Goal: Task Accomplishment & Management: Contribute content

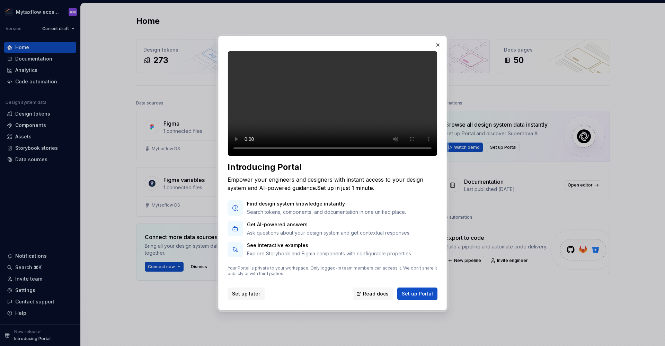
click at [242, 297] on span "Set up later" at bounding box center [246, 293] width 28 height 7
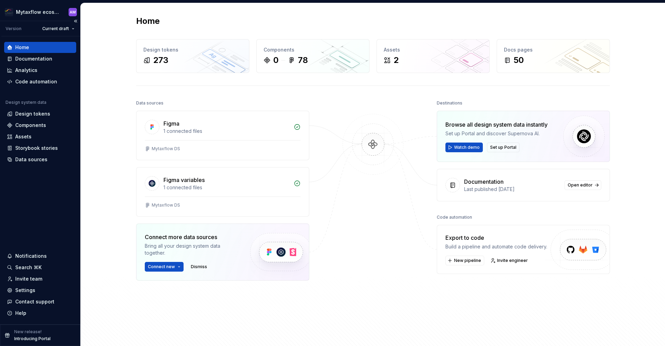
click at [43, 46] on div "Home" at bounding box center [40, 47] width 66 height 7
click at [42, 124] on div "Components" at bounding box center [30, 125] width 31 height 7
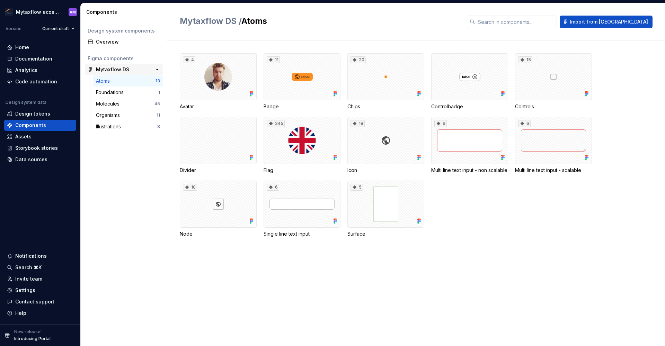
click at [126, 69] on div "Mytaxflow DS" at bounding box center [112, 69] width 33 height 7
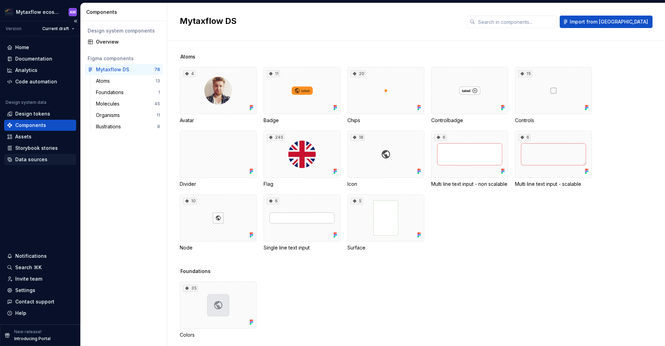
click at [36, 154] on div "Data sources" at bounding box center [40, 159] width 72 height 11
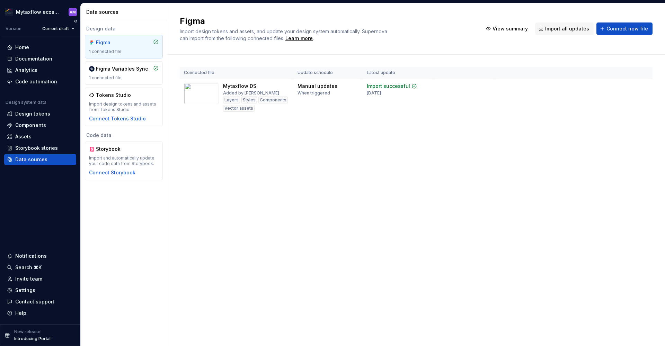
click at [30, 159] on div "Data sources" at bounding box center [31, 159] width 32 height 7
click at [642, 86] on html "Mytaxflow ecosystem AM Version Current draft Home Documentation Analytics Code …" at bounding box center [332, 173] width 665 height 346
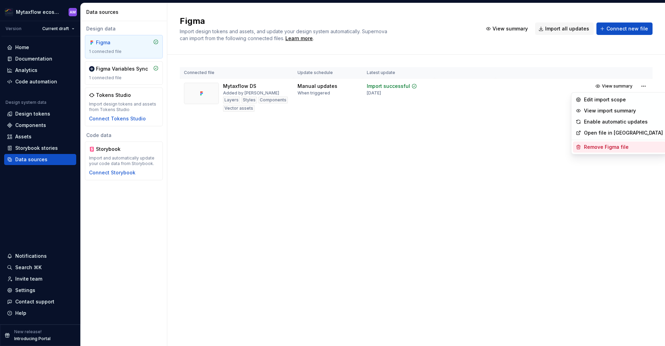
click at [608, 146] on div "Remove Figma file" at bounding box center [623, 147] width 79 height 7
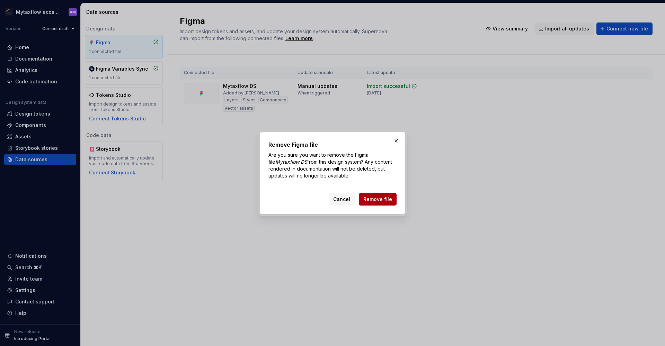
click at [383, 198] on span "Remove file" at bounding box center [377, 199] width 29 height 7
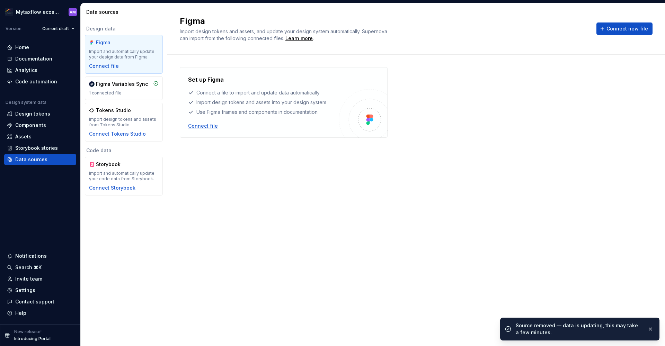
click at [210, 126] on div "Connect file" at bounding box center [203, 126] width 30 height 7
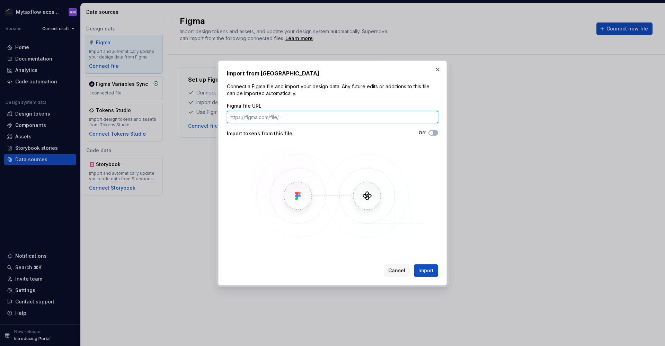
paste input "[URL][DOMAIN_NAME]"
type input "[URL][DOMAIN_NAME]"
click at [436, 269] on button "Import" at bounding box center [426, 271] width 24 height 12
click at [431, 132] on span "button" at bounding box center [431, 133] width 4 height 4
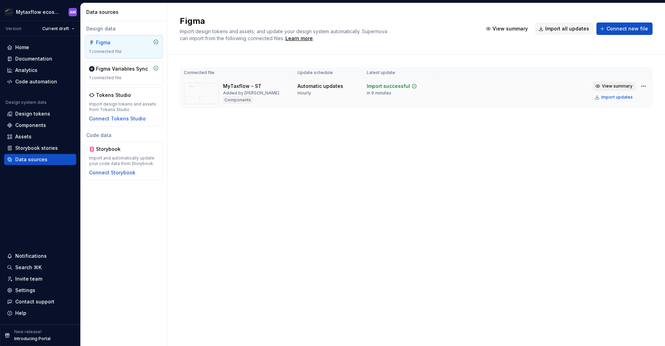
click at [622, 86] on span "View summary" at bounding box center [617, 86] width 30 height 6
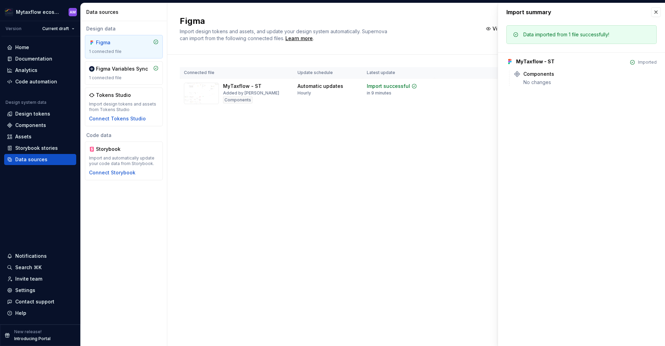
click at [378, 197] on div "Figma Import design tokens and assets, and update your design system automatica…" at bounding box center [416, 174] width 498 height 343
click at [116, 71] on div "Figma Variables Sync" at bounding box center [122, 68] width 52 height 7
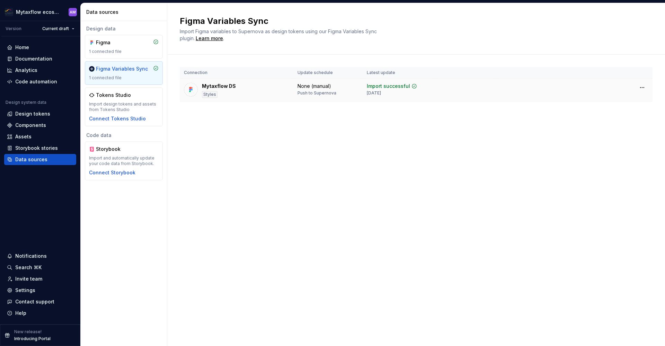
click at [377, 84] on div "Import successful" at bounding box center [388, 86] width 43 height 7
click at [639, 90] on html "Mytaxflow ecosystem AM Version Current draft Home Documentation Analytics Code …" at bounding box center [332, 173] width 665 height 346
click at [632, 100] on div "Disconnect plugin" at bounding box center [637, 102] width 45 height 7
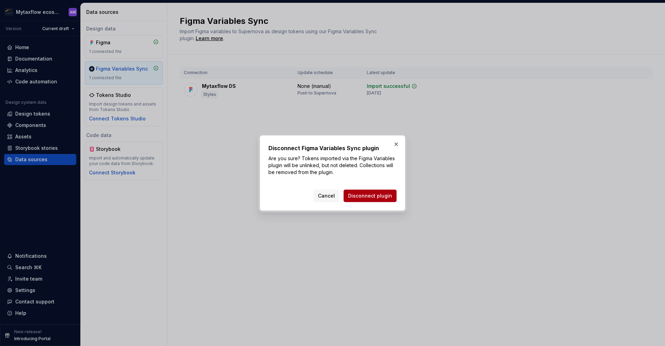
click at [381, 199] on span "Disconnect plugin" at bounding box center [370, 196] width 44 height 7
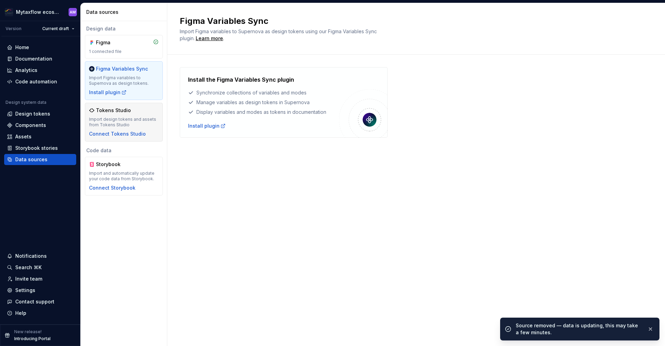
click at [128, 116] on div "Tokens Studio Import design tokens and assets from Tokens Studio Connect Tokens…" at bounding box center [124, 122] width 70 height 30
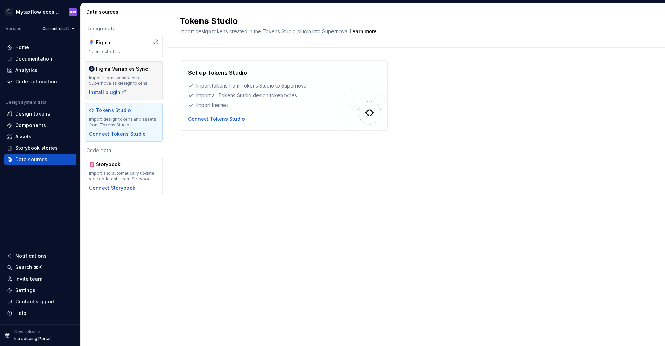
click at [122, 75] on div "Import Figma variables to Supernova as design tokens." at bounding box center [124, 80] width 70 height 11
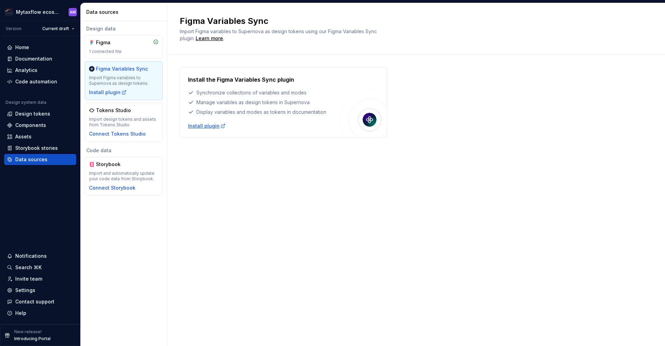
click at [209, 126] on div "Install plugin" at bounding box center [207, 126] width 38 height 7
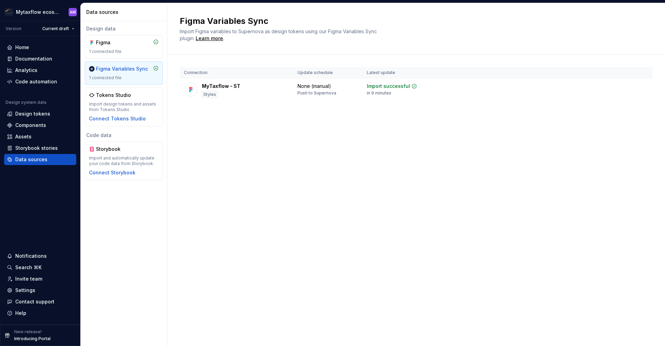
click at [140, 75] on div "Figma Variables Sync 1 connected file" at bounding box center [124, 72] width 70 height 15
click at [125, 43] on div "Figma" at bounding box center [112, 42] width 33 height 7
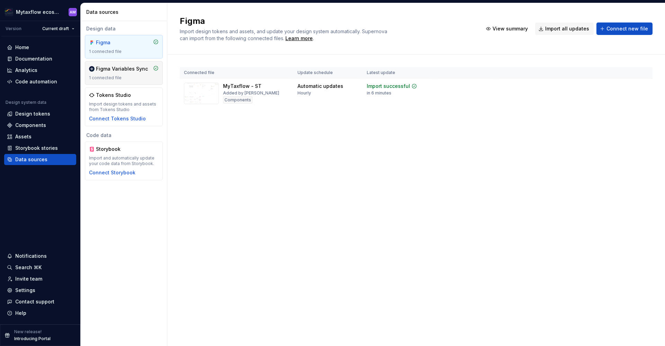
click at [127, 64] on div "Figma Variables Sync 1 connected file" at bounding box center [124, 73] width 78 height 24
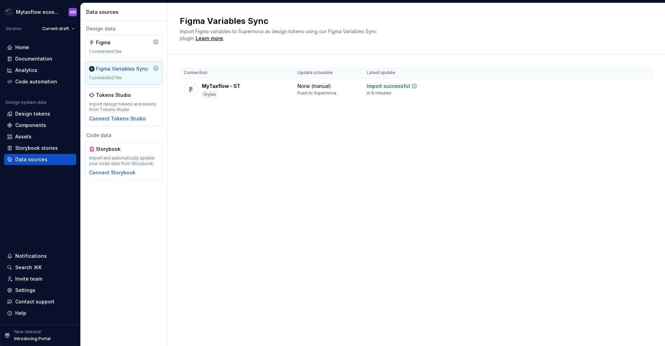
click at [226, 193] on div "Figma Variables Sync Import Figma variables to Supernova as design tokens using…" at bounding box center [416, 174] width 498 height 343
click at [23, 47] on div "Home" at bounding box center [22, 47] width 14 height 7
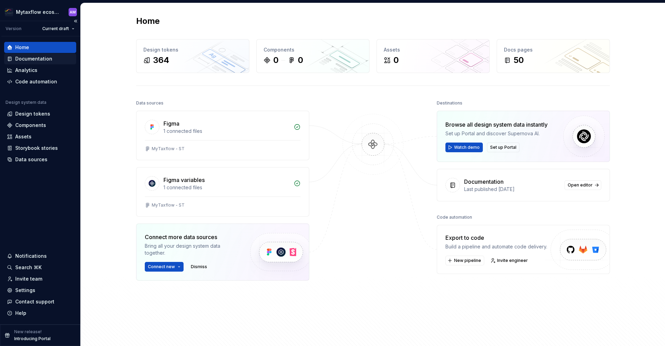
click at [43, 59] on div "Documentation" at bounding box center [33, 58] width 37 height 7
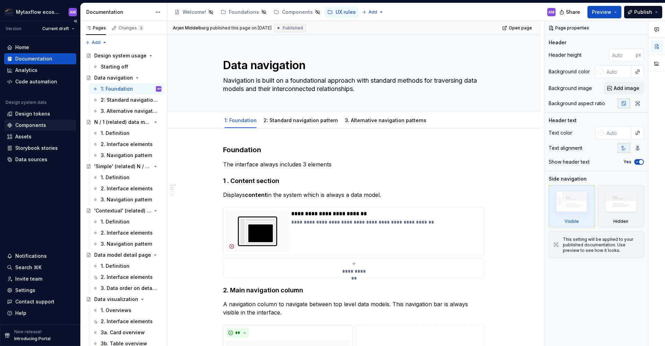
click at [36, 125] on div "Components" at bounding box center [30, 125] width 31 height 7
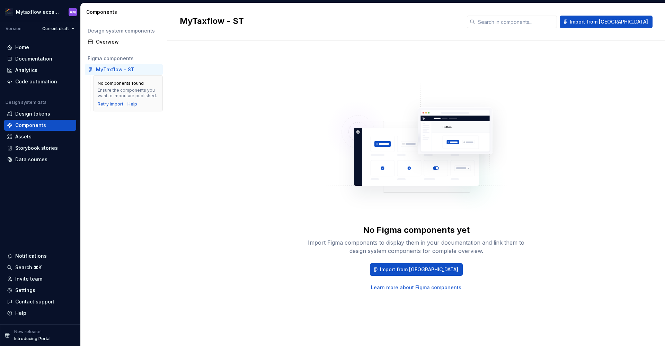
click at [114, 105] on div "Retry import" at bounding box center [111, 104] width 26 height 6
click at [27, 113] on div "Design tokens" at bounding box center [32, 113] width 35 height 7
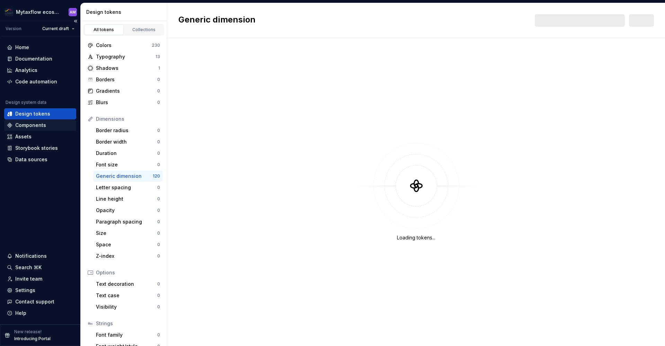
click at [28, 123] on div "Components" at bounding box center [30, 125] width 31 height 7
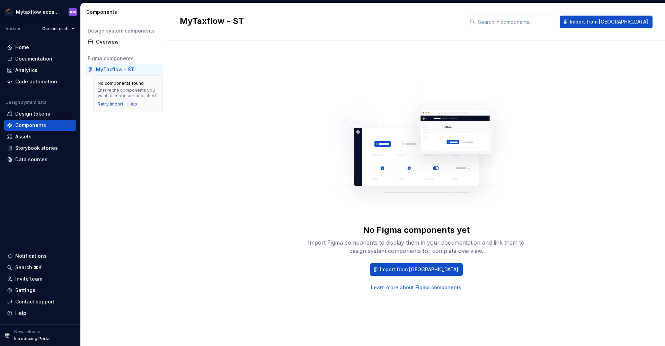
click at [124, 68] on div "MyTaxflow - ST" at bounding box center [115, 69] width 38 height 7
click at [126, 136] on div "Design system components Overview Figma components MyTaxflow - ST No components…" at bounding box center [124, 183] width 86 height 325
click at [223, 151] on div "No Figma components yet Import Figma components to display them in your documen…" at bounding box center [416, 186] width 473 height 267
click at [116, 105] on div "Retry import" at bounding box center [111, 104] width 26 height 6
click at [52, 113] on div "Design tokens" at bounding box center [40, 113] width 66 height 7
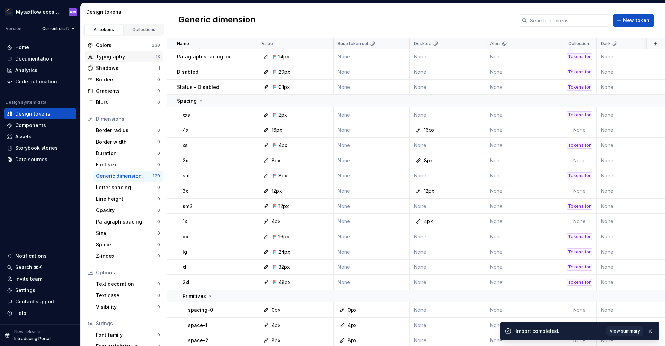
click at [114, 58] on div "Typography" at bounding box center [126, 56] width 60 height 7
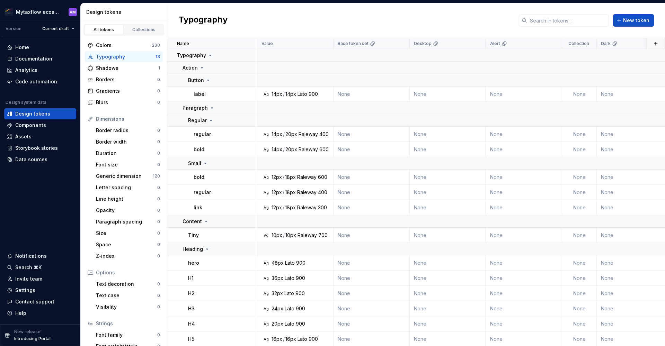
click at [119, 56] on div "Typography" at bounding box center [126, 56] width 60 height 7
click at [117, 45] on div "Colors" at bounding box center [124, 45] width 56 height 7
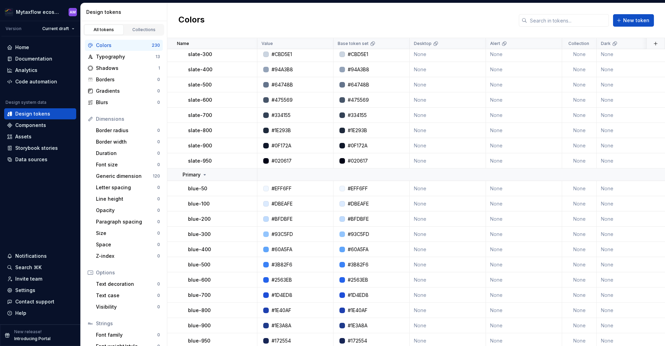
scroll to position [1115, 0]
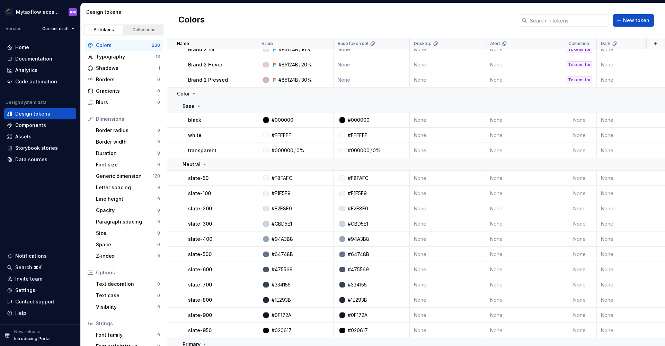
click at [138, 29] on div "Collections" at bounding box center [144, 30] width 35 height 6
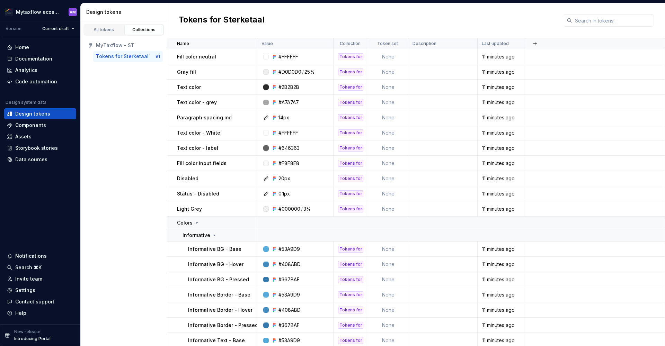
click at [123, 56] on div "Tokens for Sterketaal" at bounding box center [122, 56] width 53 height 7
click at [125, 42] on div "MyTaxflow - ST" at bounding box center [124, 45] width 78 height 11
click at [106, 31] on div "All tokens" at bounding box center [104, 30] width 35 height 6
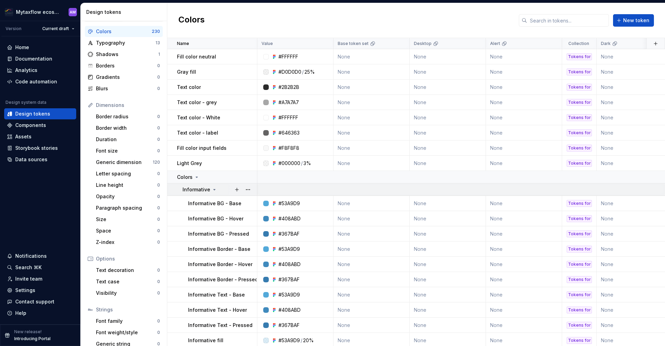
scroll to position [1, 0]
click at [196, 176] on icon at bounding box center [197, 176] width 6 height 6
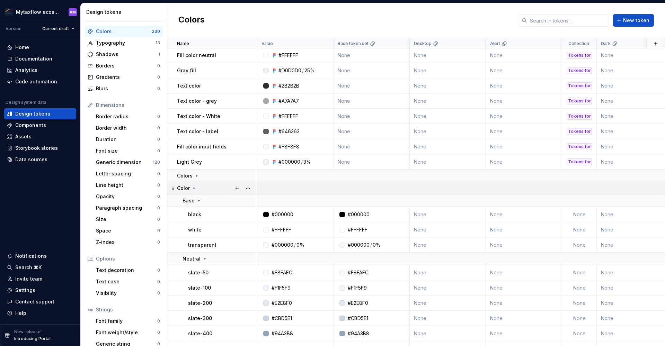
click at [194, 189] on icon at bounding box center [194, 189] width 6 height 6
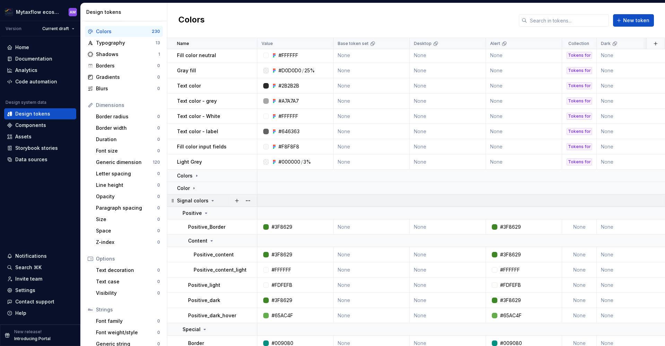
click at [205, 200] on p "Signal colors" at bounding box center [193, 200] width 32 height 7
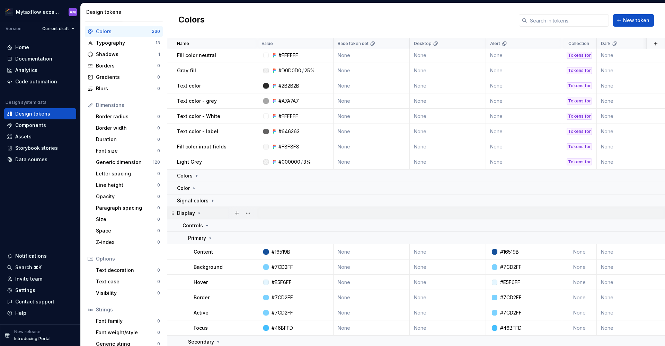
click at [202, 213] on div "Display" at bounding box center [217, 213] width 80 height 7
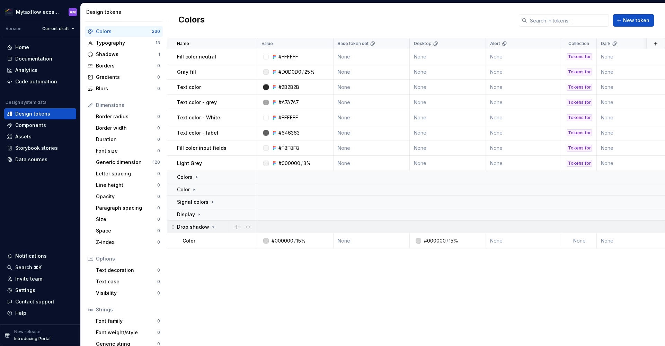
click at [211, 226] on icon at bounding box center [214, 227] width 6 height 6
click at [115, 46] on div "Typography" at bounding box center [126, 42] width 60 height 7
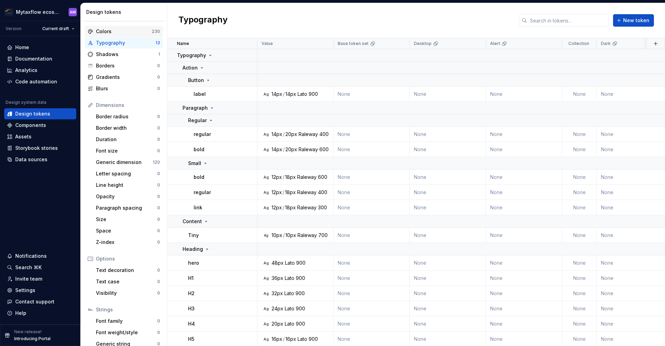
click at [119, 30] on div "Colors" at bounding box center [124, 31] width 56 height 7
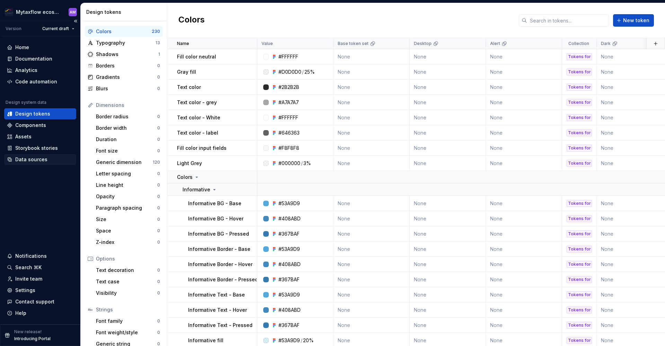
click at [39, 158] on div "Data sources" at bounding box center [31, 159] width 32 height 7
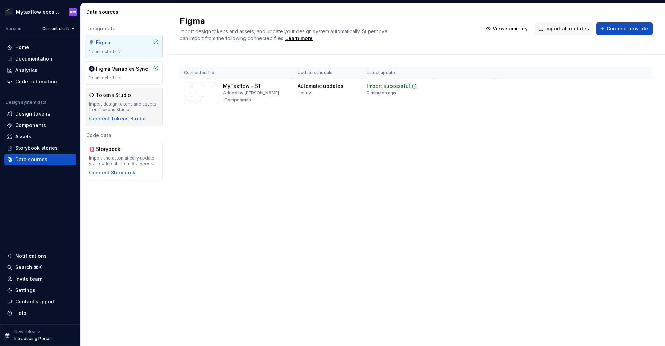
click at [128, 104] on div "Import design tokens and assets from Tokens Studio" at bounding box center [124, 106] width 70 height 11
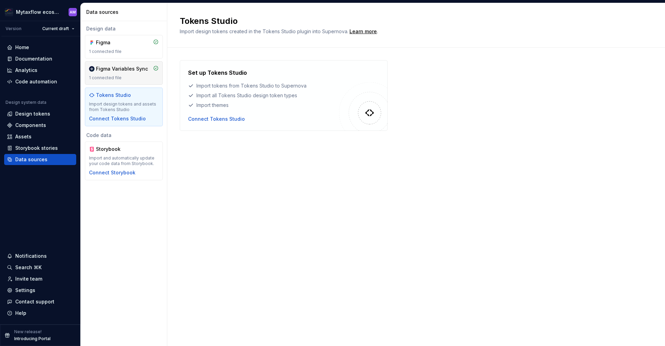
click at [128, 79] on div "1 connected file" at bounding box center [124, 78] width 70 height 6
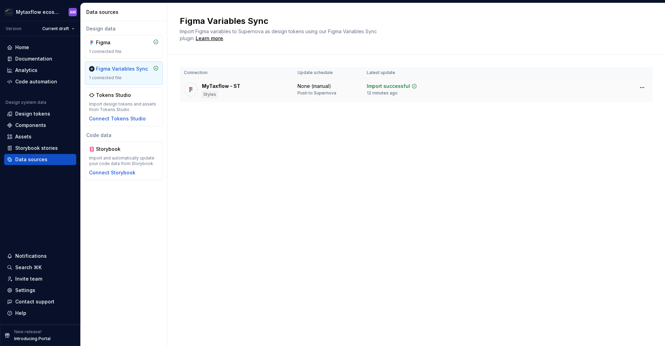
click at [214, 91] on div "MyTaxflow - ST Styles" at bounding box center [221, 90] width 38 height 15
click at [646, 88] on html "Mytaxflow ecosystem AM Version Current draft Home Documentation Analytics Code …" at bounding box center [332, 173] width 665 height 346
click at [508, 127] on html "Mytaxflow ecosystem AM Version Current draft Home Documentation Analytics Code …" at bounding box center [332, 173] width 665 height 346
click at [108, 48] on div "Figma 1 connected file" at bounding box center [124, 46] width 70 height 15
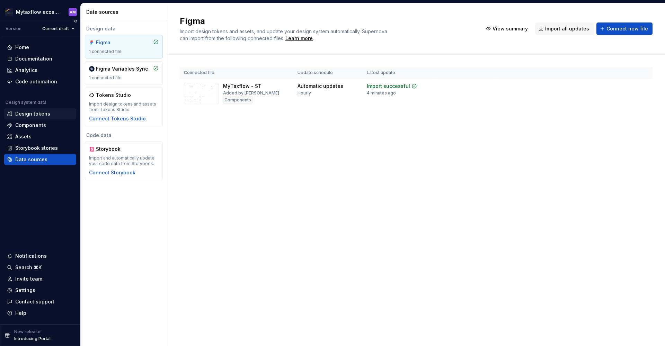
click at [30, 113] on div "Design tokens" at bounding box center [32, 113] width 35 height 7
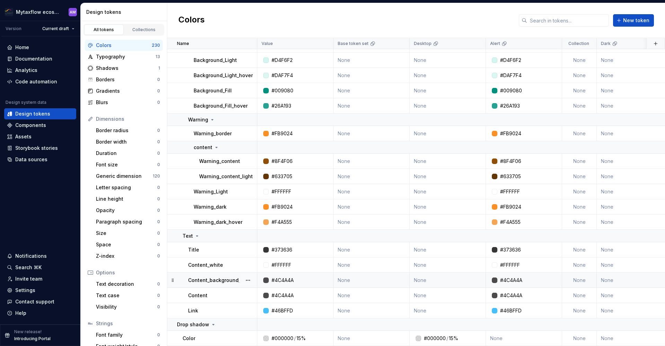
scroll to position [3871, 0]
click at [134, 43] on div "Colors" at bounding box center [124, 45] width 56 height 7
click at [239, 99] on div at bounding box center [248, 105] width 18 height 15
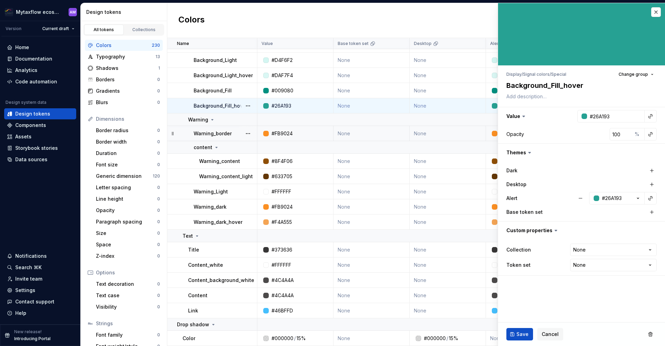
click at [212, 130] on p "Warning_border" at bounding box center [213, 133] width 38 height 7
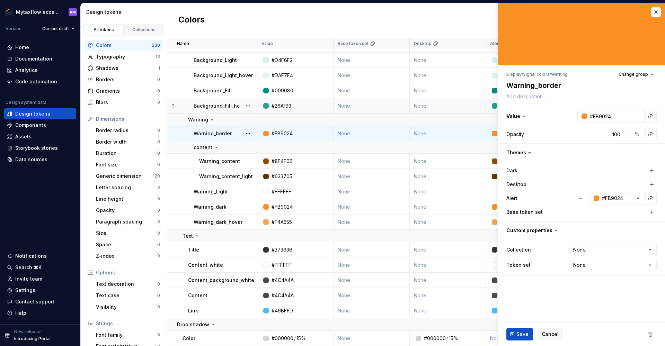
type textarea "*"
click at [658, 12] on button "button" at bounding box center [656, 12] width 10 height 10
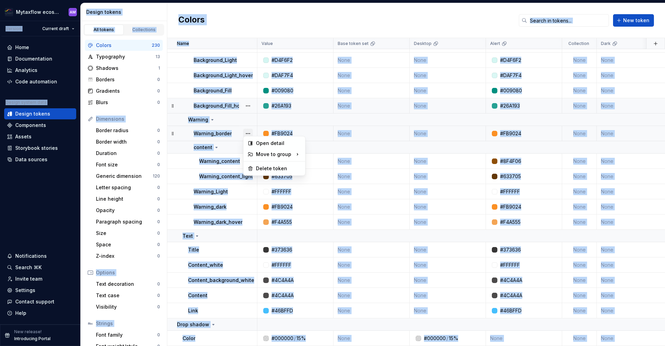
click at [251, 133] on button "button" at bounding box center [248, 134] width 10 height 10
click at [314, 31] on html "Mytaxflow ecosystem AM Version Current draft Home Documentation Analytics Code …" at bounding box center [332, 173] width 665 height 346
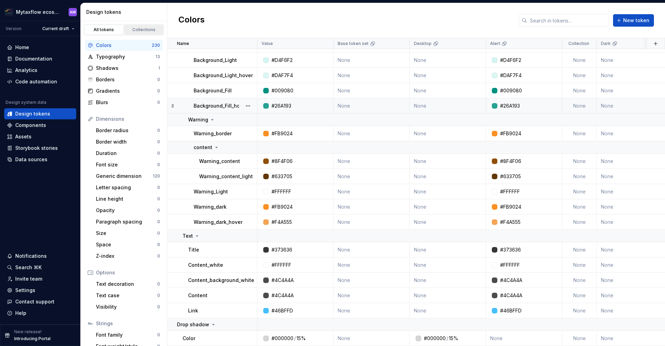
click at [136, 26] on link "Collections" at bounding box center [143, 30] width 39 height 10
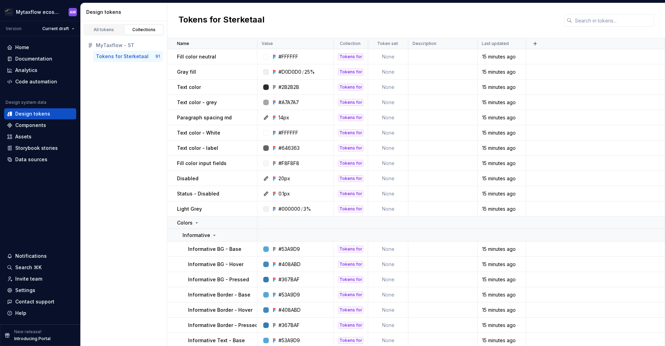
click at [120, 53] on div "Tokens for Sterketaal" at bounding box center [122, 56] width 53 height 7
click at [112, 27] on div "All tokens" at bounding box center [104, 30] width 35 height 6
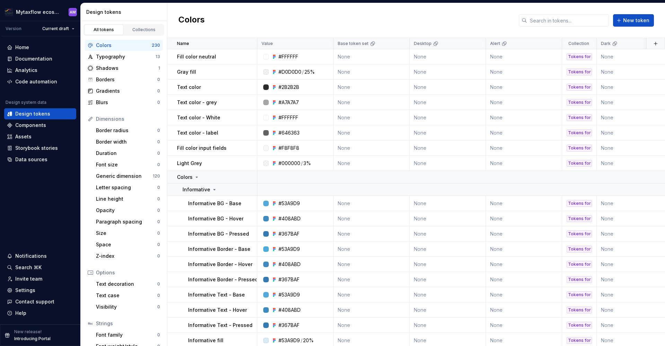
click at [104, 45] on div "Colors" at bounding box center [124, 45] width 56 height 7
click at [24, 115] on div "Design tokens" at bounding box center [32, 113] width 35 height 7
click at [140, 47] on div "Colors" at bounding box center [124, 45] width 56 height 7
click at [137, 30] on div "Collections" at bounding box center [144, 30] width 35 height 6
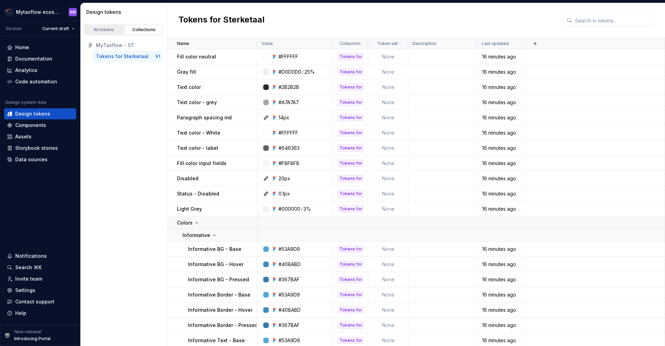
click at [104, 29] on div "All tokens" at bounding box center [104, 30] width 35 height 6
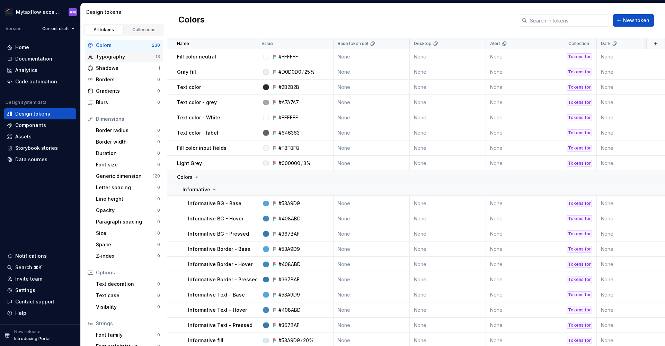
click at [115, 54] on div "Typography" at bounding box center [126, 56] width 60 height 7
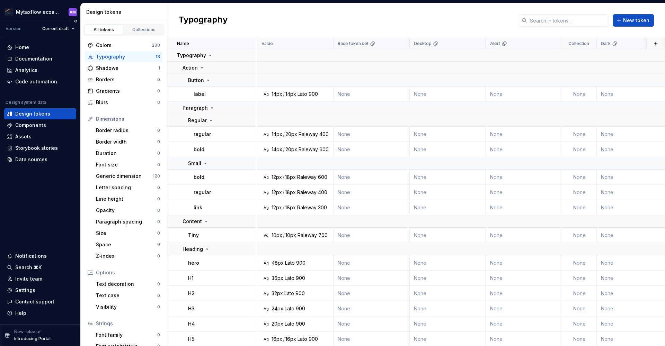
click at [38, 113] on div "Design tokens" at bounding box center [32, 113] width 35 height 7
click at [43, 159] on div "Data sources" at bounding box center [31, 159] width 32 height 7
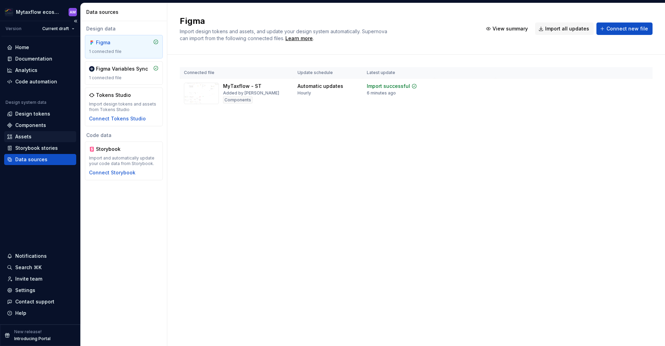
click at [32, 134] on div "Assets" at bounding box center [40, 136] width 66 height 7
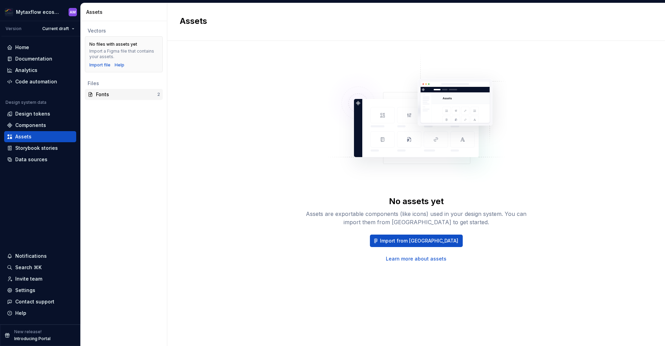
click at [100, 94] on div "Fonts" at bounding box center [126, 94] width 61 height 7
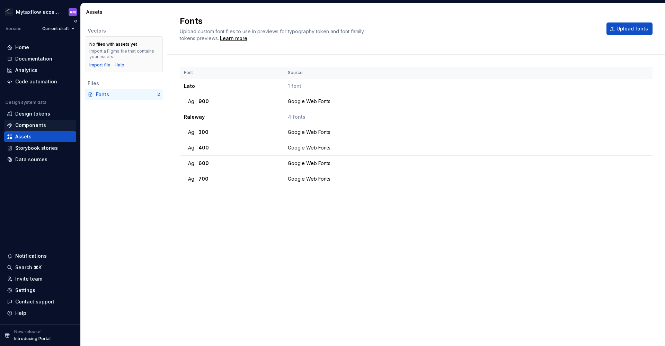
click at [29, 120] on div "Components" at bounding box center [40, 125] width 72 height 11
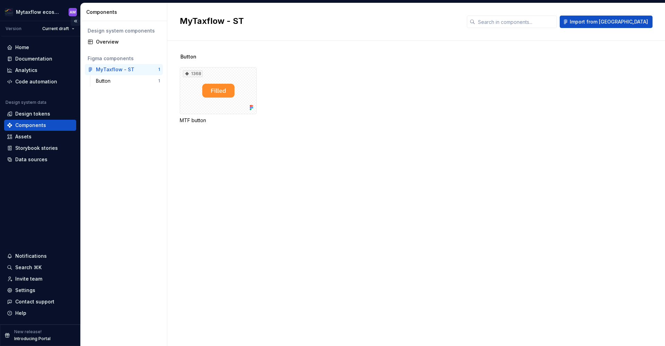
click at [73, 21] on button "Collapse sidebar" at bounding box center [76, 21] width 10 height 10
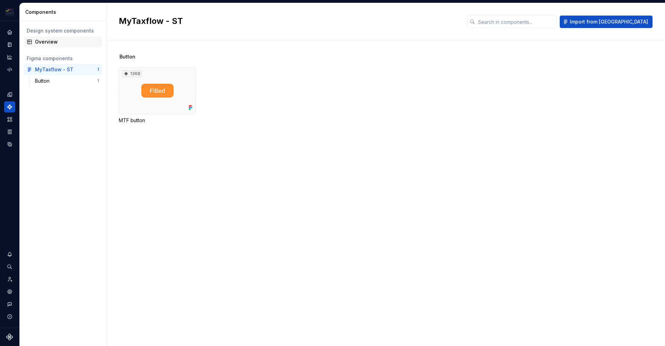
click at [50, 38] on div "Overview" at bounding box center [63, 41] width 78 height 11
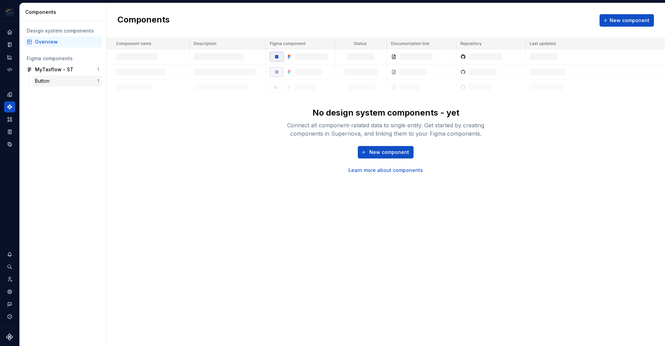
click at [63, 80] on div "Button" at bounding box center [66, 81] width 62 height 7
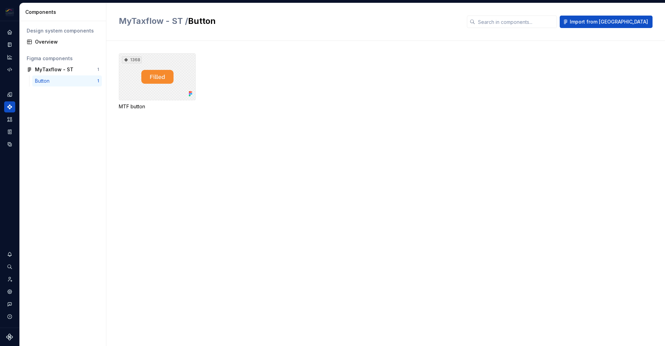
click at [170, 79] on div "1368" at bounding box center [157, 76] width 77 height 47
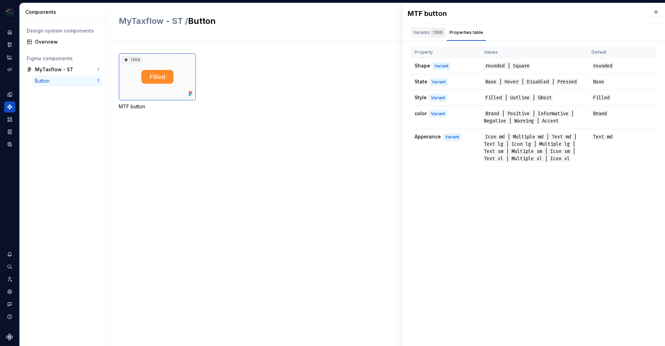
click at [427, 29] on div "Variants 1368" at bounding box center [428, 32] width 36 height 11
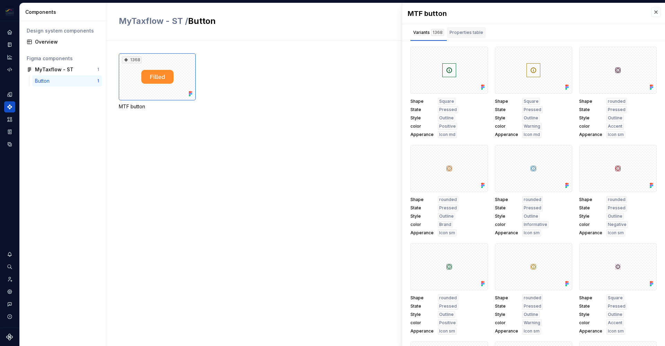
click at [460, 37] on div "Properties table" at bounding box center [466, 32] width 39 height 11
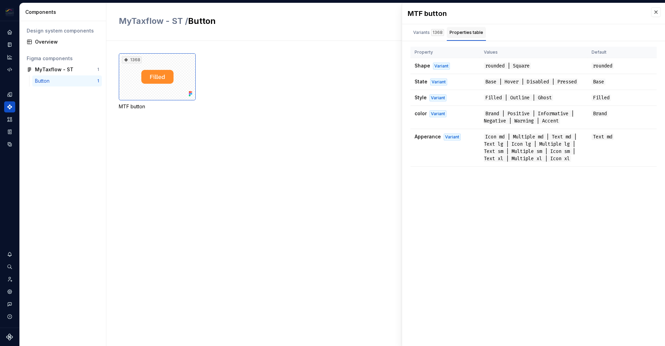
click at [464, 35] on div "Properties table" at bounding box center [466, 32] width 34 height 7
click at [61, 71] on div "MyTaxflow - ST" at bounding box center [54, 69] width 38 height 7
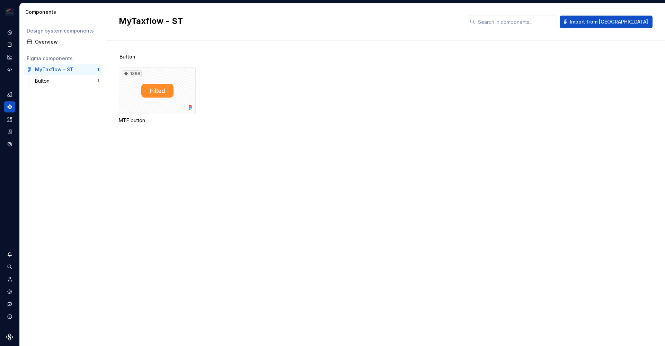
click at [381, 67] on div "Button 1368 MTF button" at bounding box center [392, 96] width 546 height 87
click at [71, 42] on div "Overview" at bounding box center [67, 41] width 64 height 7
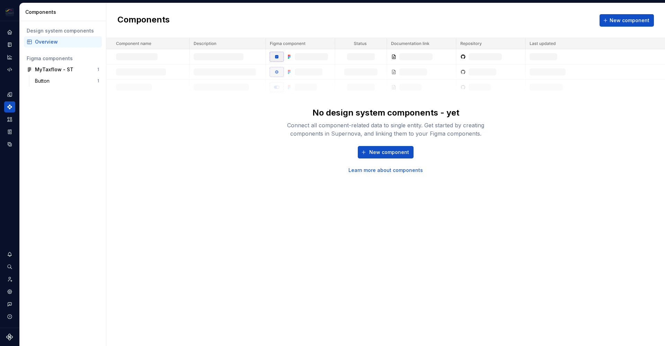
click at [57, 42] on div "Overview" at bounding box center [67, 41] width 64 height 7
click at [55, 71] on div "MyTaxflow - ST" at bounding box center [54, 69] width 38 height 7
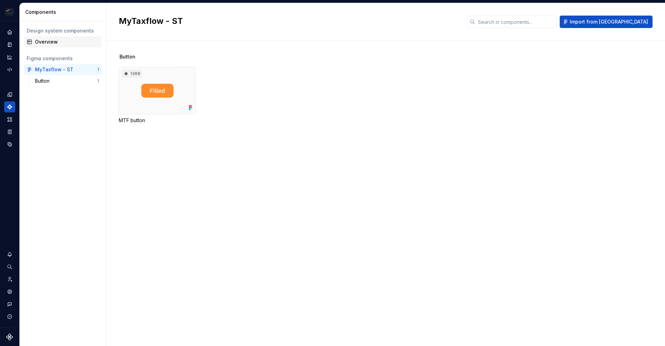
click at [55, 42] on div "Overview" at bounding box center [67, 41] width 64 height 7
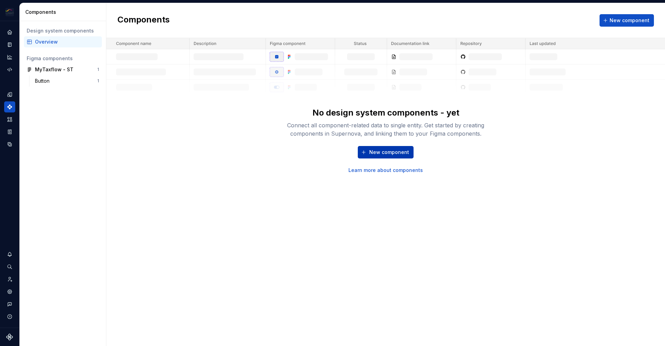
click at [379, 152] on span "New component" at bounding box center [389, 152] width 40 height 7
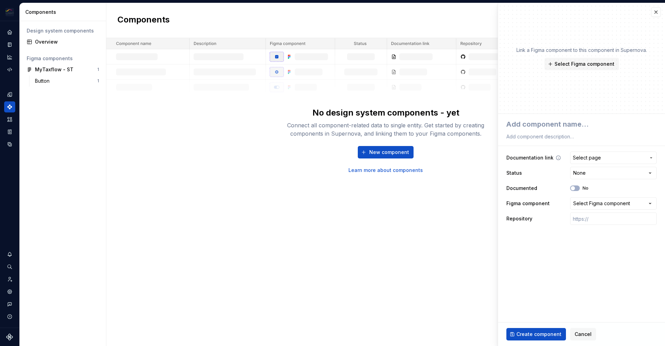
click at [589, 159] on span "Select page" at bounding box center [587, 157] width 28 height 7
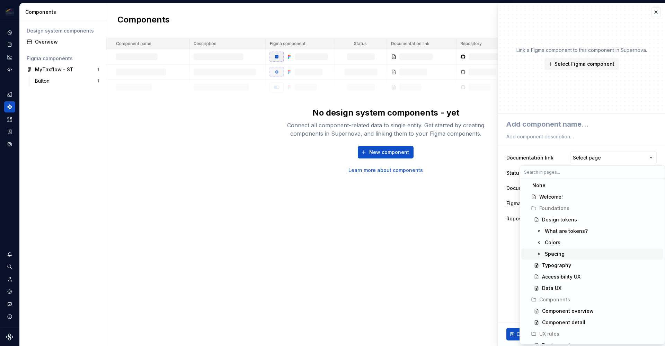
click at [467, 172] on html "**********" at bounding box center [332, 173] width 665 height 346
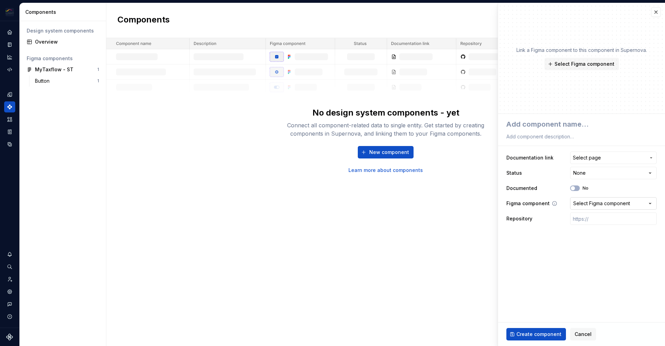
click at [595, 201] on div "Select Figma component" at bounding box center [601, 203] width 57 height 7
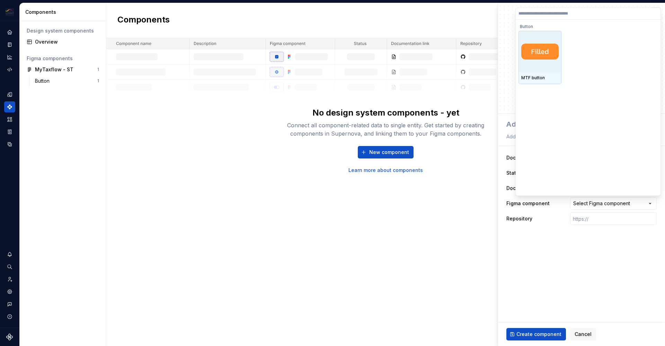
click at [544, 77] on div "MTF button" at bounding box center [539, 78] width 37 height 6
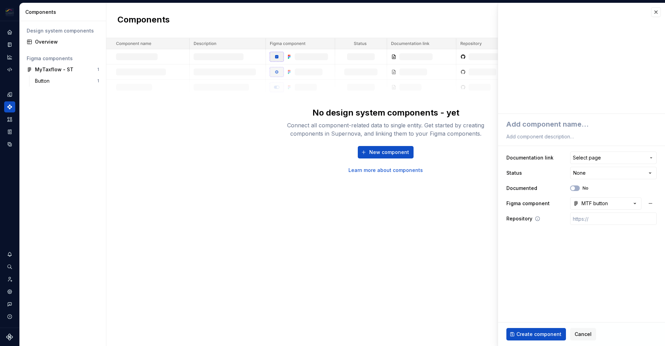
click at [536, 219] on icon at bounding box center [538, 219] width 6 height 6
click at [618, 221] on input "text" at bounding box center [613, 219] width 87 height 12
paste input "[URL][DOMAIN_NAME]"
type textarea "*"
type input "[URL][DOMAIN_NAME]"
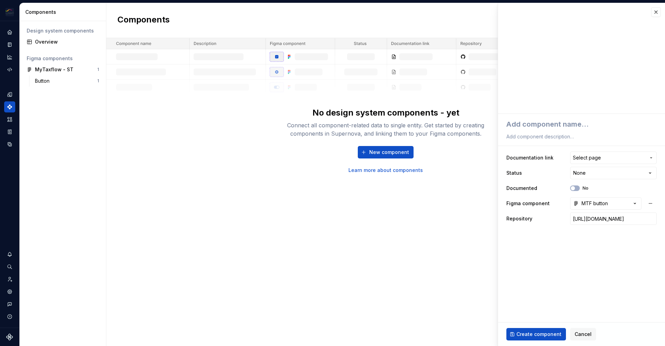
click at [596, 255] on fieldset "**********" at bounding box center [581, 230] width 167 height 232
click at [576, 188] on button "No" at bounding box center [575, 189] width 10 height 6
type textarea "*"
click at [598, 174] on html "**********" at bounding box center [332, 173] width 665 height 346
select select "**********"
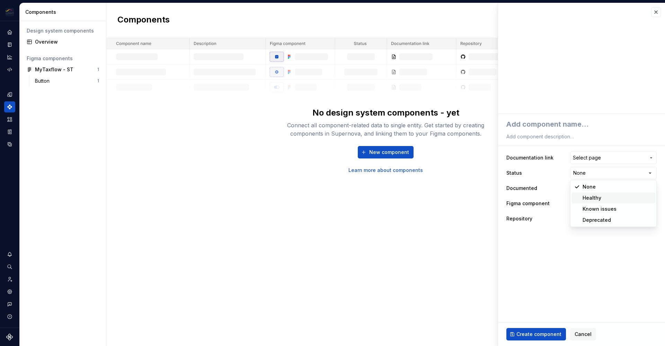
type textarea "*"
click at [587, 175] on html "**********" at bounding box center [332, 173] width 665 height 346
select select "**********"
click at [591, 156] on span "Select page" at bounding box center [587, 157] width 28 height 7
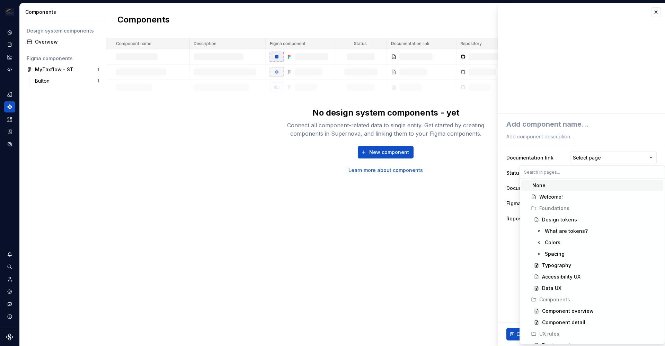
click at [546, 170] on input "text" at bounding box center [592, 172] width 145 height 12
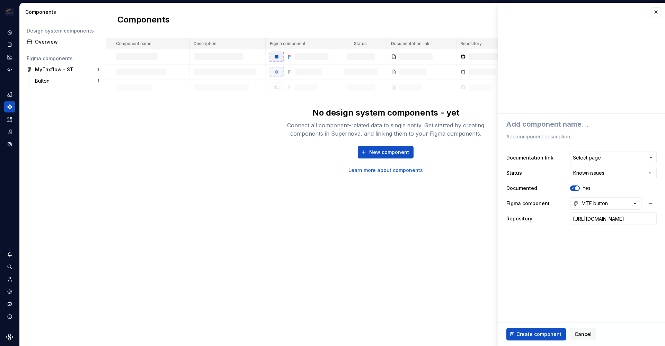
click at [536, 150] on html "**********" at bounding box center [332, 173] width 665 height 346
click at [534, 334] on span "Create component" at bounding box center [538, 334] width 45 height 7
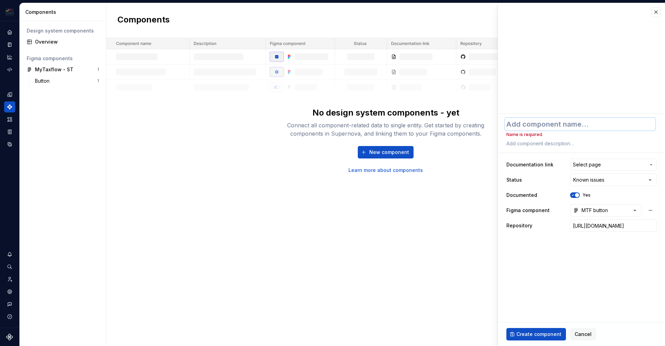
click at [528, 128] on textarea at bounding box center [580, 124] width 150 height 12
type textarea "*"
type textarea "M"
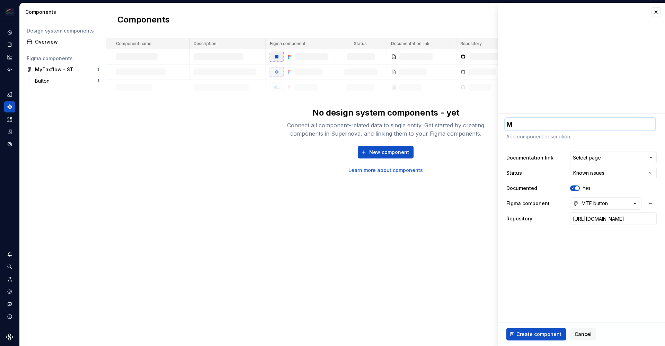
type textarea "*"
type textarea "Mt"
type textarea "*"
type textarea "M"
type textarea "*"
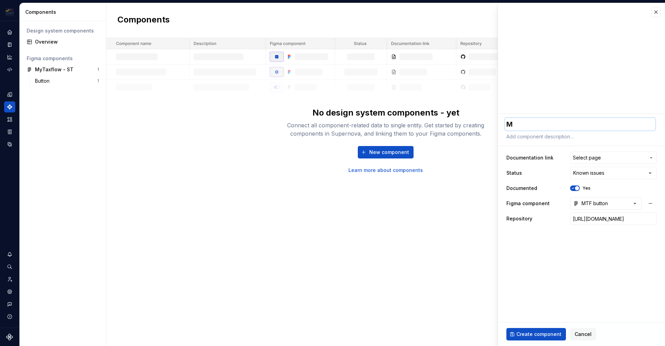
type textarea "MT"
type textarea "*"
type textarea "MTF"
type textarea "*"
type textarea "MTF"
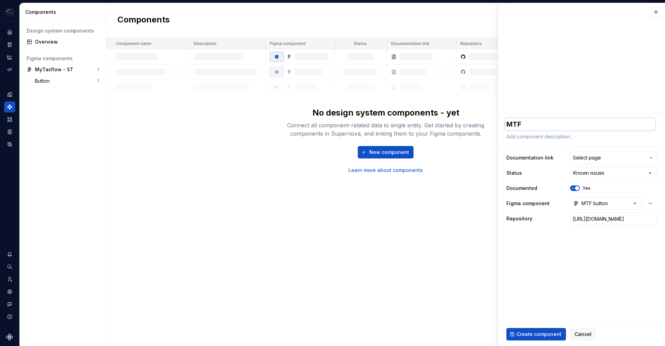
type textarea "*"
type textarea "MTF B"
type textarea "*"
type textarea "MTF Bu"
type textarea "*"
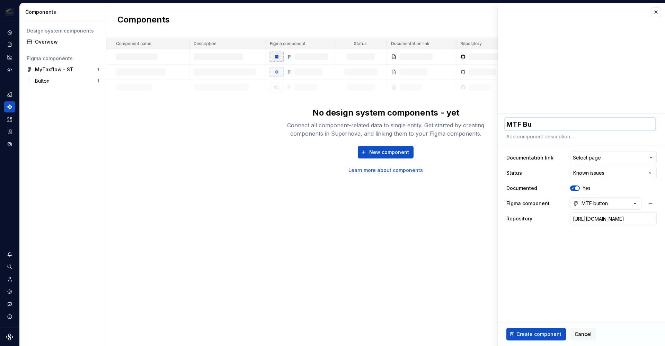
type textarea "MTF But"
type textarea "*"
type textarea "MTF Butt"
type textarea "*"
type textarea "MTF Butto"
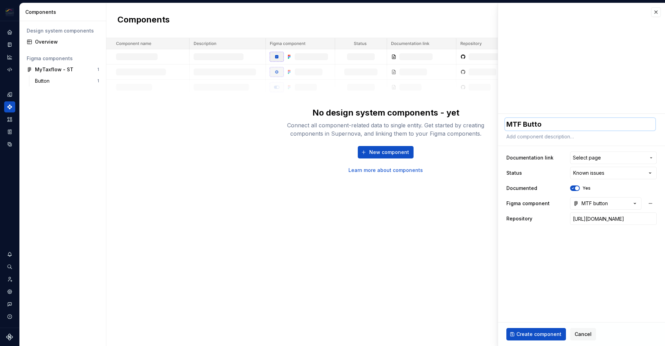
type textarea "*"
type textarea "MTF Button"
type textarea "*"
click at [526, 126] on textarea "MTF Button" at bounding box center [580, 124] width 150 height 12
click at [566, 122] on textarea "MTF Button" at bounding box center [580, 124] width 150 height 12
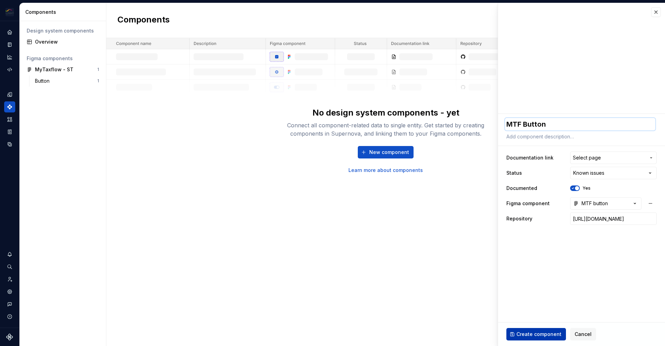
type textarea "MTF Button"
click at [527, 333] on span "Create component" at bounding box center [538, 334] width 45 height 7
type textarea "*"
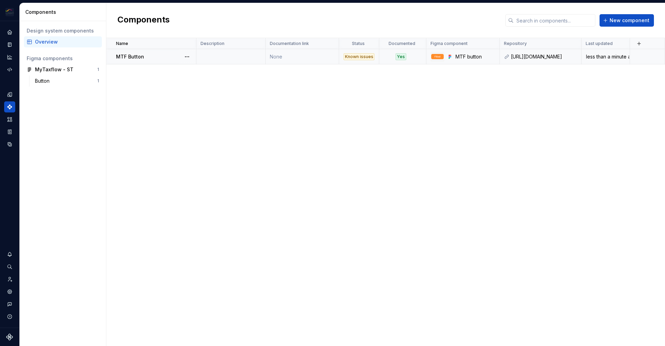
click at [215, 55] on td at bounding box center [230, 56] width 69 height 15
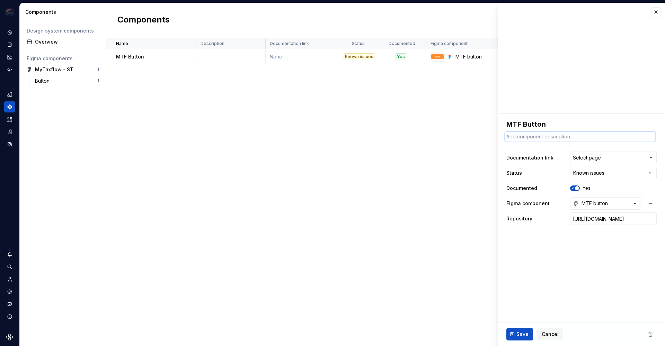
click at [540, 137] on textarea at bounding box center [580, 137] width 150 height 10
type textarea "*"
type textarea "B"
type textarea "*"
type textarea "Bu"
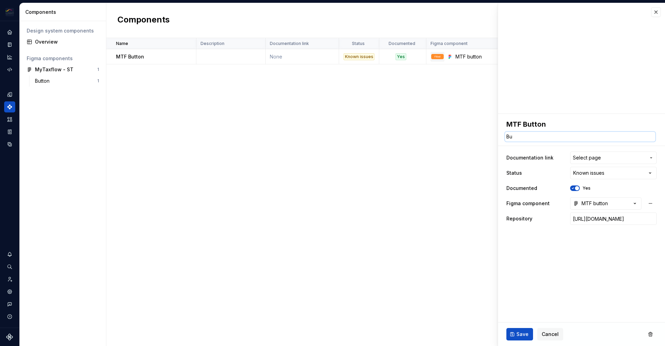
type textarea "*"
type textarea "But"
type textarea "*"
type textarea "Butt"
type textarea "*"
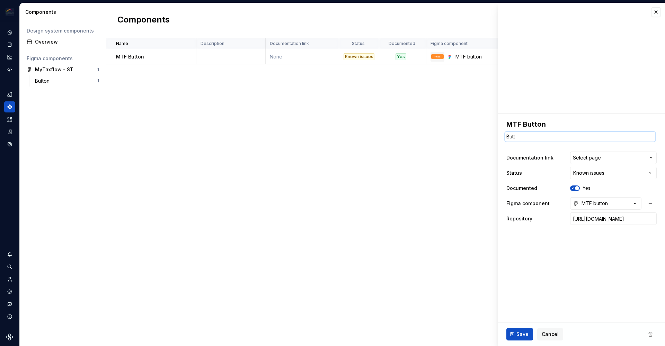
type textarea "Butto"
type textarea "*"
type textarea "Button"
type textarea "*"
type textarea "Button"
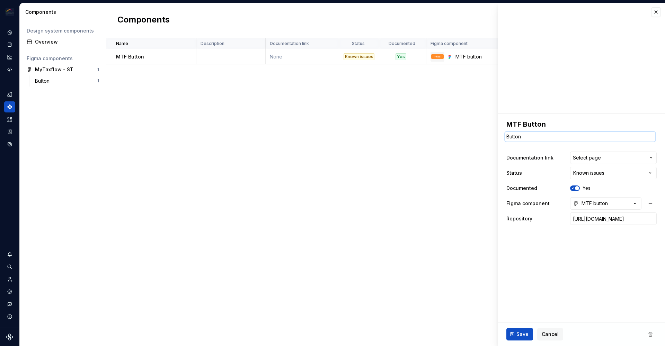
type textarea "*"
type textarea "Button c"
type textarea "*"
type textarea "Button co"
type textarea "*"
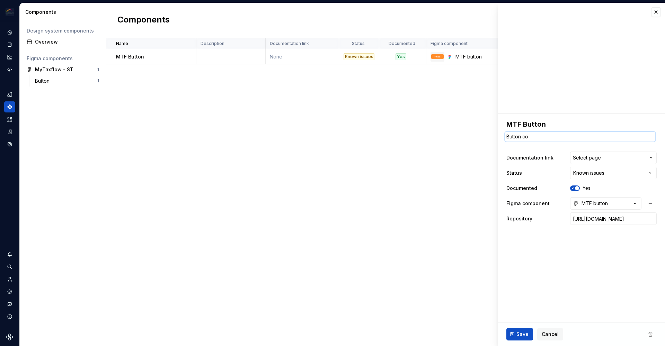
type textarea "Button com"
type textarea "*"
type textarea "Button comp"
type textarea "*"
type textarea "Button compo"
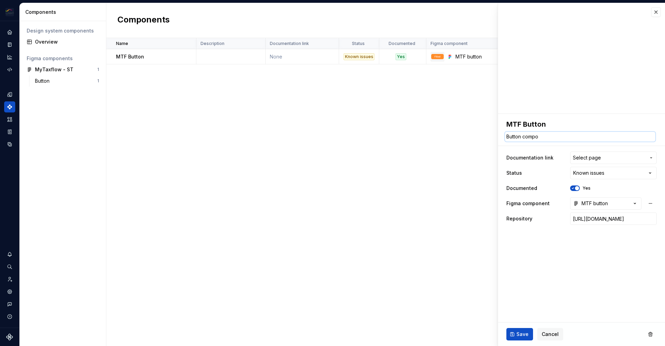
type textarea "*"
type textarea "Button compon"
type textarea "*"
type textarea "Button compone"
type textarea "*"
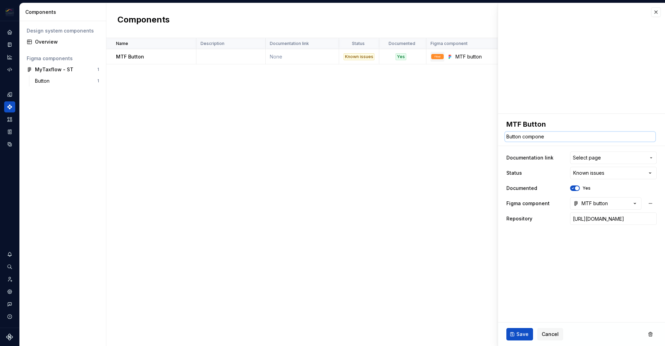
type textarea "Button componen"
type textarea "*"
type textarea "Button component"
type textarea "*"
type textarea "Button component"
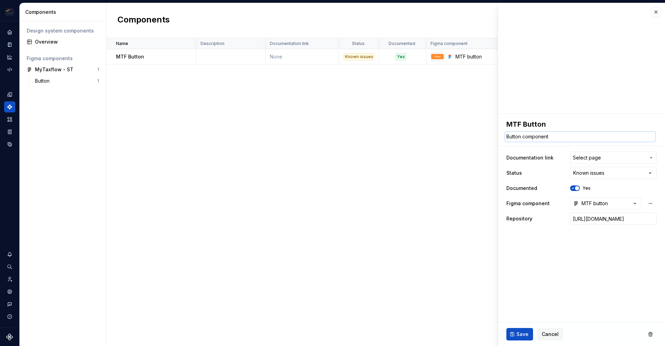
type textarea "*"
type textarea "Button component t"
type textarea "*"
type textarea "Button component to"
type textarea "*"
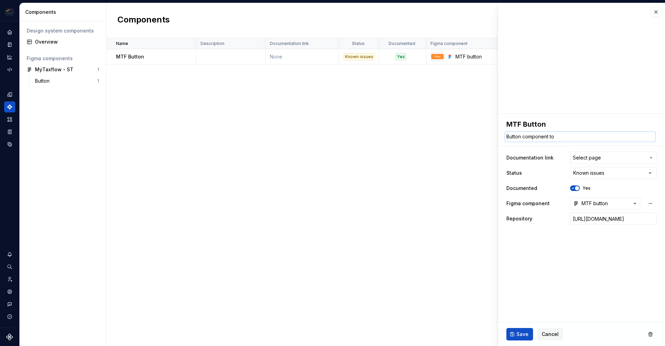
type textarea "Button component to"
type textarea "*"
type textarea "Button component to u"
type textarea "*"
type textarea "Button component to us"
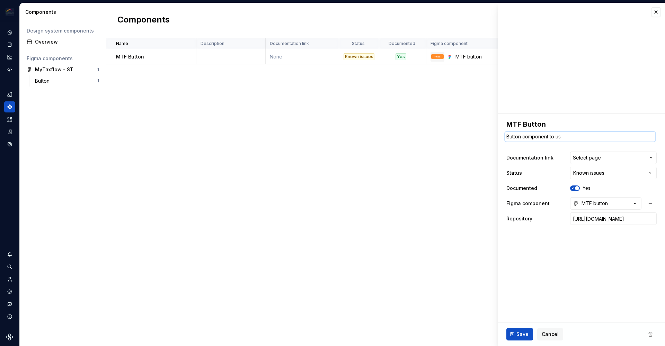
type textarea "*"
type textarea "Button component to use"
type textarea "*"
type textarea "Button component to use"
type textarea "*"
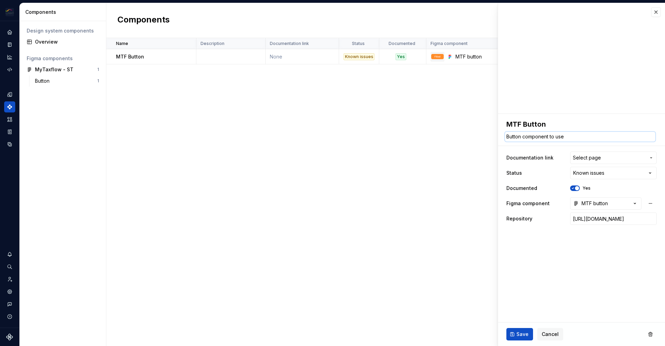
type textarea "Button component to use i"
type textarea "*"
type textarea "Button component to use in"
type textarea "*"
type textarea "Button component to use in"
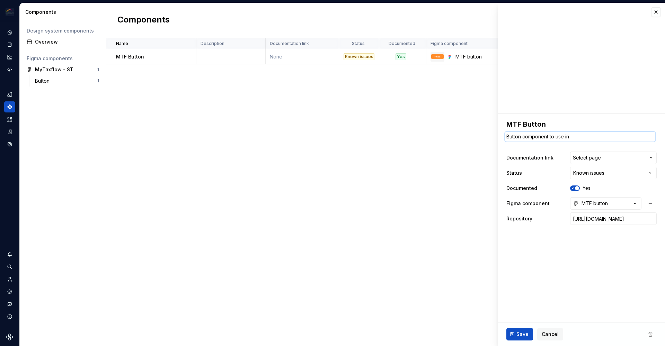
type textarea "*"
type textarea "Button component to use in"
type textarea "*"
type textarea "Button component to use i"
type textarea "*"
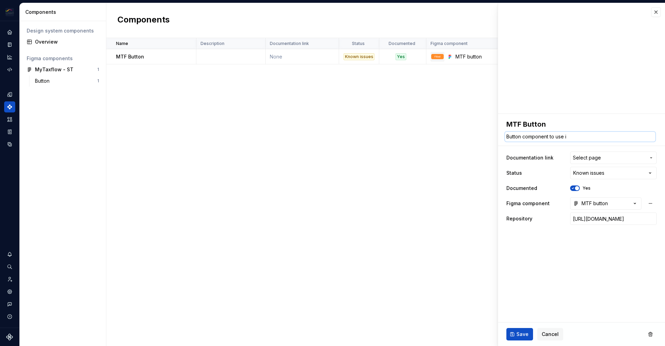
type textarea "Button component to use"
type textarea "*"
type textarea "Button component to use"
type textarea "*"
type textarea "Button component to us"
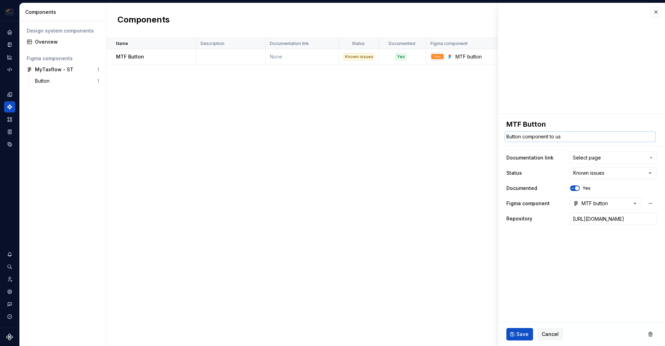
type textarea "*"
type textarea "Button component to u"
type textarea "*"
type textarea "Button component to"
type textarea "*"
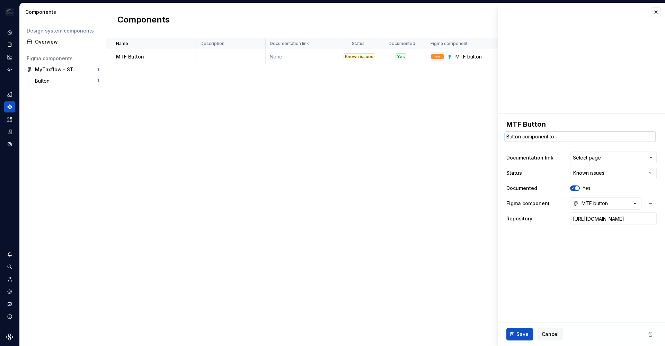
type textarea "Button component to"
type textarea "*"
type textarea "Button component t"
type textarea "*"
type textarea "Button component"
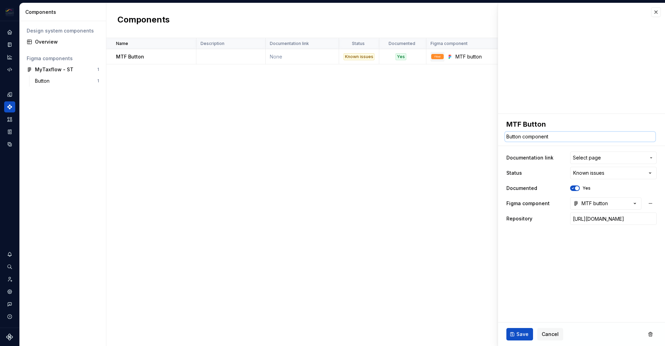
type textarea "*"
type textarea "Button component"
type textarea "*"
type textarea "Button component:"
type textarea "*"
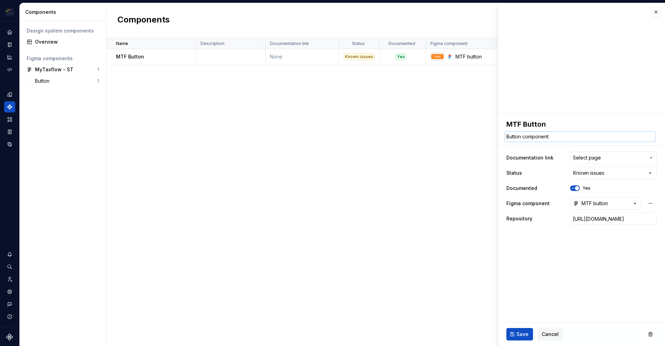
type textarea "Button component:"
type textarea "*"
type textarea "Button component:"
type textarea "*"
type textarea "Button component"
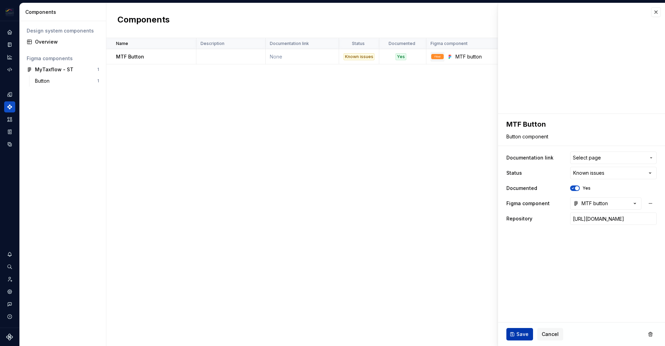
click at [520, 333] on span "Save" at bounding box center [522, 334] width 12 height 7
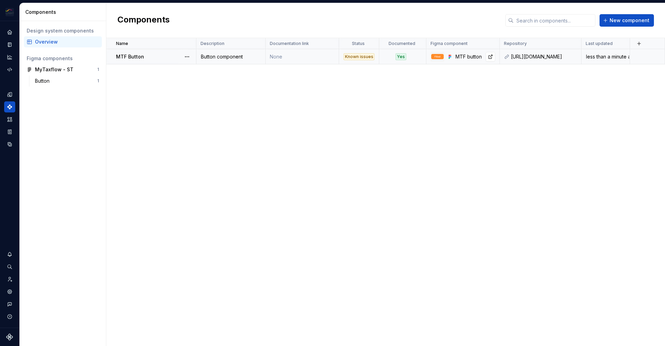
click at [433, 54] on img at bounding box center [437, 56] width 12 height 5
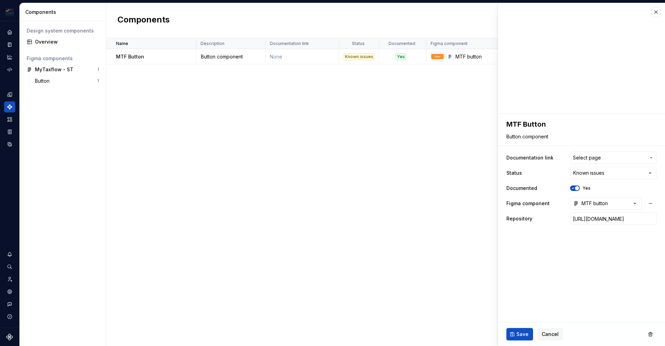
click at [363, 125] on div "Name Description Documentation link Status Documented Figma component Repositor…" at bounding box center [385, 192] width 558 height 308
click at [55, 82] on div "Button" at bounding box center [66, 81] width 62 height 7
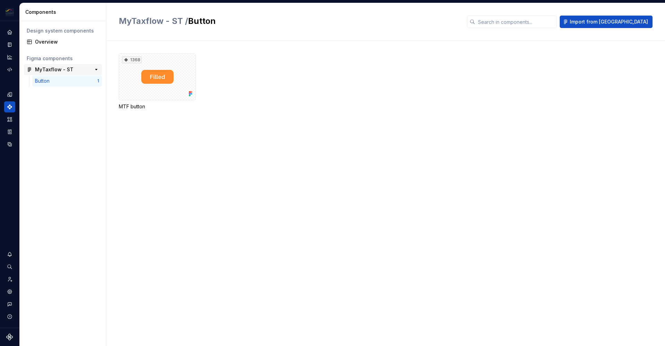
click at [55, 73] on div "MyTaxflow - ST" at bounding box center [54, 69] width 38 height 7
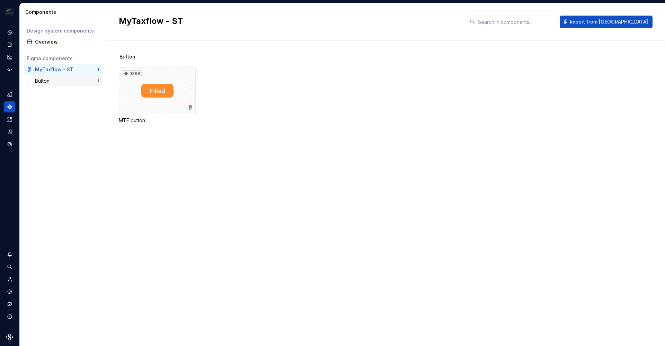
click at [55, 79] on div "Button" at bounding box center [66, 81] width 62 height 7
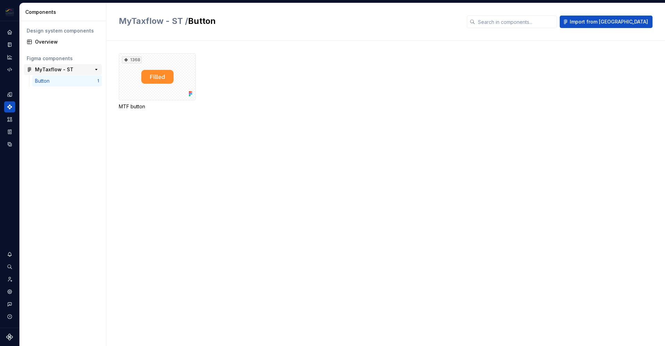
click at [68, 70] on div "MyTaxflow - ST" at bounding box center [54, 69] width 38 height 7
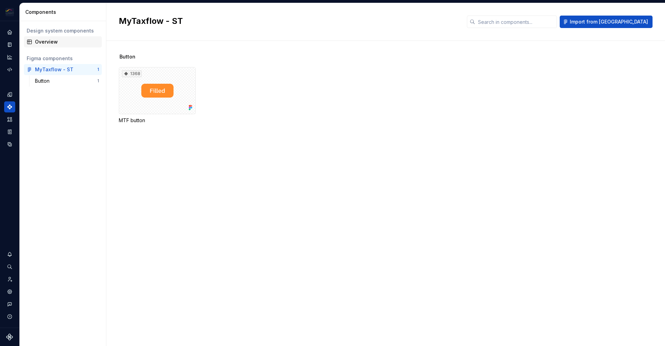
click at [57, 41] on div "Overview" at bounding box center [67, 41] width 64 height 7
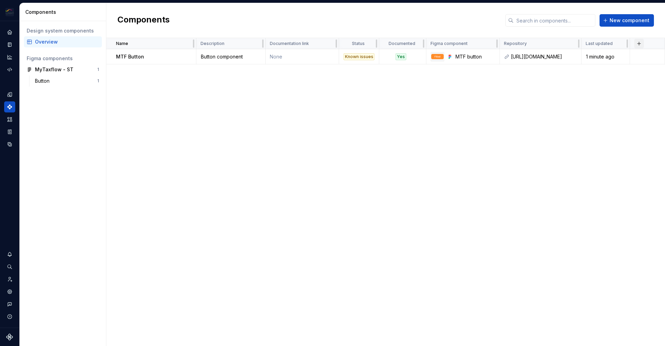
click at [639, 44] on button "button" at bounding box center [639, 44] width 10 height 10
click at [583, 127] on div "Name Description Documentation link Status Documented Figma component Repositor…" at bounding box center [385, 192] width 558 height 308
click at [12, 35] on icon "Home" at bounding box center [10, 32] width 6 height 6
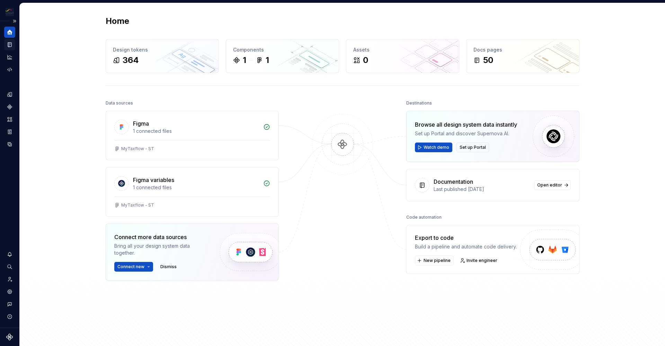
click at [10, 49] on div "Documentation" at bounding box center [9, 44] width 11 height 11
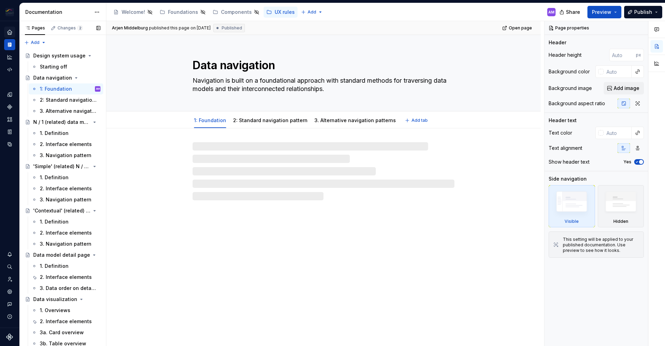
type textarea "*"
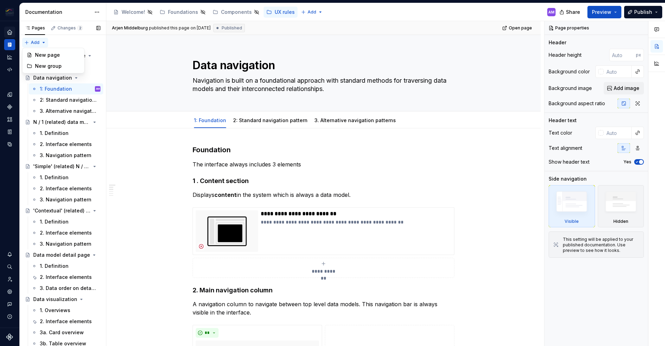
click at [41, 42] on div "Pages Changes 2 Add Accessibility guide for tree Page tree. Navigate the tree w…" at bounding box center [62, 185] width 87 height 328
click at [55, 65] on div "New group" at bounding box center [57, 66] width 45 height 7
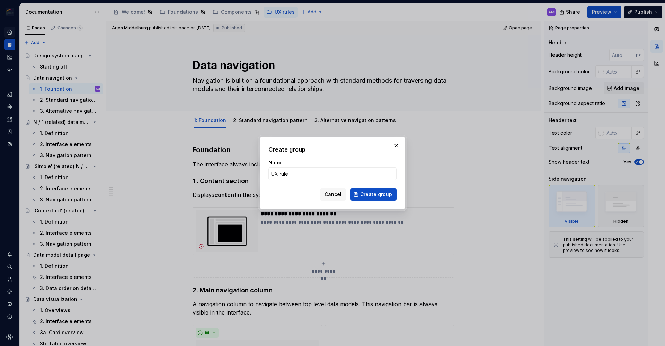
type input "UX rules"
click at [374, 195] on button "Create group" at bounding box center [373, 194] width 46 height 12
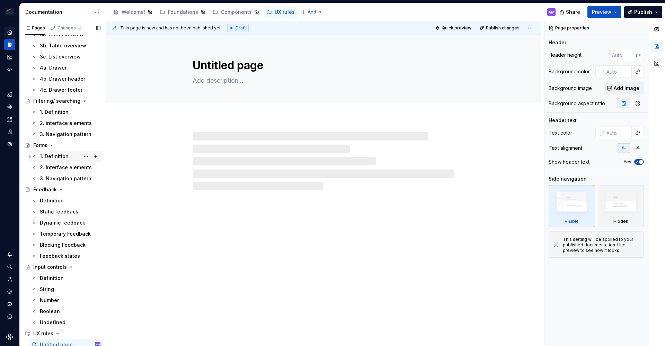
scroll to position [301, 0]
click at [51, 321] on div "Undefined" at bounding box center [53, 320] width 26 height 7
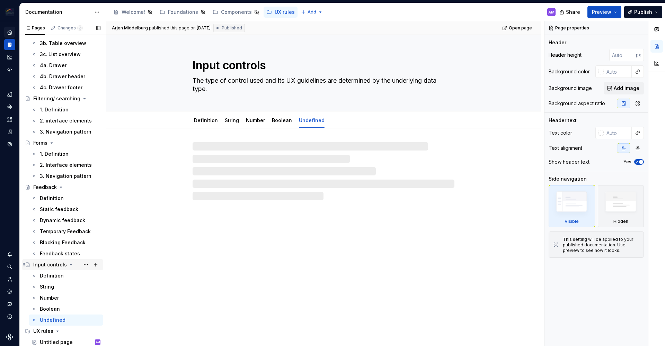
click at [42, 267] on div "Input controls" at bounding box center [50, 264] width 34 height 7
click at [70, 263] on icon "Page tree" at bounding box center [71, 265] width 6 height 6
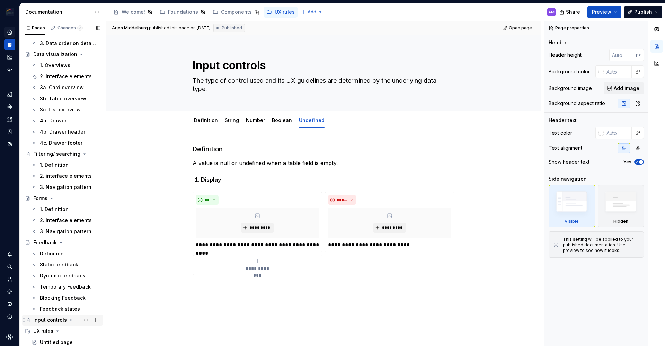
scroll to position [245, 0]
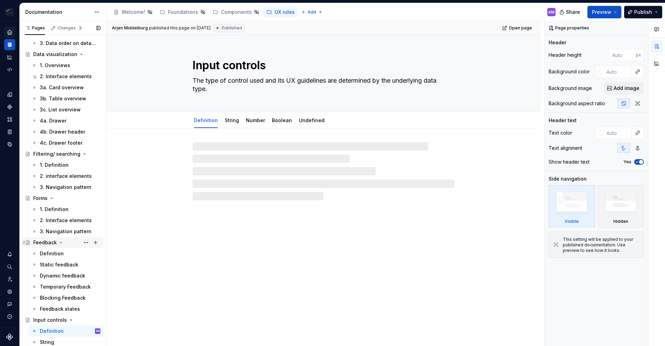
click at [58, 243] on icon "Page tree" at bounding box center [61, 243] width 6 height 6
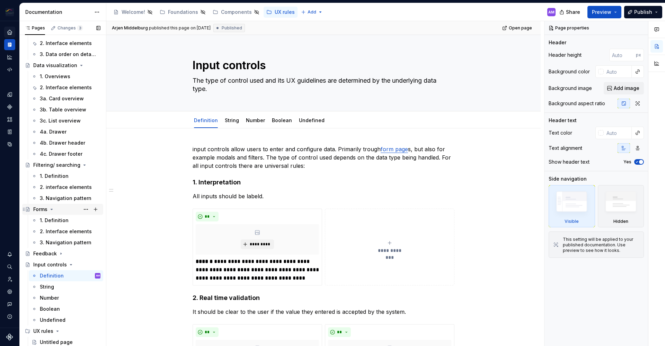
click at [53, 209] on icon "Page tree" at bounding box center [52, 209] width 2 height 1
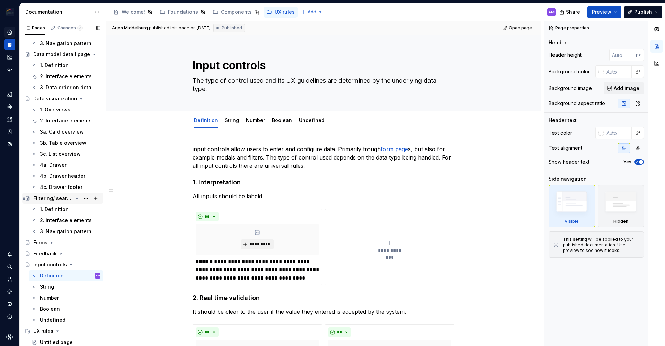
click at [76, 198] on icon "Page tree" at bounding box center [77, 198] width 2 height 1
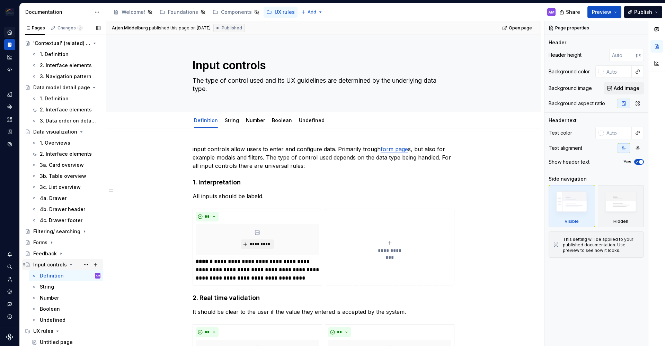
click at [70, 265] on icon "Page tree" at bounding box center [71, 265] width 6 height 6
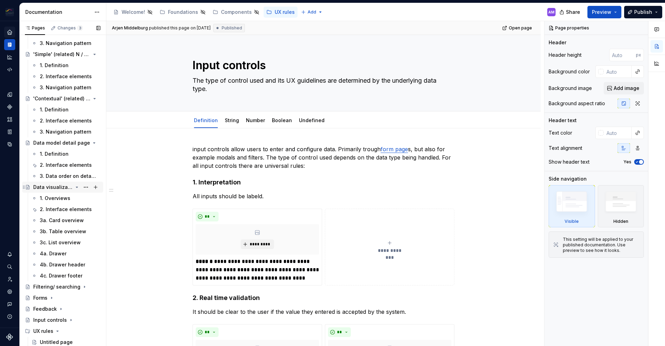
click at [74, 187] on icon "Page tree" at bounding box center [77, 188] width 6 height 6
click at [42, 144] on div "'Simple' (related) N / N data model" at bounding box center [52, 143] width 39 height 7
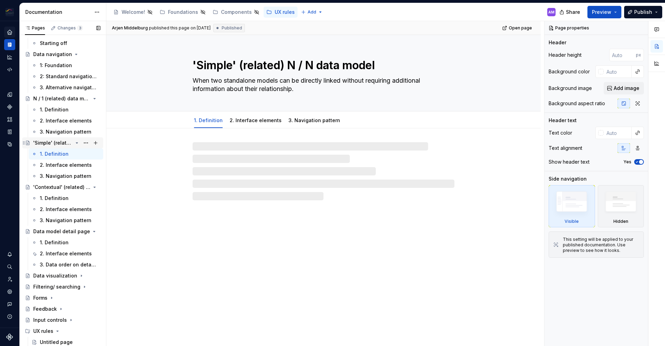
click at [76, 143] on icon "Page tree" at bounding box center [77, 143] width 2 height 1
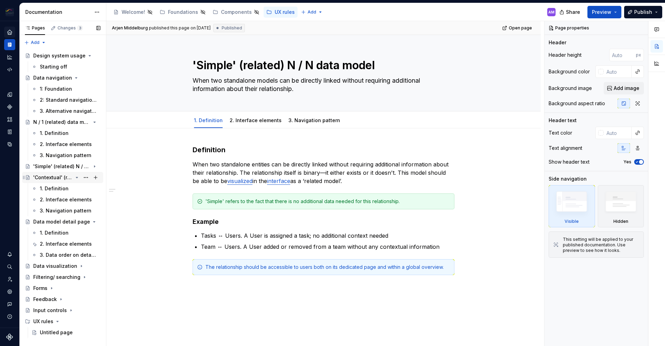
click at [77, 178] on icon "Page tree" at bounding box center [77, 177] width 2 height 1
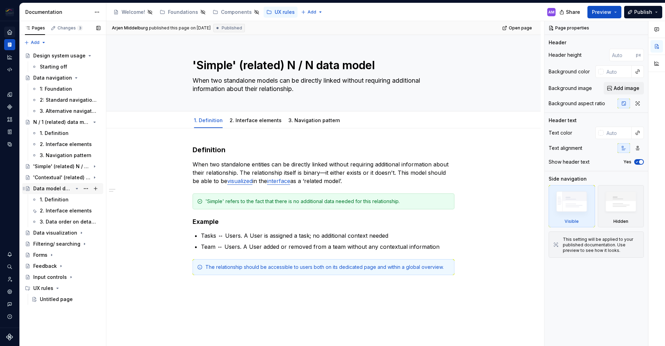
click at [76, 189] on icon "Page tree" at bounding box center [77, 189] width 6 height 6
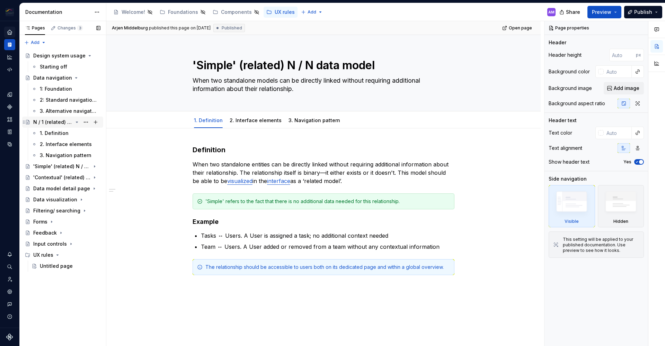
click at [79, 121] on icon "Page tree" at bounding box center [77, 122] width 6 height 6
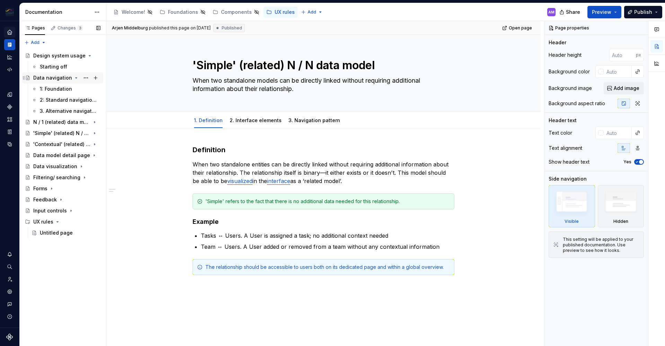
click at [73, 79] on icon "Page tree" at bounding box center [76, 78] width 6 height 6
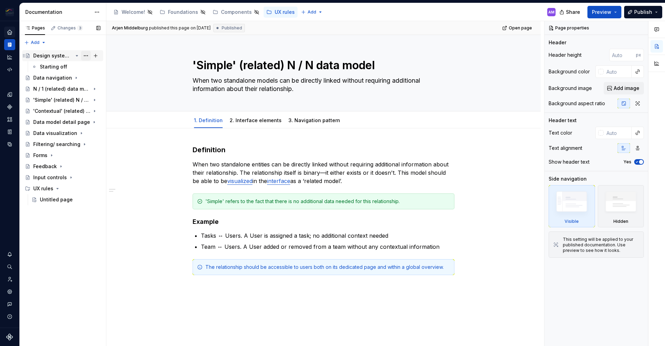
click at [87, 55] on button "Page tree" at bounding box center [86, 56] width 10 height 10
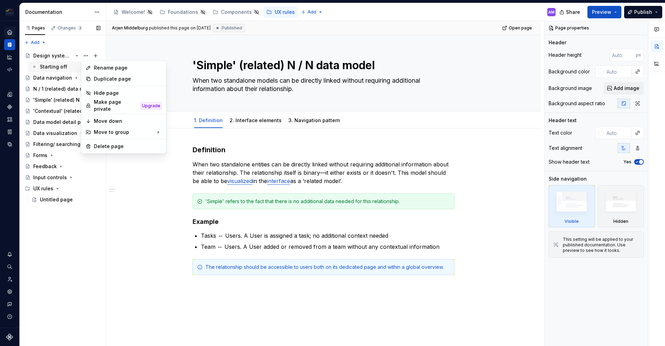
click at [55, 71] on div "Pages Changes 3 Add Accessibility guide for tree Page tree. Navigate the tree w…" at bounding box center [62, 183] width 87 height 325
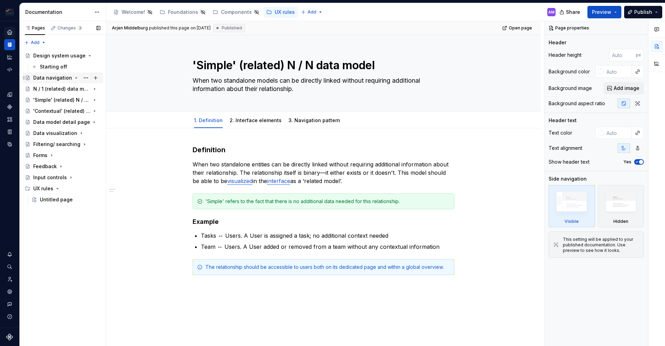
click at [46, 79] on div "Data navigation" at bounding box center [52, 77] width 39 height 7
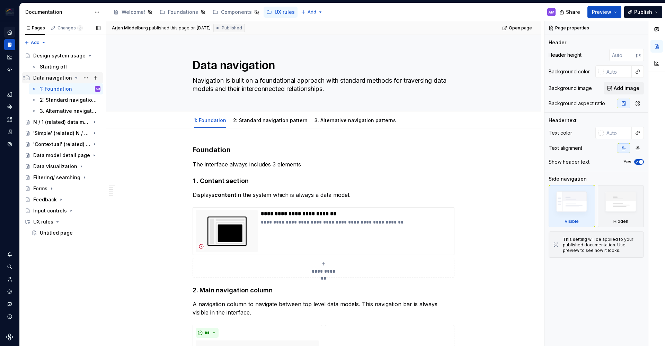
click at [75, 76] on icon "Page tree" at bounding box center [76, 78] width 6 height 6
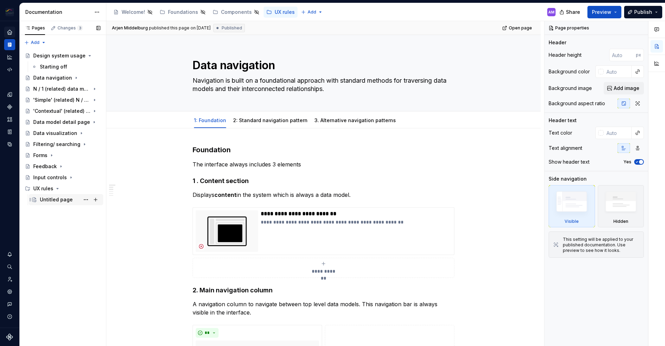
click at [56, 202] on div "Untitled page" at bounding box center [56, 199] width 33 height 7
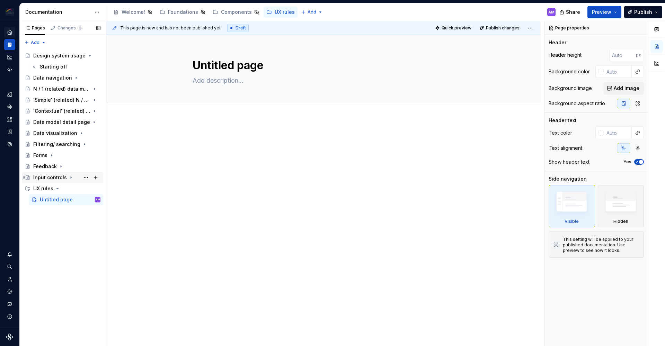
click at [53, 178] on div "Input controls" at bounding box center [50, 177] width 34 height 7
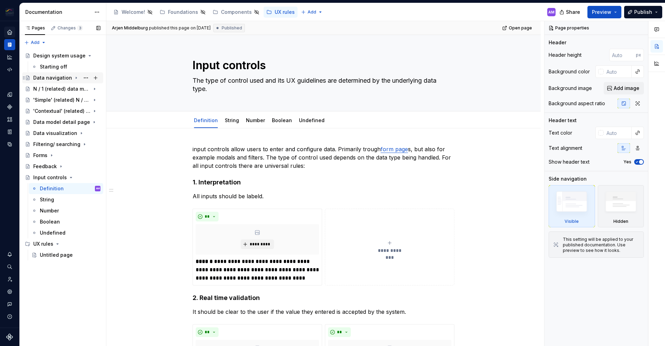
click at [48, 80] on div "Data navigation" at bounding box center [52, 77] width 39 height 7
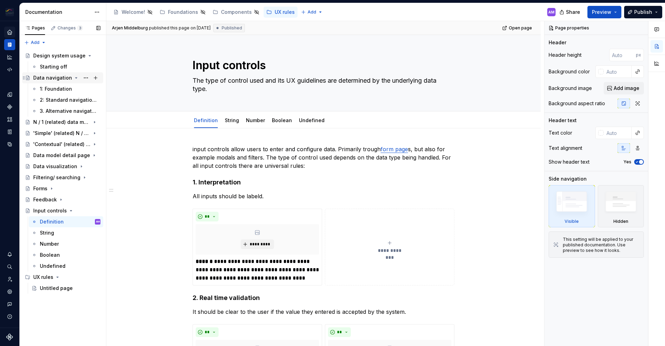
click at [26, 74] on div "Data navigation" at bounding box center [62, 78] width 75 height 10
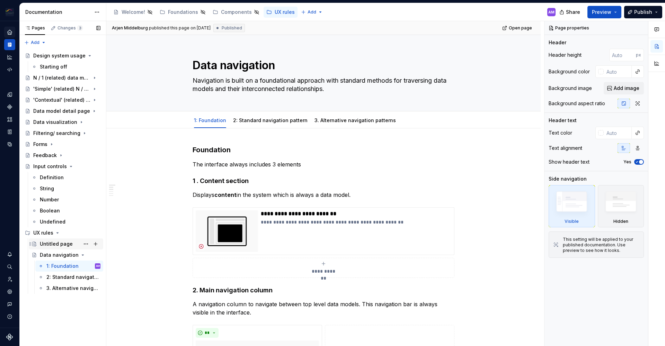
click at [56, 243] on div "Untitled page" at bounding box center [56, 244] width 33 height 7
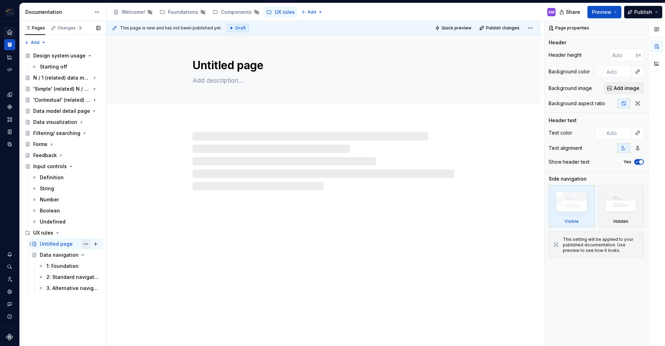
click at [87, 242] on button "Page tree" at bounding box center [86, 244] width 10 height 10
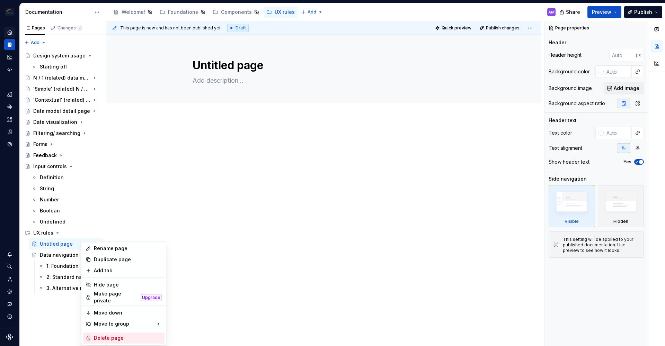
click at [108, 336] on div "Delete page" at bounding box center [128, 338] width 68 height 7
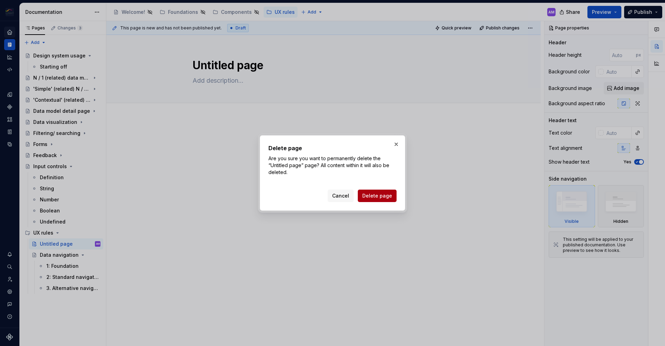
click at [382, 196] on span "Delete page" at bounding box center [377, 196] width 30 height 7
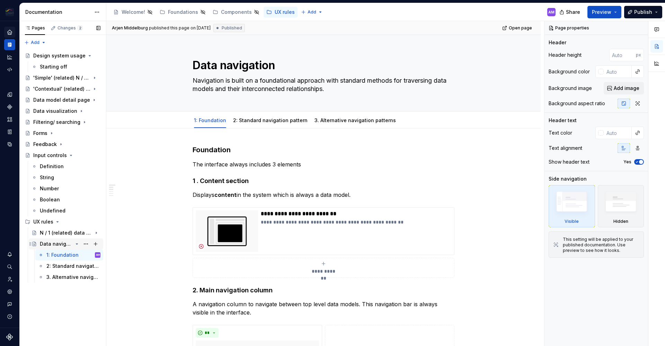
click at [53, 241] on div "Data navigation" at bounding box center [56, 244] width 33 height 7
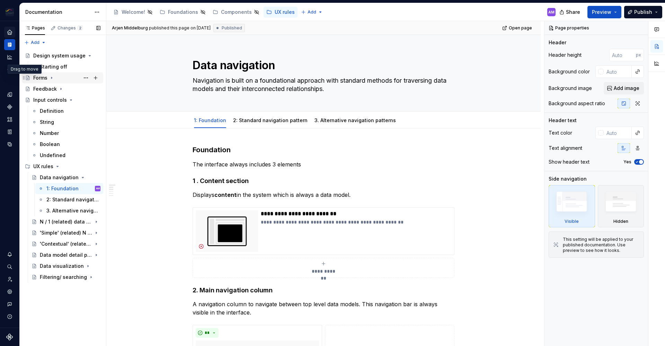
click at [26, 75] on icon "Page tree" at bounding box center [24, 78] width 6 height 6
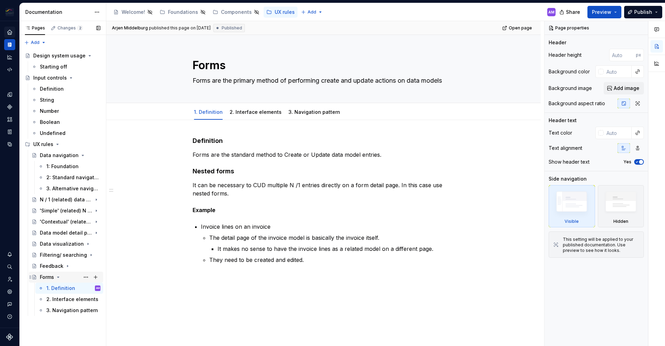
click at [58, 277] on icon "Page tree" at bounding box center [58, 277] width 2 height 1
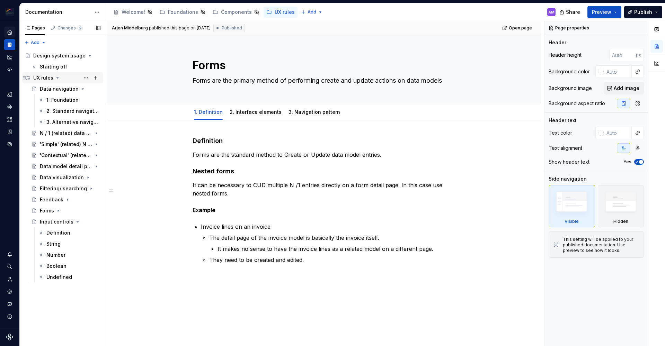
click at [58, 78] on icon "Page tree" at bounding box center [58, 78] width 6 height 6
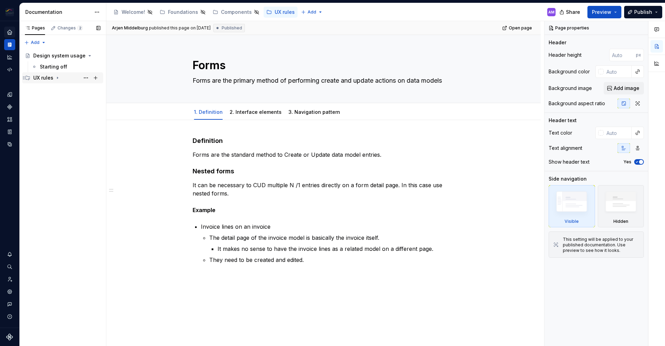
click at [58, 77] on icon "Page tree" at bounding box center [58, 78] width 6 height 6
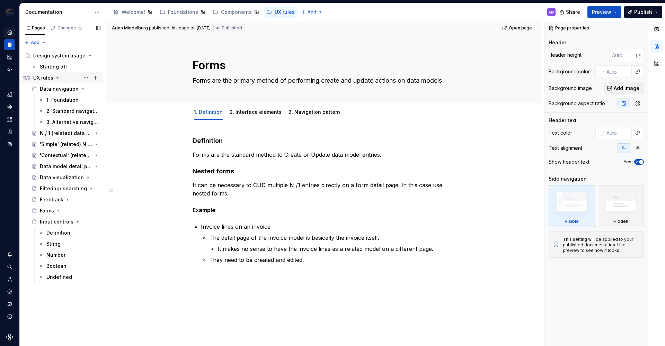
click at [56, 77] on icon "Page tree" at bounding box center [58, 78] width 6 height 6
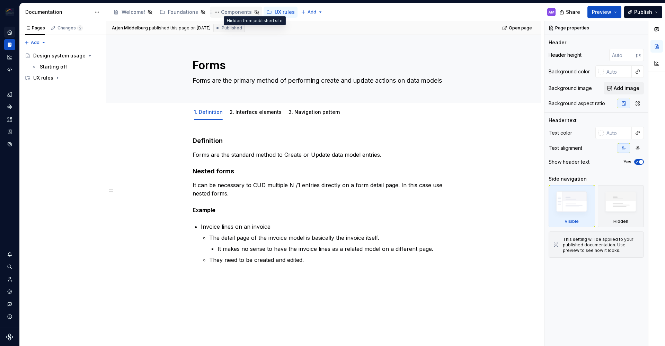
click at [254, 12] on icon "Page tree" at bounding box center [256, 12] width 4 height 4
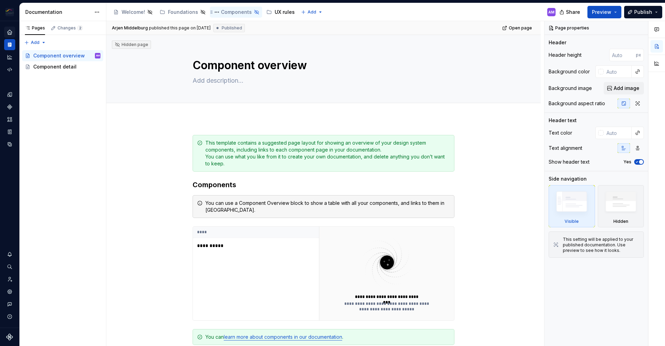
click at [239, 14] on div "Components" at bounding box center [236, 12] width 31 height 7
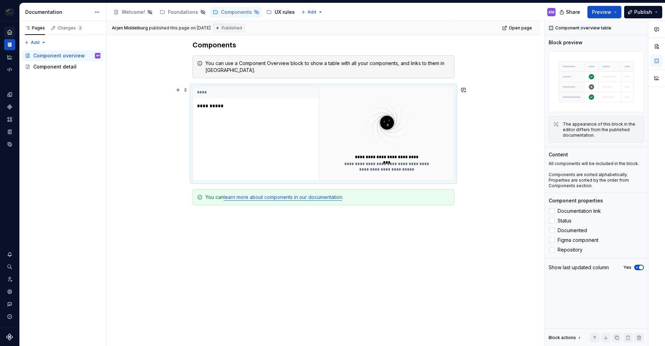
click at [208, 106] on p "**********" at bounding box center [240, 105] width 87 height 7
click at [305, 119] on div "**********" at bounding box center [256, 134] width 126 height 94
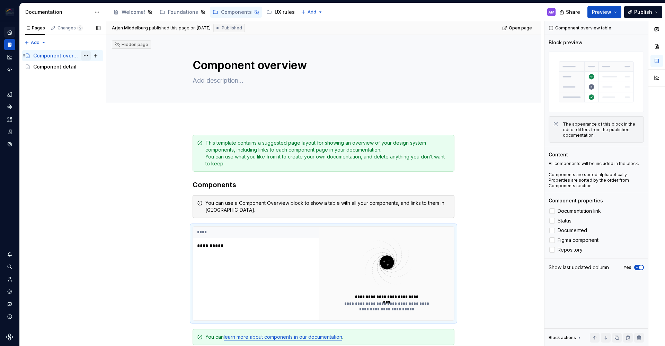
click at [87, 54] on button "Page tree" at bounding box center [86, 56] width 10 height 10
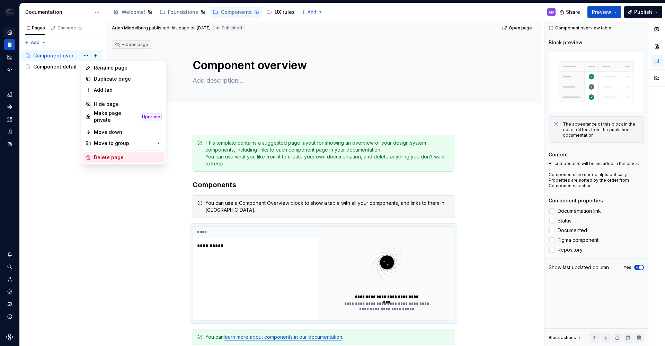
click at [102, 154] on div "Delete page" at bounding box center [128, 157] width 68 height 7
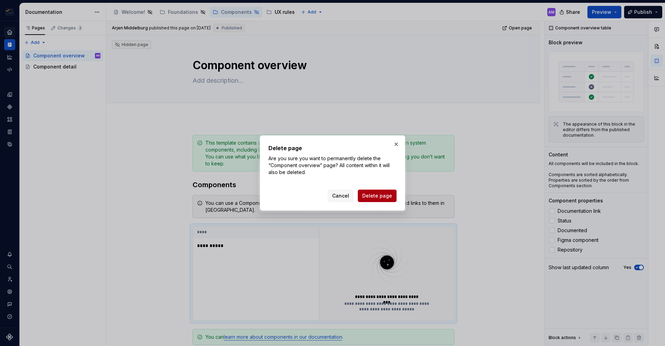
click at [381, 194] on span "Delete page" at bounding box center [377, 196] width 30 height 7
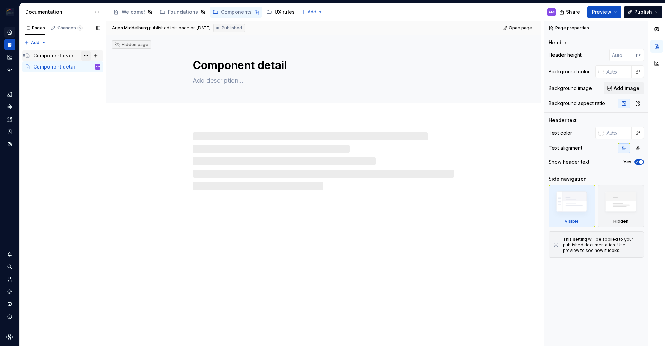
click at [87, 57] on button "Page tree" at bounding box center [86, 56] width 10 height 10
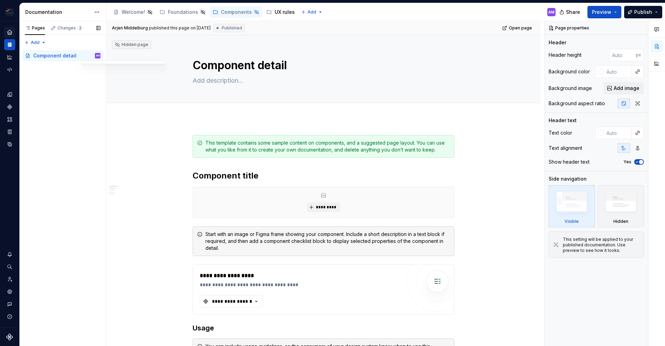
click at [57, 70] on div "Pages Changes 2 Add Accessibility guide for tree Page tree. Navigate the tree w…" at bounding box center [62, 183] width 87 height 325
click at [83, 57] on button "Page tree" at bounding box center [86, 56] width 10 height 10
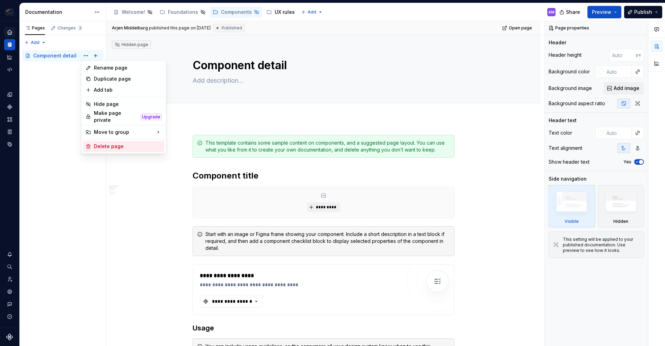
click at [101, 143] on div "Delete page" at bounding box center [128, 146] width 68 height 7
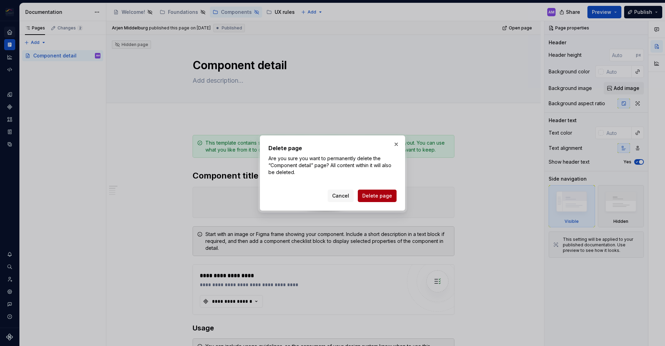
click at [380, 195] on span "Delete page" at bounding box center [377, 196] width 30 height 7
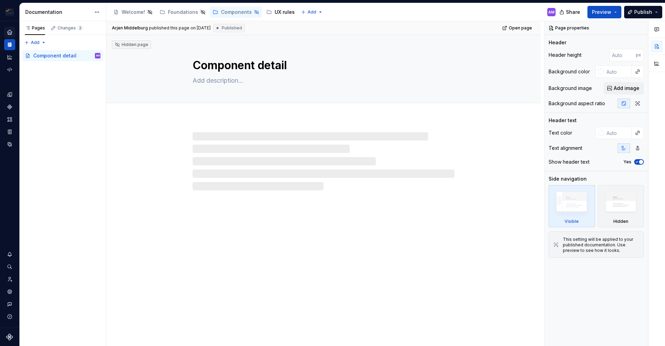
type textarea "*"
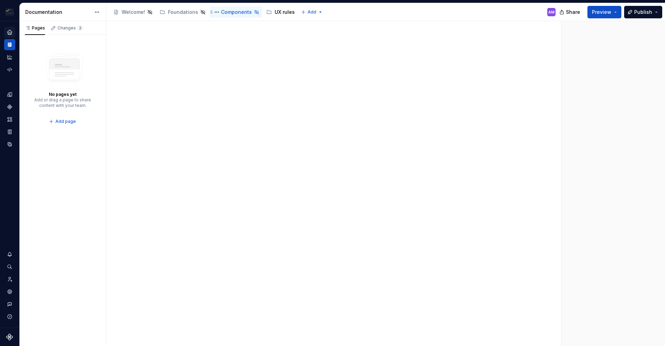
click at [255, 15] on icon "Page tree" at bounding box center [257, 12] width 6 height 6
click at [254, 11] on icon "Page tree" at bounding box center [257, 12] width 6 height 6
click at [254, 13] on icon "Page tree" at bounding box center [257, 12] width 6 height 6
click at [215, 12] on button "Page tree" at bounding box center [217, 12] width 8 height 8
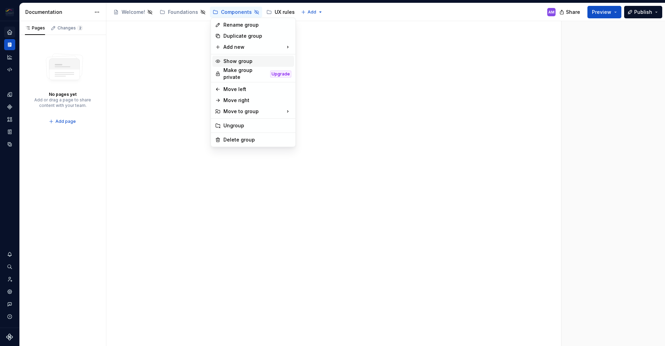
click at [252, 58] on div "Show group" at bounding box center [257, 61] width 68 height 7
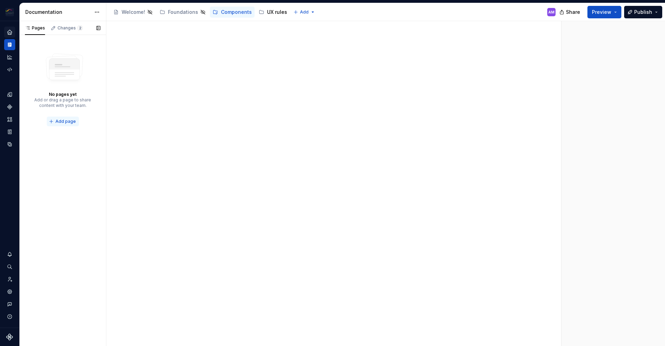
click at [61, 123] on span "Add page" at bounding box center [65, 122] width 20 height 6
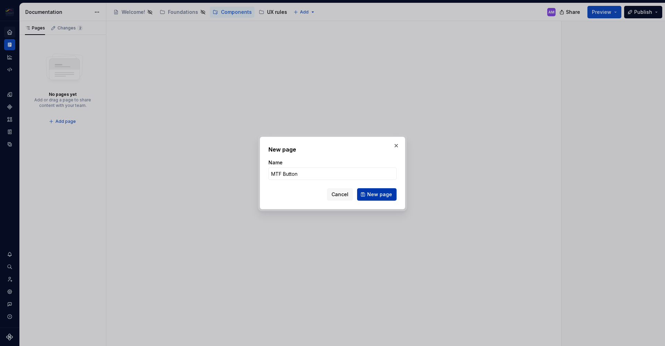
type input "MTF Button"
click at [377, 194] on span "New page" at bounding box center [379, 194] width 25 height 7
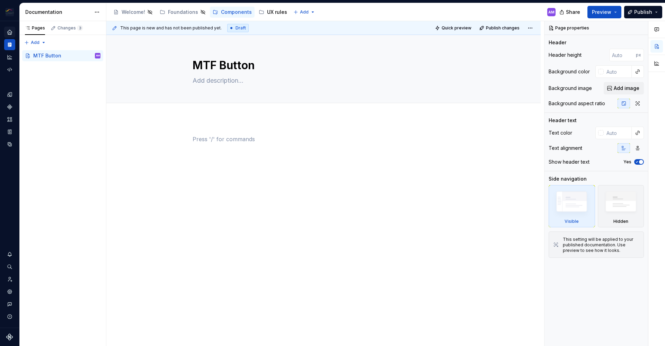
click at [212, 152] on div at bounding box center [324, 148] width 262 height 26
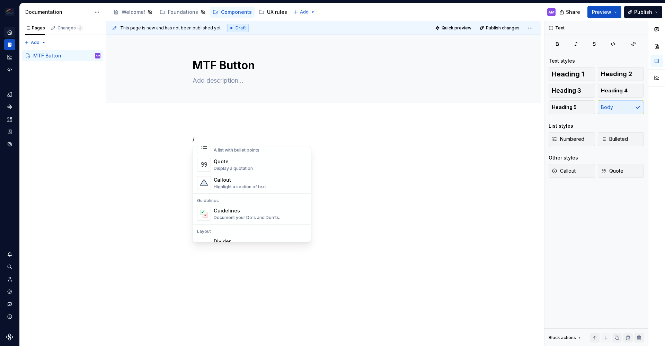
scroll to position [689, 0]
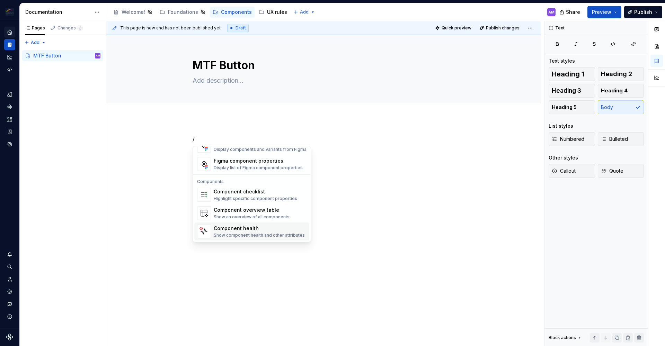
click at [221, 234] on div "Show component health and other attributes" at bounding box center [259, 236] width 91 height 6
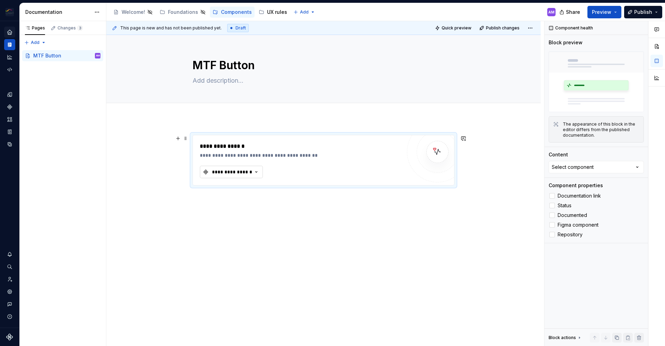
click at [246, 170] on div "**********" at bounding box center [232, 172] width 42 height 7
click at [229, 198] on div "MTF Button" at bounding box center [234, 199] width 28 height 7
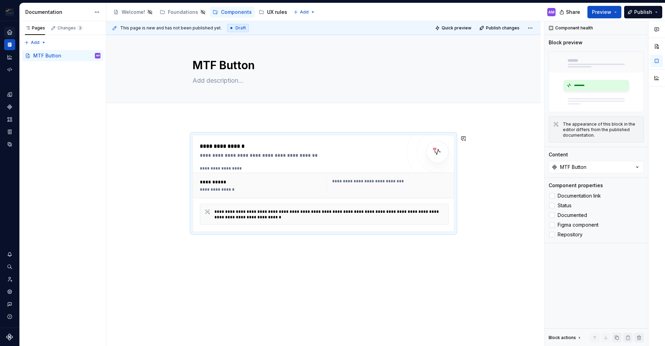
click at [314, 258] on div "**********" at bounding box center [323, 231] width 434 height 226
click at [225, 157] on div "**********" at bounding box center [301, 155] width 202 height 7
click at [218, 273] on div "**********" at bounding box center [323, 231] width 434 height 226
click at [257, 255] on div "**********" at bounding box center [323, 231] width 434 height 226
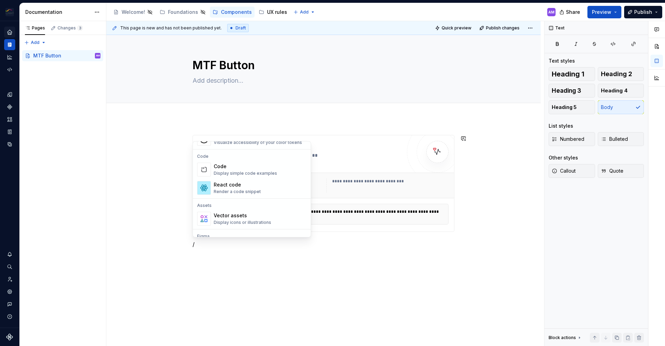
scroll to position [627, 0]
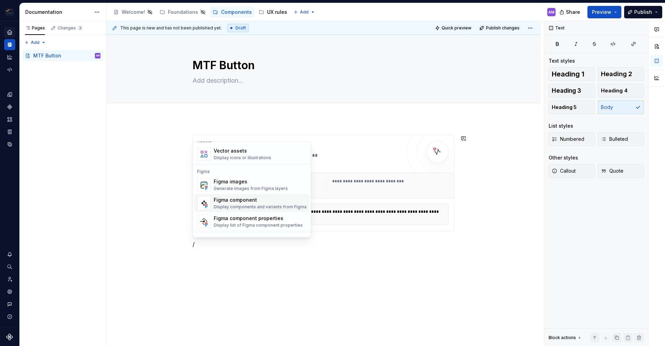
click at [239, 207] on div "Display components and variants from Figma" at bounding box center [260, 207] width 93 height 6
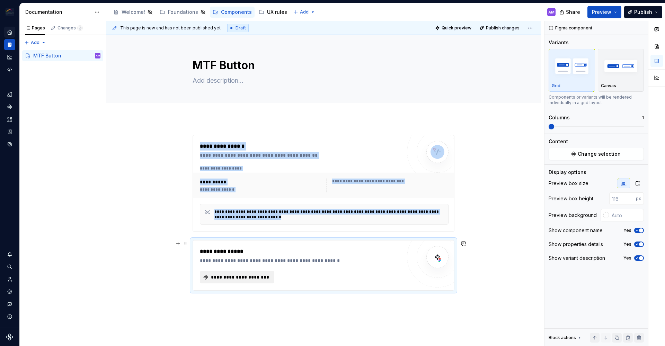
click at [238, 277] on span "**********" at bounding box center [240, 277] width 60 height 7
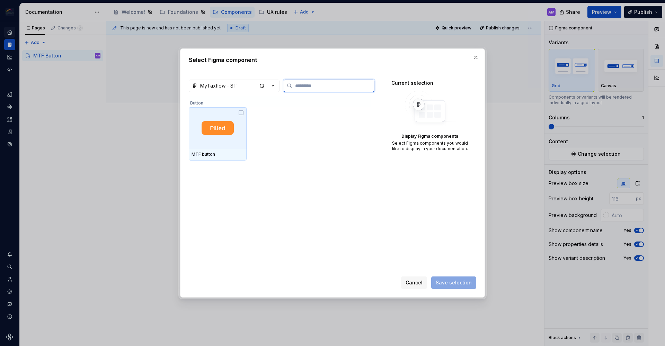
click at [221, 127] on img at bounding box center [218, 128] width 32 height 14
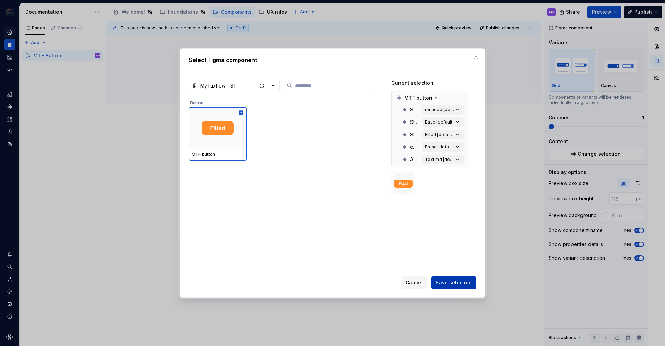
click at [455, 283] on span "Save selection" at bounding box center [454, 282] width 36 height 7
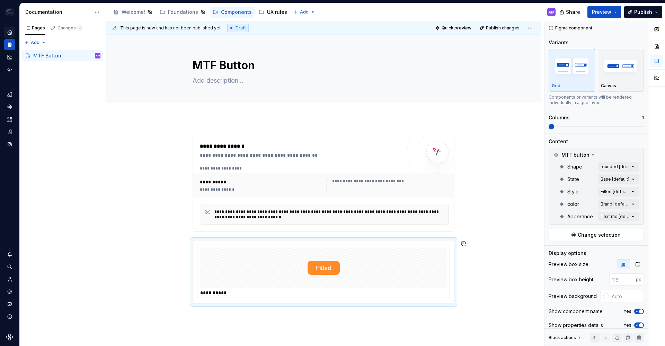
scroll to position [70, 0]
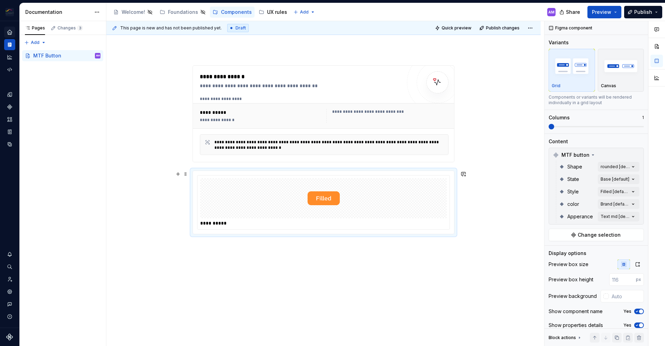
click at [324, 204] on img at bounding box center [323, 198] width 32 height 35
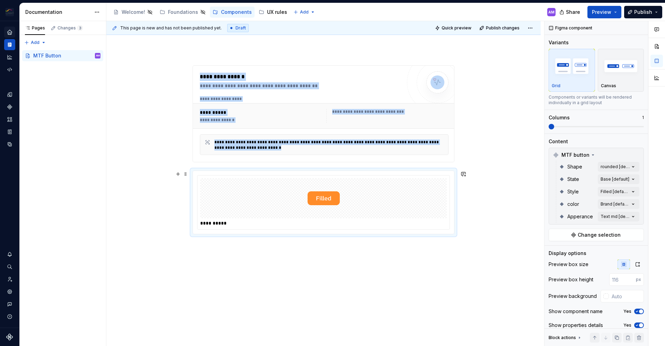
click at [269, 193] on div at bounding box center [323, 198] width 247 height 40
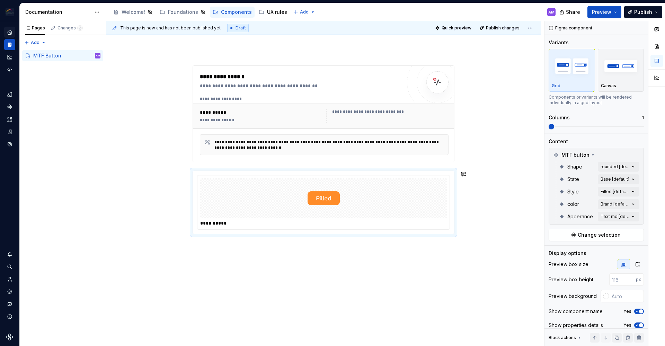
click at [197, 264] on div "**********" at bounding box center [323, 198] width 434 height 298
click at [195, 241] on div "**********" at bounding box center [324, 153] width 262 height 177
click at [199, 250] on div "**********" at bounding box center [323, 198] width 434 height 298
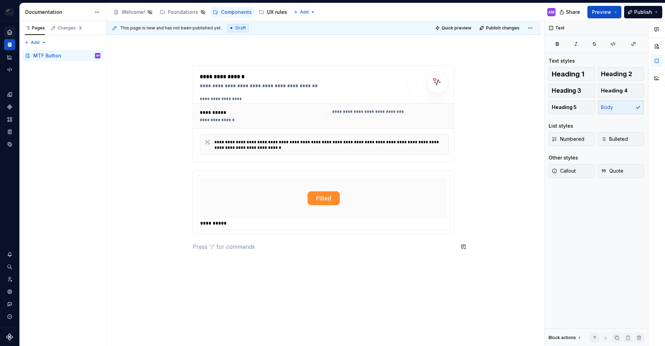
click at [382, 254] on div "**********" at bounding box center [324, 162] width 262 height 194
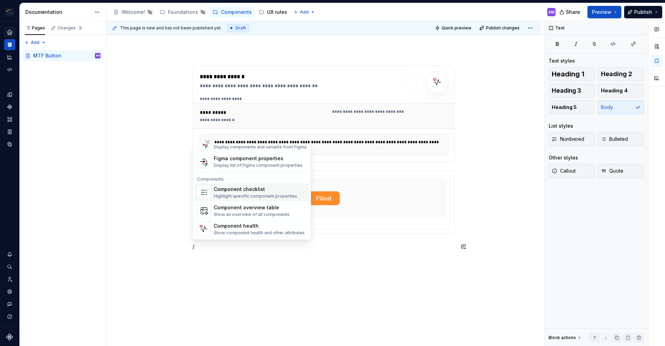
scroll to position [674, 0]
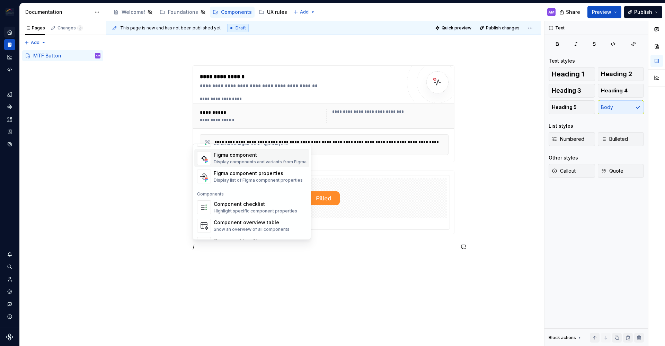
click at [253, 161] on div "Display components and variants from Figma" at bounding box center [260, 162] width 93 height 6
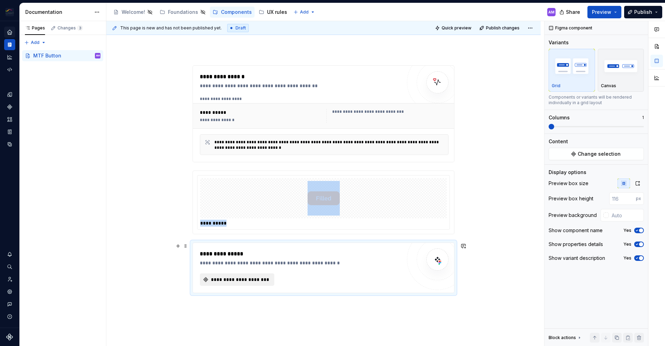
click at [262, 279] on span "**********" at bounding box center [240, 279] width 60 height 7
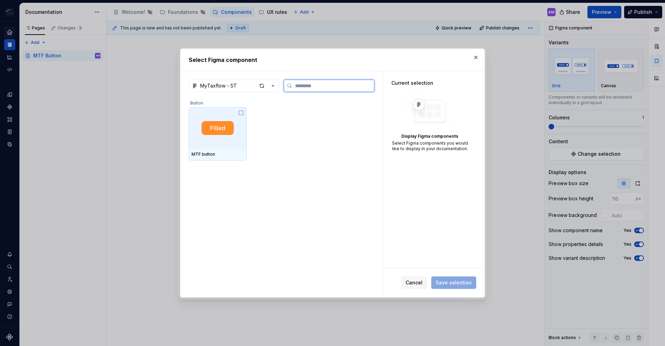
click at [237, 118] on div at bounding box center [218, 128] width 58 height 42
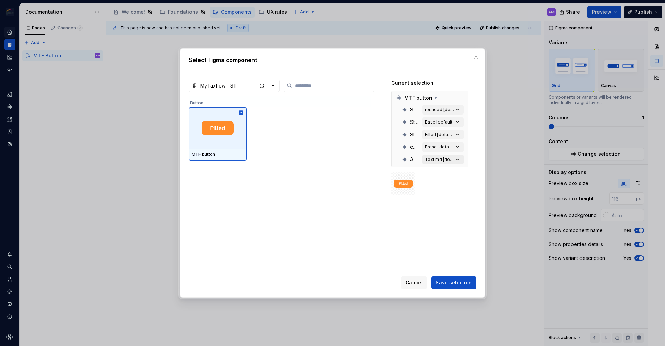
click at [425, 157] on div "Text md [default]" at bounding box center [439, 160] width 29 height 6
click at [431, 143] on button "Brand [default]" at bounding box center [443, 147] width 42 height 10
click at [432, 135] on div "Filled [default]" at bounding box center [439, 135] width 29 height 6
click at [438, 108] on div "rounded [default]" at bounding box center [439, 110] width 29 height 6
click at [460, 109] on icon "button" at bounding box center [457, 109] width 7 height 7
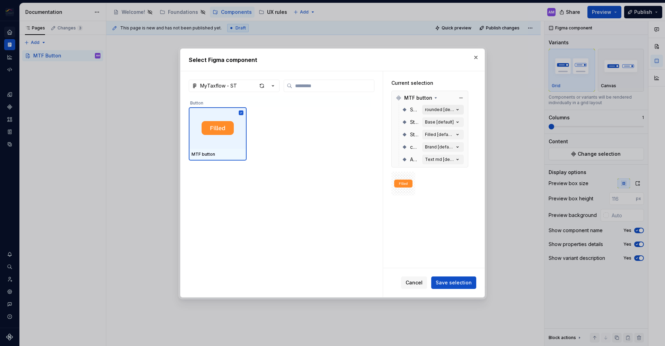
click at [458, 111] on icon "button" at bounding box center [457, 109] width 7 height 7
click at [445, 109] on div "rounded [default]" at bounding box center [439, 110] width 29 height 6
click at [429, 95] on span "MTF button" at bounding box center [418, 98] width 28 height 7
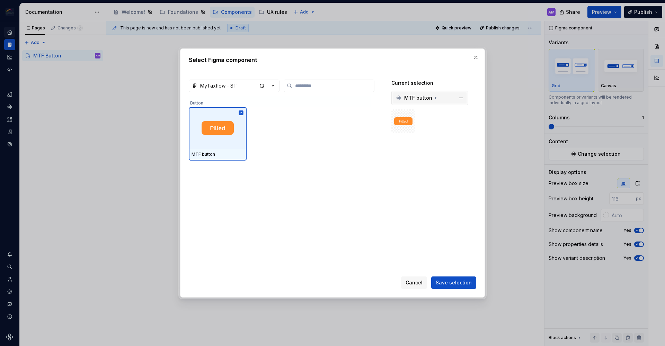
click at [433, 97] on icon at bounding box center [436, 98] width 6 height 6
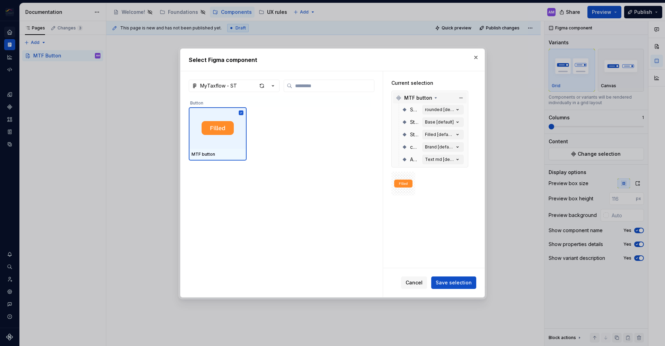
click at [425, 99] on span "MTF button" at bounding box center [418, 98] width 28 height 7
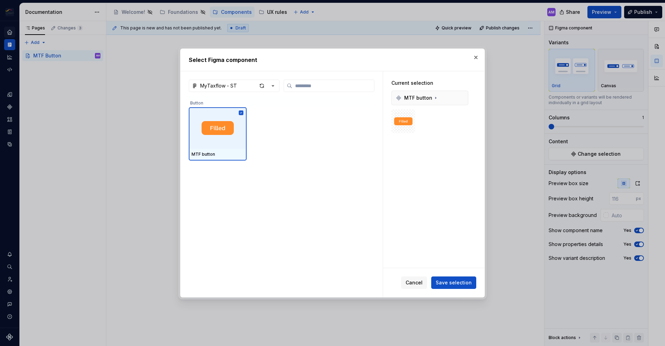
click at [410, 182] on div "Current selection MTF button" at bounding box center [433, 169] width 101 height 197
click at [442, 93] on div "MTF button" at bounding box center [429, 97] width 73 height 11
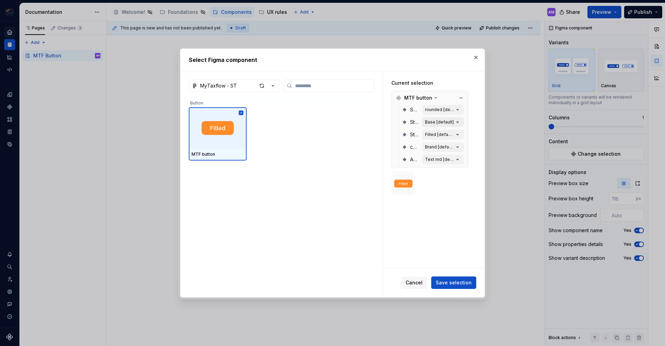
click at [457, 121] on icon "button" at bounding box center [457, 122] width 7 height 7
click at [435, 135] on div "Filled [default]" at bounding box center [439, 135] width 29 height 6
click at [277, 86] on button "MyTaxflow - ST" at bounding box center [234, 86] width 91 height 12
click at [338, 94] on div "Select Figma component MyTaxflow - ST Button MTF button Current selection MTF b…" at bounding box center [332, 173] width 665 height 346
click at [335, 84] on input "search" at bounding box center [333, 85] width 82 height 7
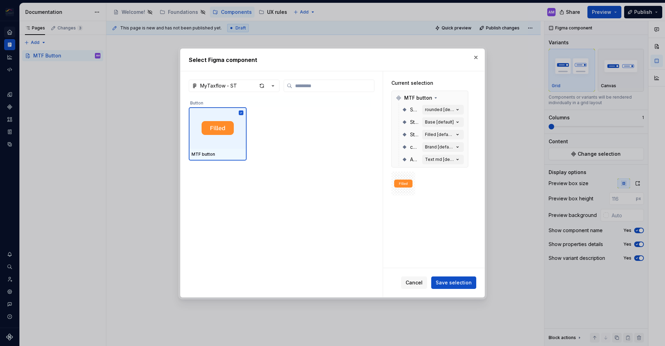
click at [322, 120] on div "MTF button" at bounding box center [280, 133] width 182 height 53
click at [224, 136] on div at bounding box center [218, 128] width 58 height 42
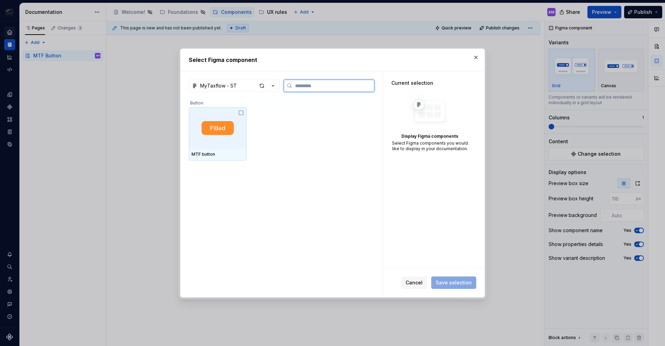
click at [241, 115] on icon at bounding box center [241, 113] width 6 height 6
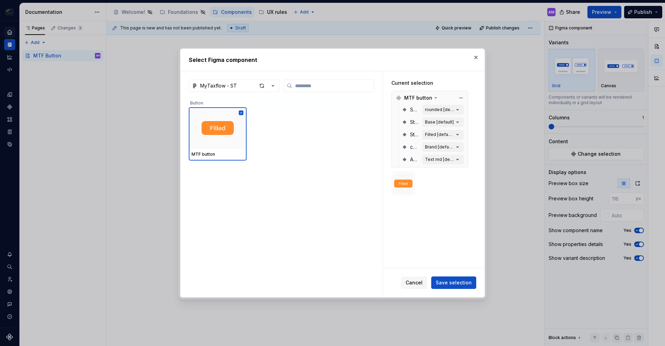
click at [409, 128] on div "State Base [default]" at bounding box center [433, 122] width 62 height 12
click at [426, 154] on div "Apperance Text md [default]" at bounding box center [433, 159] width 62 height 12
click at [427, 284] on button "Cancel" at bounding box center [414, 283] width 26 height 12
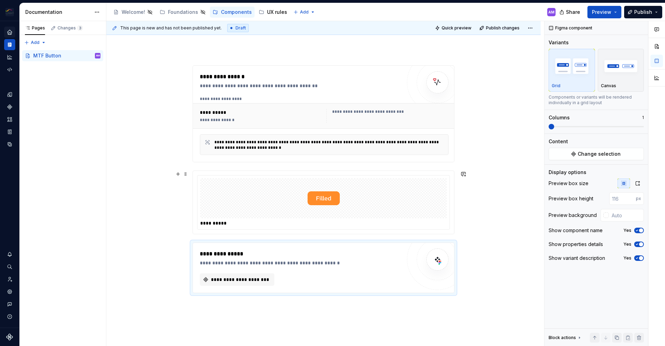
click at [325, 196] on img at bounding box center [323, 198] width 32 height 35
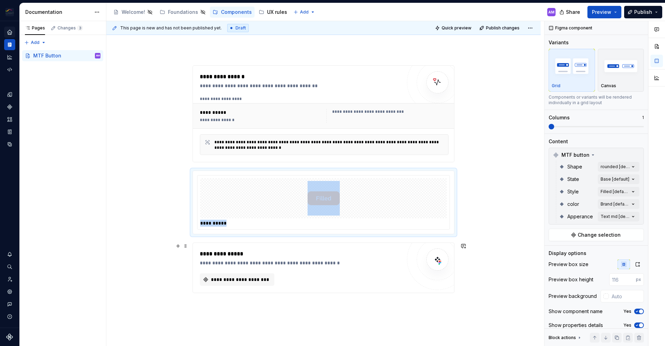
click at [323, 265] on div "**********" at bounding box center [301, 263] width 202 height 7
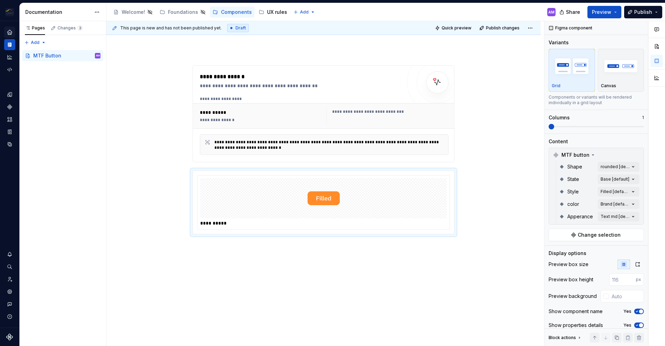
click at [252, 253] on div "**********" at bounding box center [323, 198] width 434 height 298
click at [457, 237] on div "**********" at bounding box center [325, 183] width 438 height 325
click at [462, 281] on div "**********" at bounding box center [325, 183] width 438 height 325
click at [410, 218] on div at bounding box center [323, 198] width 247 height 40
click at [359, 269] on div "**********" at bounding box center [323, 198] width 434 height 298
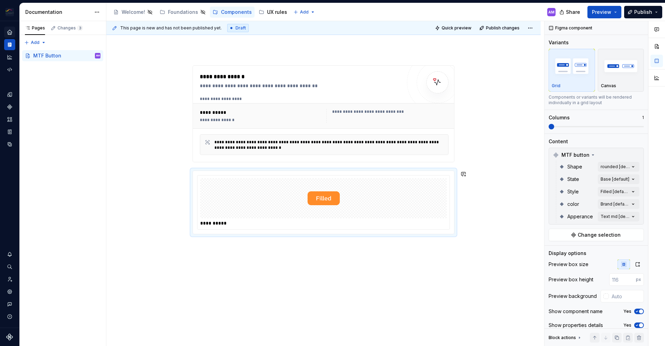
click at [235, 258] on div "**********" at bounding box center [325, 183] width 438 height 325
click at [360, 232] on div "**********" at bounding box center [323, 202] width 261 height 63
click at [248, 246] on div "**********" at bounding box center [323, 198] width 434 height 298
click at [179, 174] on button "button" at bounding box center [178, 174] width 10 height 10
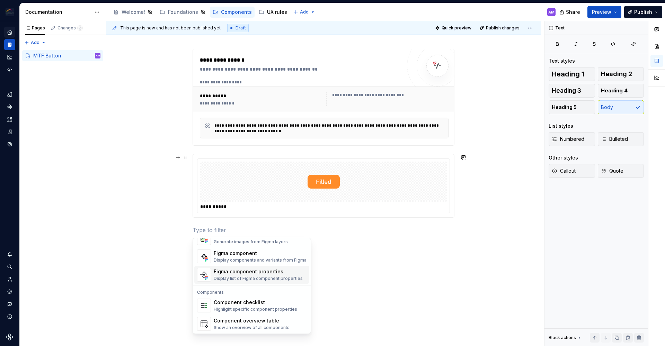
scroll to position [677, 0]
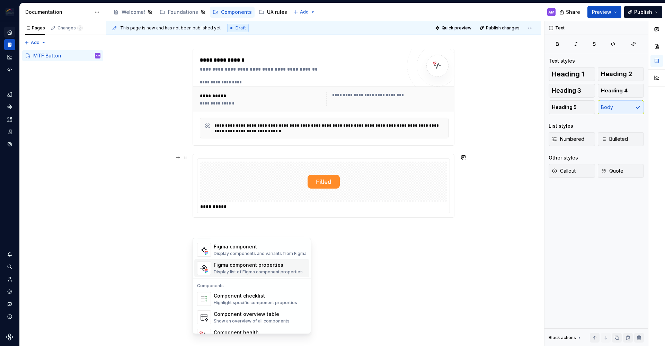
click at [268, 270] on div "Display list of Figma component properties" at bounding box center [258, 272] width 89 height 6
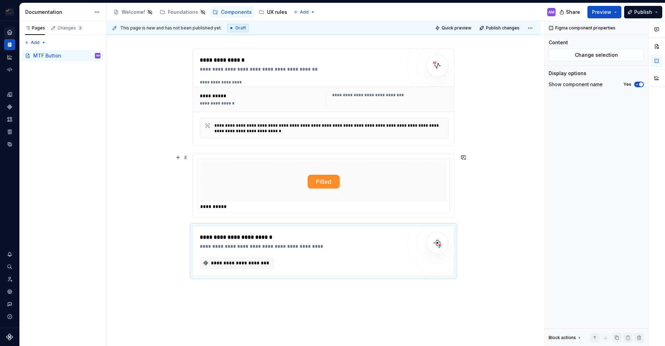
scroll to position [0, 0]
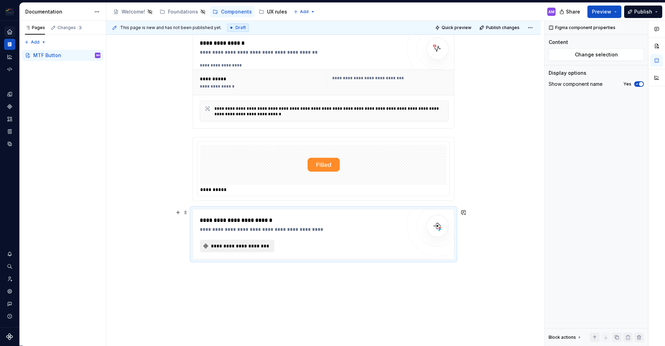
click at [253, 245] on span "**********" at bounding box center [240, 246] width 60 height 7
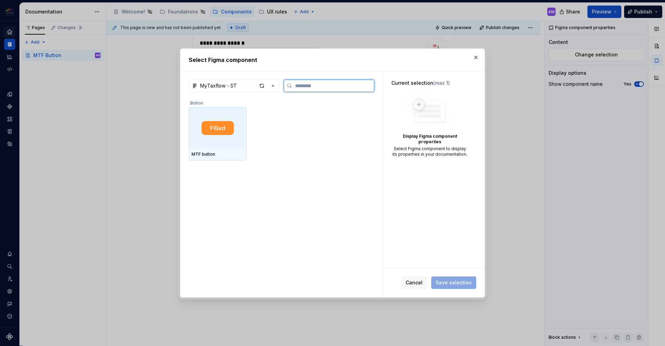
click at [213, 138] on div at bounding box center [218, 128] width 58 height 42
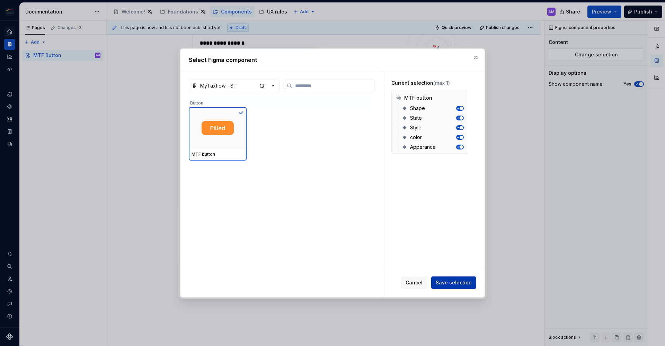
click at [448, 282] on span "Save selection" at bounding box center [454, 282] width 36 height 7
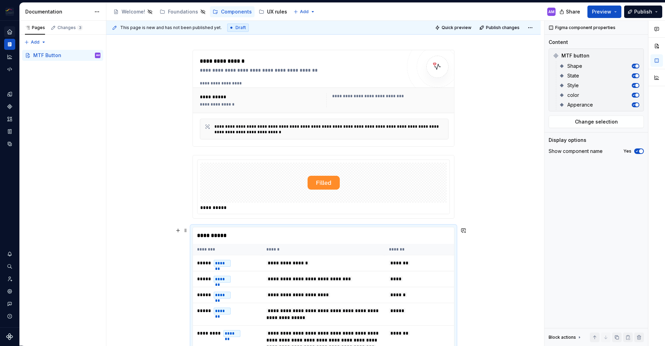
scroll to position [215, 0]
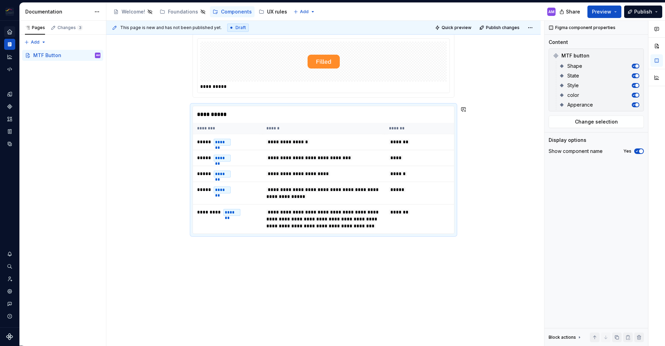
click at [480, 262] on div "**********" at bounding box center [323, 129] width 434 height 434
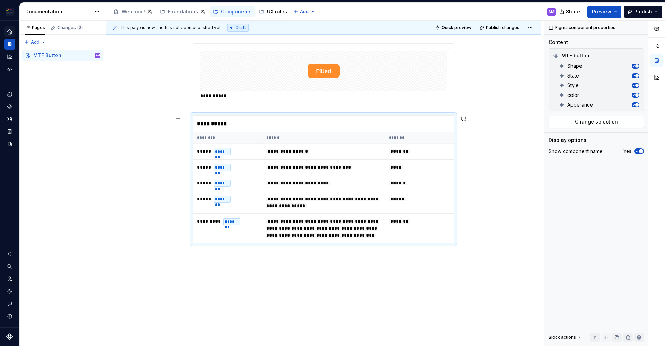
scroll to position [114, 0]
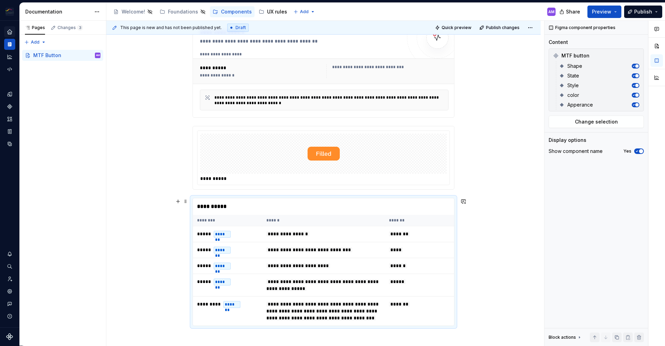
click at [498, 232] on div "**********" at bounding box center [323, 221] width 434 height 434
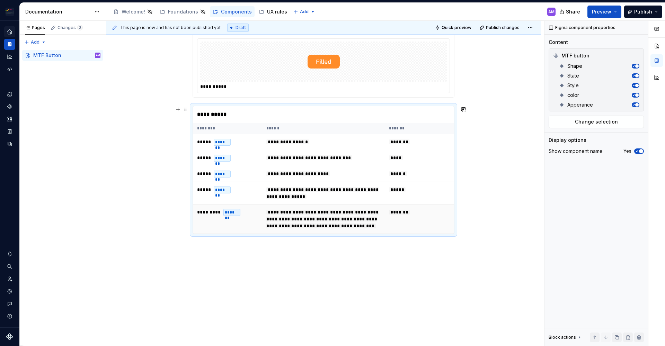
click at [345, 210] on span "**********" at bounding box center [322, 219] width 112 height 19
click at [294, 107] on div "**********" at bounding box center [323, 114] width 261 height 17
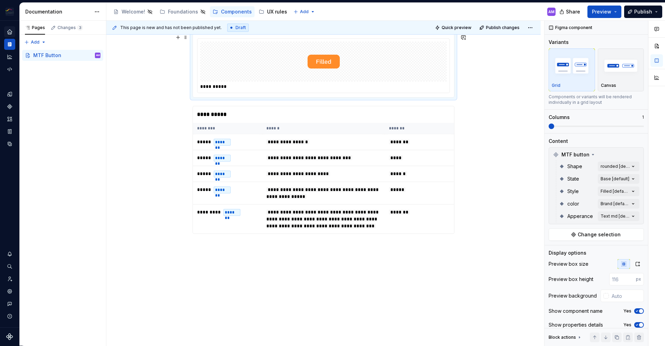
click at [385, 69] on div at bounding box center [323, 62] width 247 height 40
click at [615, 73] on img "button" at bounding box center [621, 65] width 40 height 25
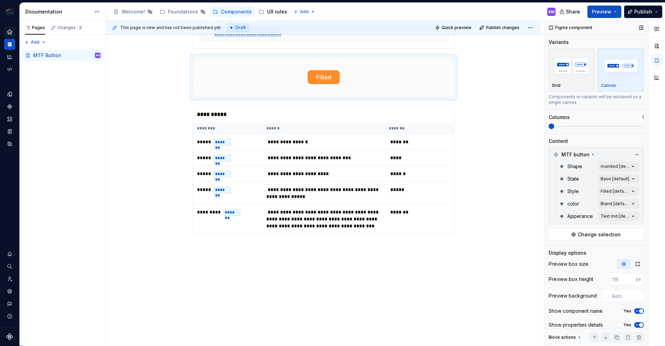
scroll to position [158, 0]
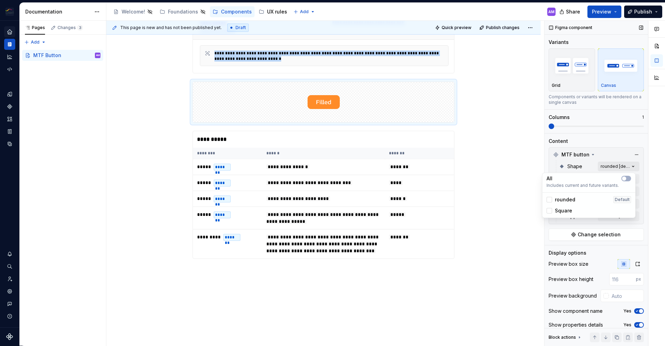
click at [628, 168] on div "Comments Open comments No comments yet Select ‘Comment’ from the block context …" at bounding box center [604, 183] width 120 height 325
click at [563, 211] on span "Square" at bounding box center [563, 210] width 17 height 7
click at [563, 201] on span "rounded" at bounding box center [565, 199] width 20 height 7
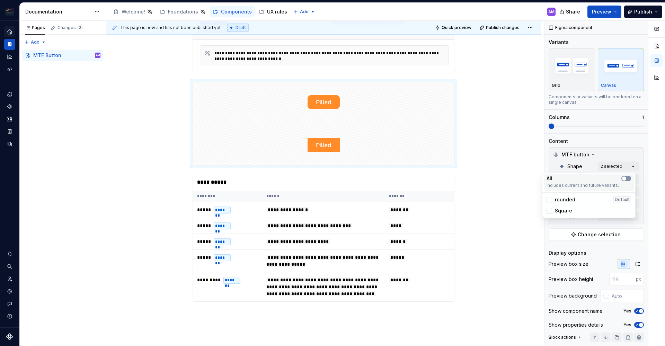
click at [625, 180] on span "button" at bounding box center [624, 179] width 4 height 4
drag, startPoint x: 513, startPoint y: 189, endPoint x: 509, endPoint y: 161, distance: 28.4
click at [513, 189] on html "Mytaxflow ecosystem AM Design system data Documentation Accessibility guide for…" at bounding box center [332, 173] width 665 height 346
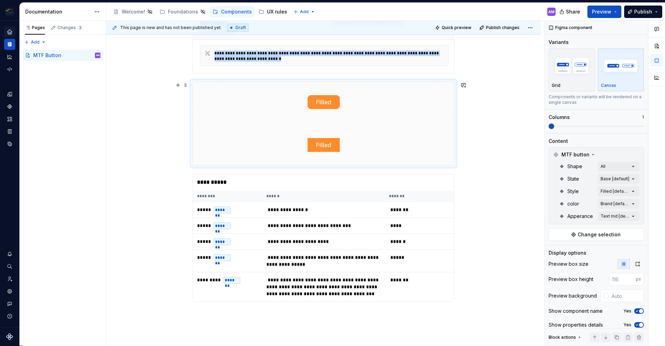
click at [399, 166] on div at bounding box center [324, 124] width 262 height 84
click at [386, 127] on div at bounding box center [323, 145] width 261 height 40
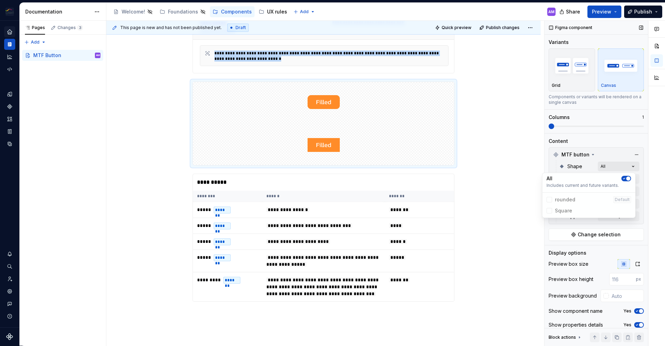
click at [616, 166] on div "Comments Open comments No comments yet Select ‘Comment’ from the block context …" at bounding box center [604, 183] width 120 height 325
click at [598, 180] on div "All" at bounding box center [588, 178] width 84 height 7
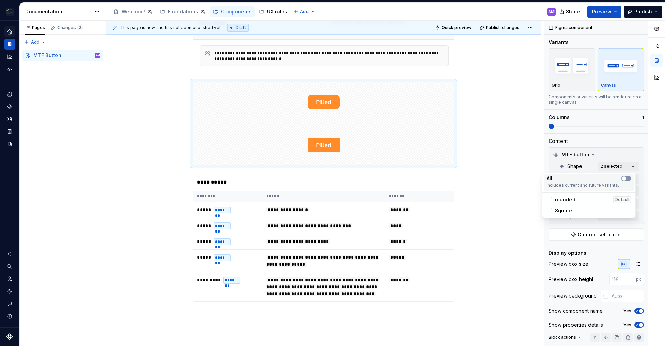
click at [624, 180] on span "button" at bounding box center [624, 179] width 4 height 4
click at [624, 180] on icon "button" at bounding box center [624, 179] width 6 height 4
click at [563, 200] on span "rounded" at bounding box center [565, 199] width 20 height 7
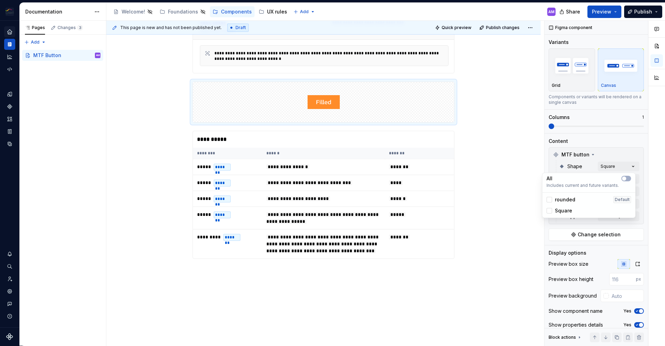
click at [560, 211] on span "Square" at bounding box center [563, 210] width 17 height 7
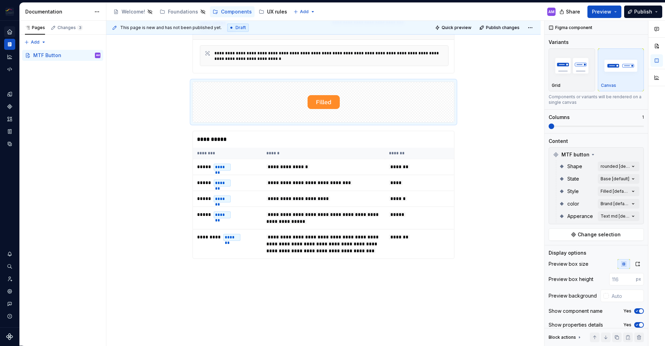
click at [620, 156] on div "Comments Open comments No comments yet Select ‘Comment’ from the block context …" at bounding box center [604, 183] width 120 height 325
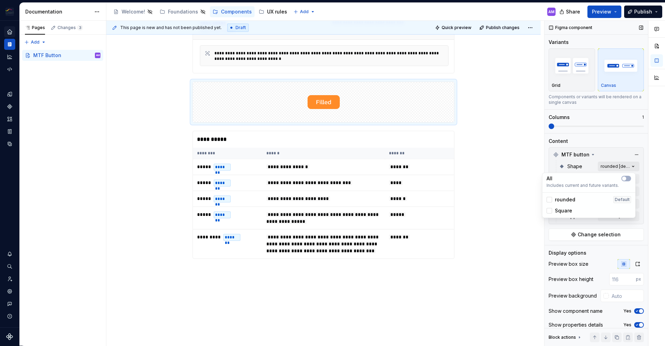
click at [619, 167] on div "Comments Open comments No comments yet Select ‘Comment’ from the block context …" at bounding box center [604, 183] width 120 height 325
drag, startPoint x: 610, startPoint y: 147, endPoint x: 614, endPoint y: 164, distance: 17.2
click at [610, 147] on div "Comments Open comments No comments yet Select ‘Comment’ from the block context …" at bounding box center [604, 183] width 120 height 325
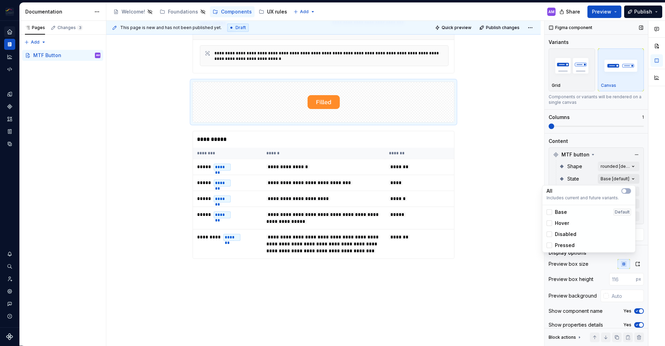
click at [627, 180] on div "Comments Open comments No comments yet Select ‘Comment’ from the block context …" at bounding box center [604, 183] width 120 height 325
click at [574, 211] on div "Base Default" at bounding box center [588, 212] width 84 height 7
drag, startPoint x: 561, startPoint y: 212, endPoint x: 594, endPoint y: 204, distance: 34.9
click at [561, 212] on span "Base" at bounding box center [561, 212] width 12 height 7
click at [625, 192] on span "button" at bounding box center [624, 191] width 4 height 4
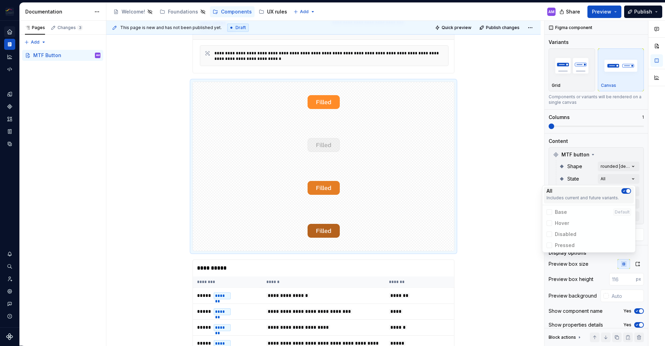
click at [629, 191] on span "button" at bounding box center [628, 191] width 4 height 4
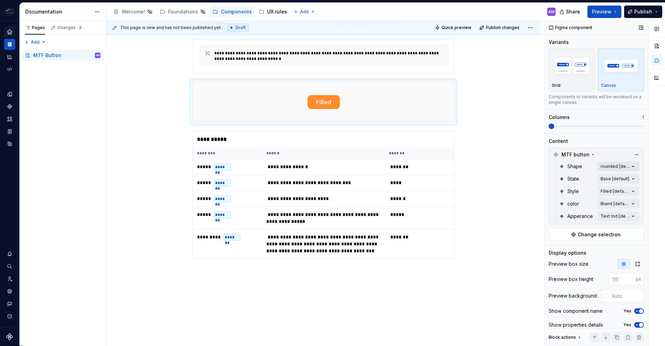
drag, startPoint x: 634, startPoint y: 168, endPoint x: 628, endPoint y: 167, distance: 5.4
click at [634, 168] on div "Comments Open comments No comments yet Select ‘Comment’ from the block context …" at bounding box center [604, 183] width 120 height 325
click at [628, 166] on div "Comments Open comments No comments yet Select ‘Comment’ from the block context …" at bounding box center [604, 183] width 120 height 325
click at [575, 213] on div "Square" at bounding box center [588, 210] width 84 height 7
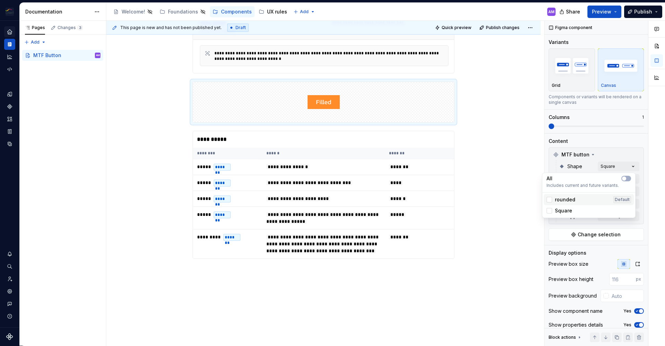
click at [559, 204] on div "rounded Default" at bounding box center [589, 199] width 90 height 11
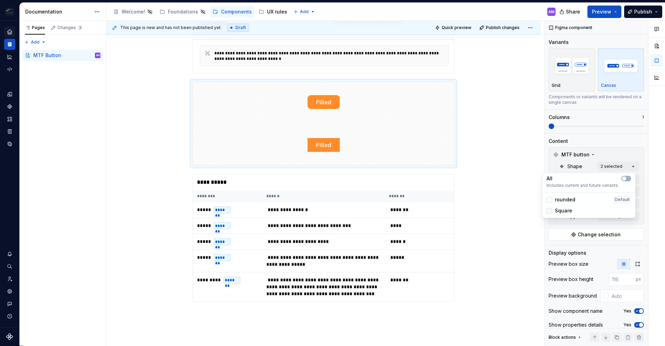
click at [552, 209] on div at bounding box center [549, 211] width 6 height 6
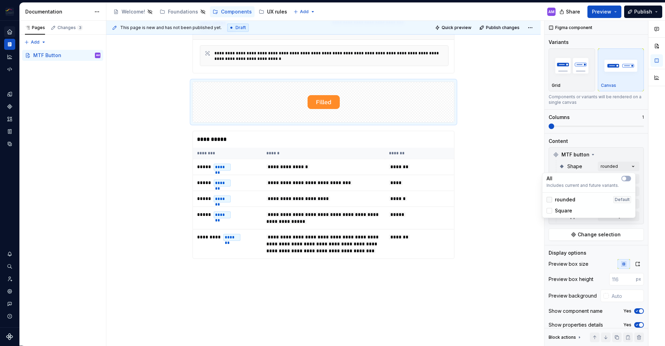
click at [549, 200] on icon at bounding box center [549, 200] width 0 height 0
click at [627, 180] on button "button" at bounding box center [626, 179] width 10 height 6
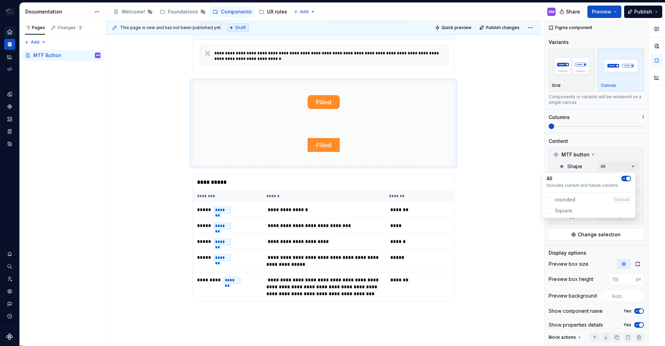
click at [511, 187] on html "Mytaxflow ecosystem AM Design system data Documentation Accessibility guide for…" at bounding box center [332, 173] width 665 height 346
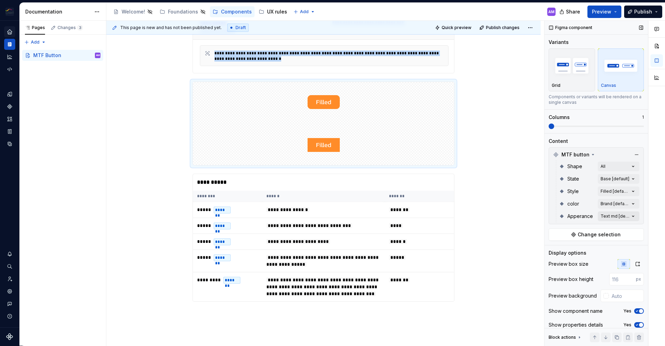
click at [627, 216] on div "Comments Open comments No comments yet Select ‘Comment’ from the block context …" at bounding box center [604, 183] width 120 height 325
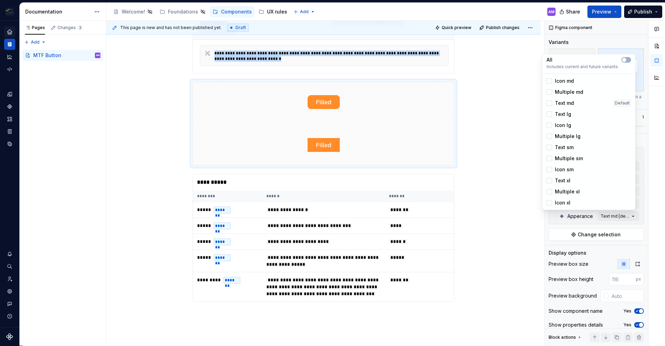
click at [518, 108] on html "Mytaxflow ecosystem AM Design system data Documentation Accessibility guide for…" at bounding box center [332, 173] width 665 height 346
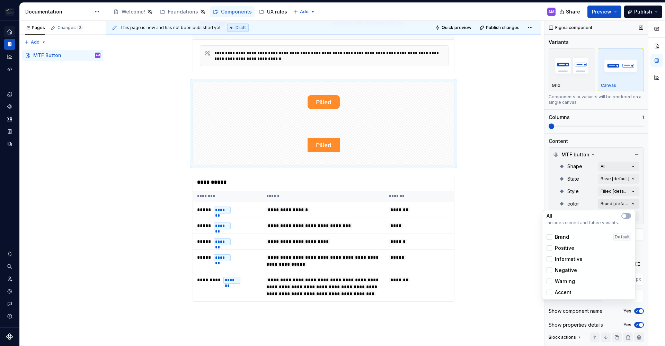
click at [612, 204] on div "Comments Open comments No comments yet Select ‘Comment’ from the block context …" at bounding box center [604, 183] width 120 height 325
click at [562, 239] on span "Brand" at bounding box center [562, 237] width 14 height 7
click at [560, 291] on span "Accent" at bounding box center [563, 292] width 17 height 7
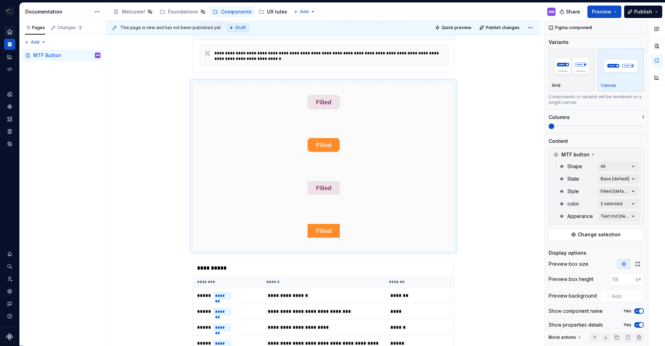
click at [510, 174] on html "Mytaxflow ecosystem AM Design system data Documentation Accessibility guide for…" at bounding box center [332, 173] width 665 height 346
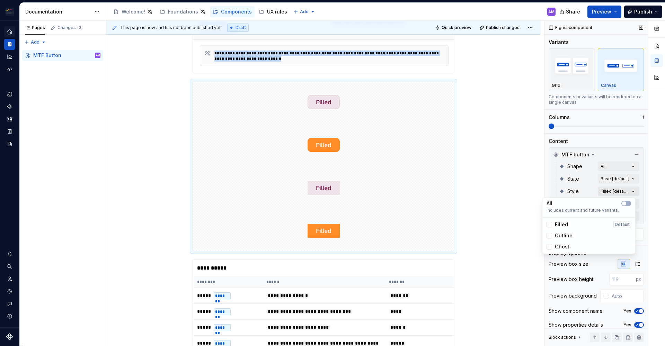
click at [615, 190] on div "Comments Open comments No comments yet Select ‘Comment’ from the block context …" at bounding box center [604, 183] width 120 height 325
click at [624, 205] on span "button" at bounding box center [624, 204] width 4 height 4
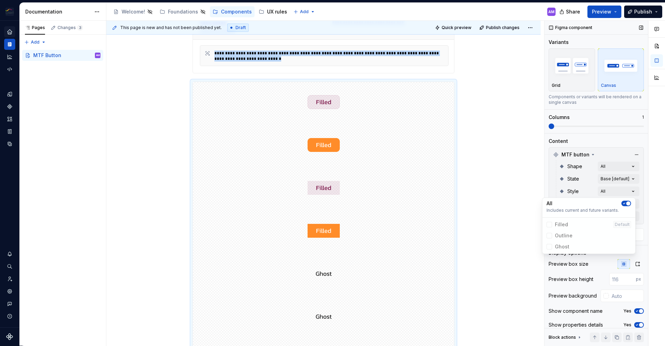
drag, startPoint x: 518, startPoint y: 177, endPoint x: 560, endPoint y: 176, distance: 41.6
click at [518, 177] on html "Mytaxflow ecosystem AM Design system data Documentation Accessibility guide for…" at bounding box center [332, 173] width 665 height 346
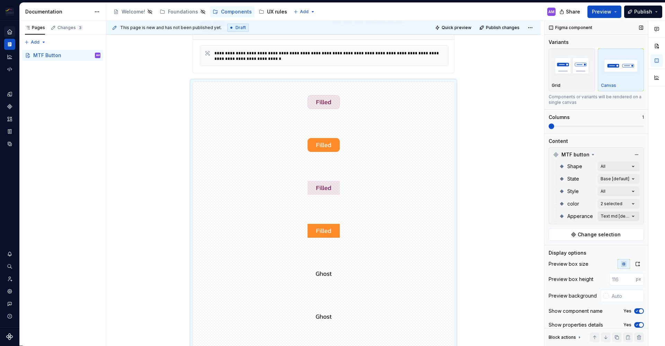
click at [629, 216] on div "Comments Open comments No comments yet Select ‘Comment’ from the block context …" at bounding box center [604, 183] width 120 height 325
drag, startPoint x: 491, startPoint y: 187, endPoint x: 599, endPoint y: 218, distance: 111.7
click at [492, 188] on html "Mytaxflow ecosystem AM Design system data Documentation Accessibility guide for…" at bounding box center [332, 173] width 665 height 346
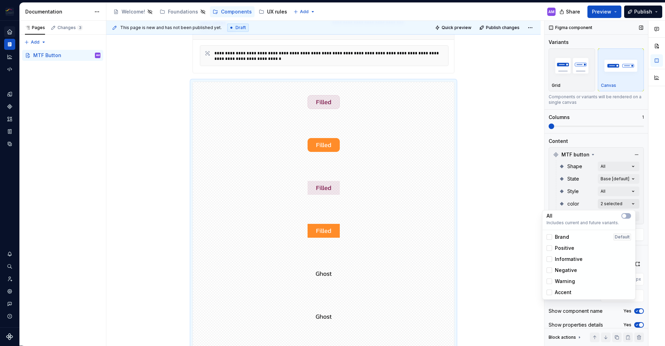
click at [614, 207] on div "Comments Open comments No comments yet Select ‘Comment’ from the block context …" at bounding box center [604, 183] width 120 height 325
click at [556, 238] on span "Brand" at bounding box center [562, 237] width 14 height 7
click at [556, 292] on span "Accent" at bounding box center [563, 292] width 17 height 7
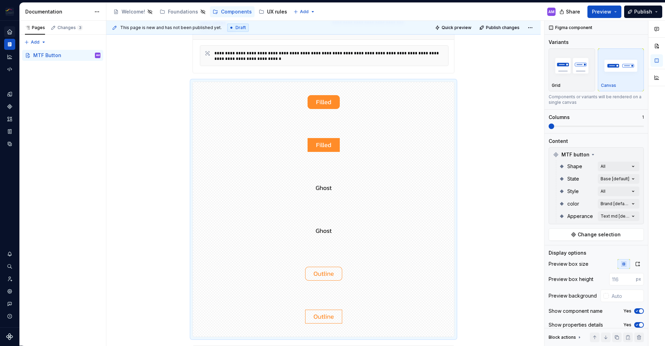
click at [618, 164] on div "Comments Open comments No comments yet Select ‘Comment’ from the block context …" at bounding box center [604, 183] width 120 height 325
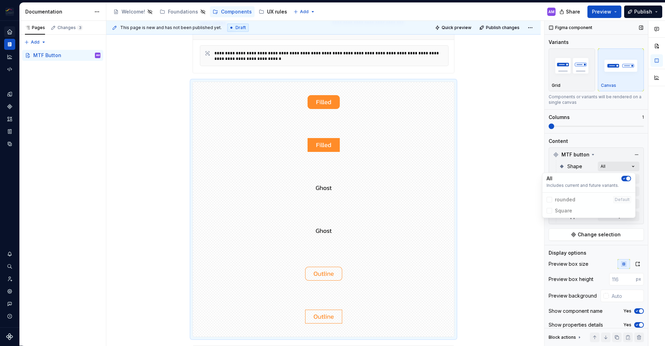
click at [624, 166] on div "Comments Open comments No comments yet Select ‘Comment’ from the block context …" at bounding box center [604, 183] width 120 height 325
click at [551, 212] on span "Square" at bounding box center [589, 210] width 90 height 11
click at [549, 211] on span "Square" at bounding box center [589, 210] width 90 height 11
click at [622, 179] on icon "button" at bounding box center [624, 179] width 6 height 4
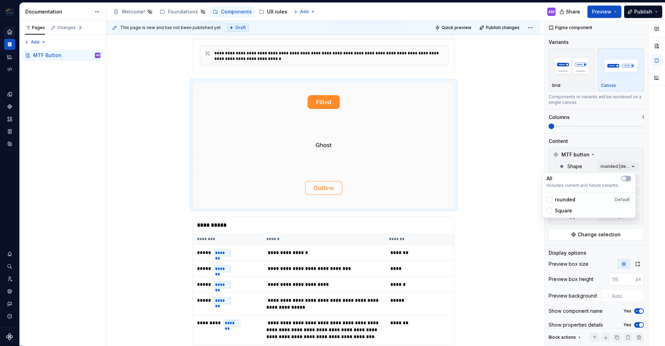
click at [555, 201] on span "rounded" at bounding box center [565, 199] width 20 height 7
click at [557, 198] on span "rounded" at bounding box center [565, 199] width 20 height 7
click at [557, 211] on span "Square" at bounding box center [563, 210] width 17 height 7
click at [551, 197] on div "rounded" at bounding box center [560, 199] width 29 height 7
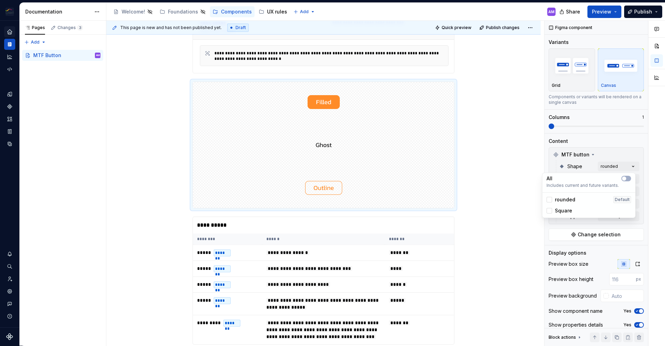
click at [554, 199] on div "rounded" at bounding box center [560, 199] width 29 height 7
click at [523, 139] on html "Mytaxflow ecosystem AM Design system data Documentation Accessibility guide for…" at bounding box center [332, 173] width 665 height 346
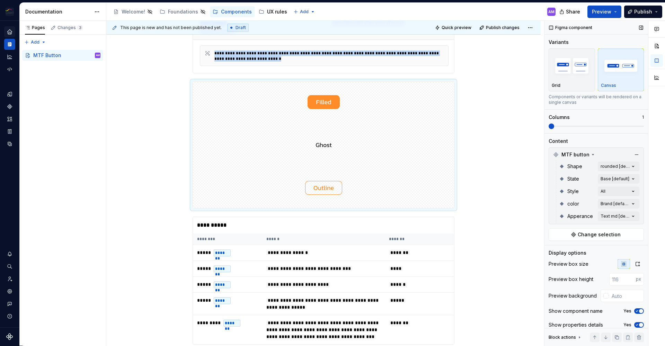
click at [581, 124] on span at bounding box center [595, 127] width 95 height 6
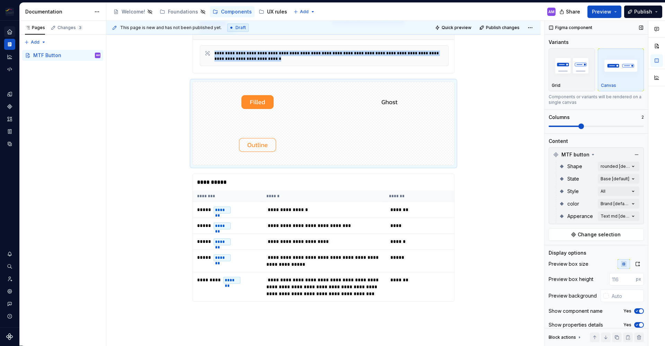
click at [595, 128] on span at bounding box center [595, 127] width 95 height 6
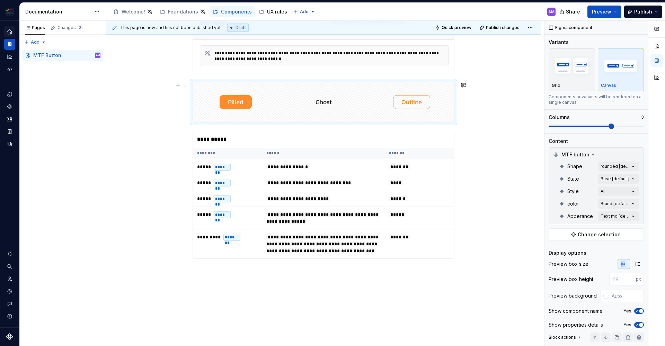
click at [509, 97] on div "**********" at bounding box center [323, 165] width 434 height 411
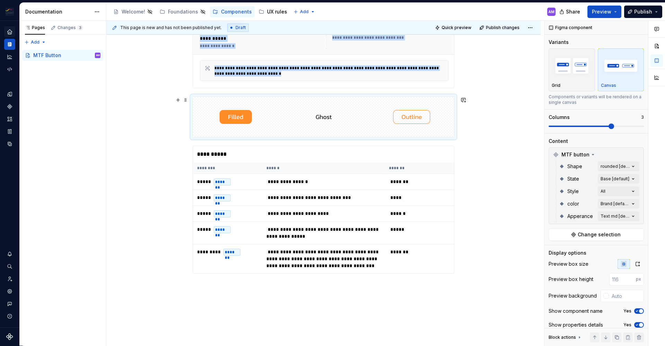
scroll to position [73, 0]
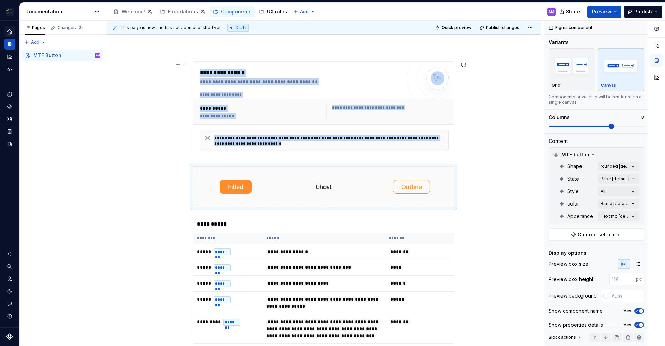
click at [511, 127] on div "**********" at bounding box center [323, 250] width 434 height 411
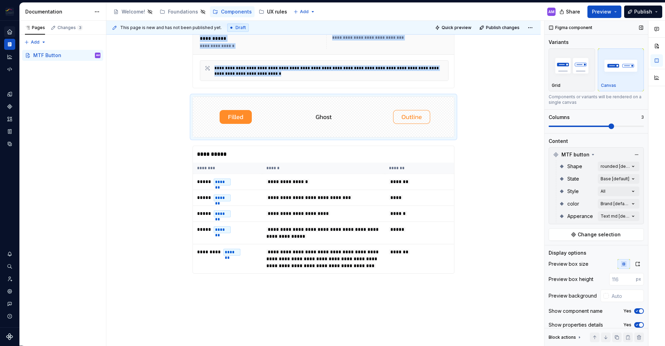
scroll to position [21, 0]
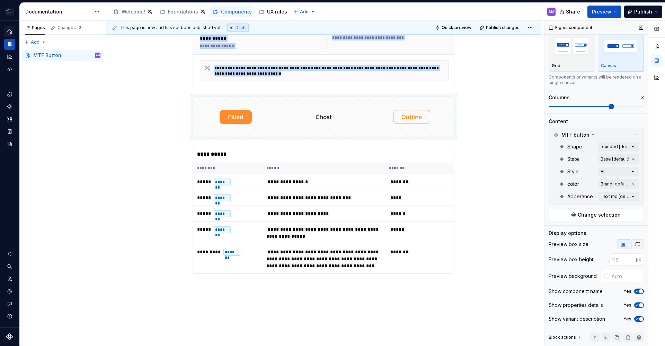
click at [635, 245] on icon "button" at bounding box center [638, 245] width 6 height 6
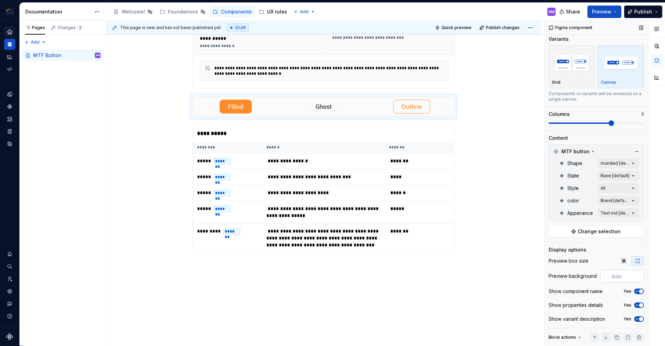
click at [603, 277] on div at bounding box center [606, 277] width 6 height 6
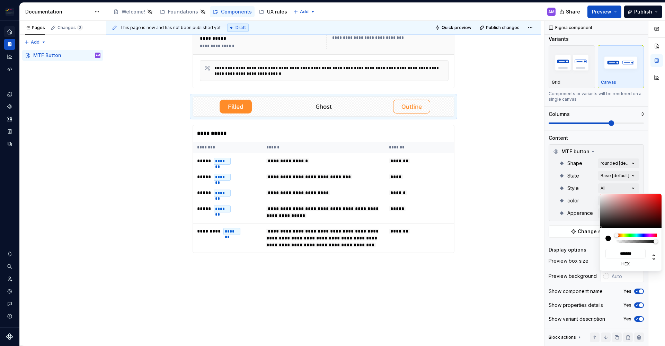
click at [602, 276] on div "Comments Open comments No comments yet Select ‘Comment’ from the block context …" at bounding box center [604, 183] width 120 height 325
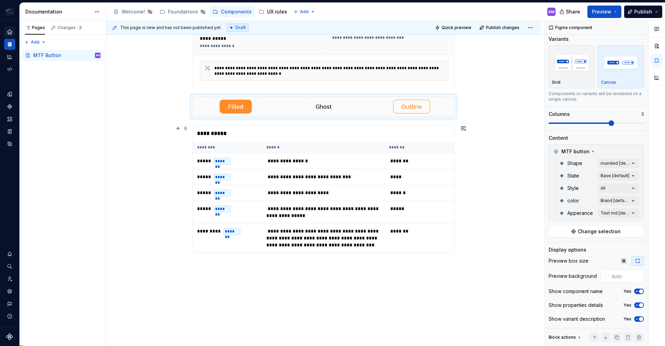
drag, startPoint x: 521, startPoint y: 230, endPoint x: 513, endPoint y: 224, distance: 10.1
click at [521, 230] on div "**********" at bounding box center [323, 170] width 434 height 391
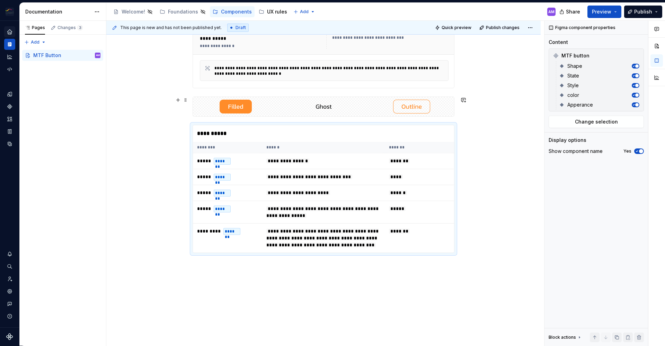
click at [150, 117] on div "**********" at bounding box center [323, 170] width 434 height 391
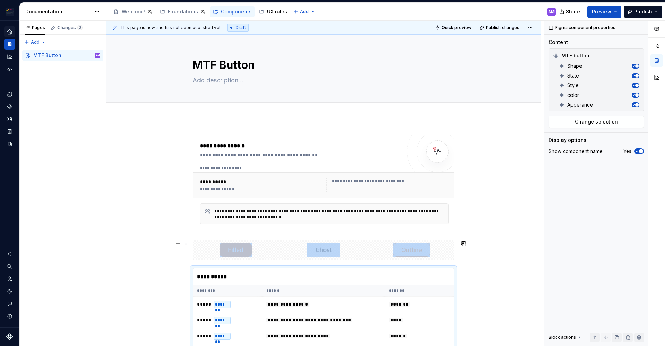
click at [497, 230] on div "**********" at bounding box center [323, 313] width 434 height 391
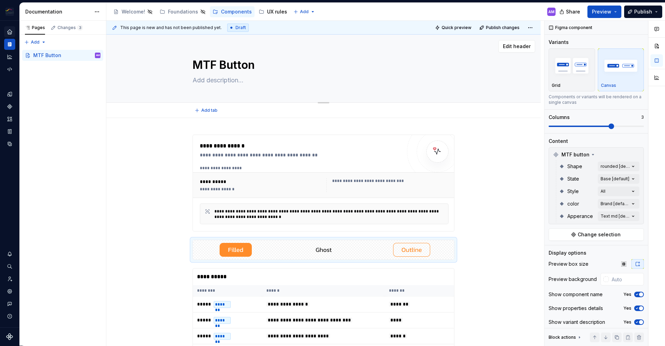
click at [233, 80] on textarea at bounding box center [322, 80] width 262 height 11
click at [503, 29] on span "Publish changes" at bounding box center [503, 28] width 34 height 6
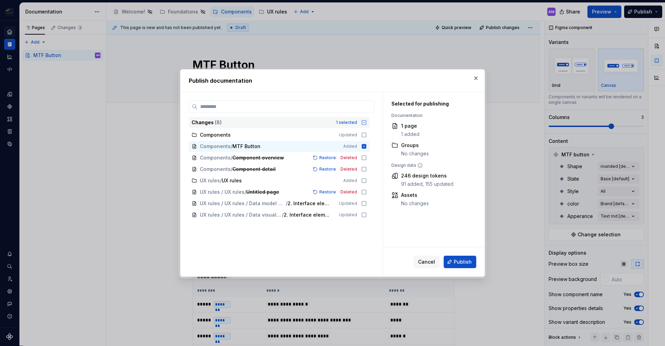
click at [362, 123] on icon at bounding box center [364, 123] width 6 height 6
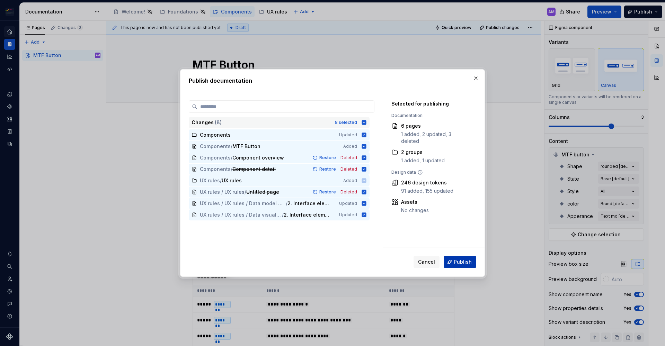
click at [466, 263] on span "Publish" at bounding box center [463, 262] width 18 height 7
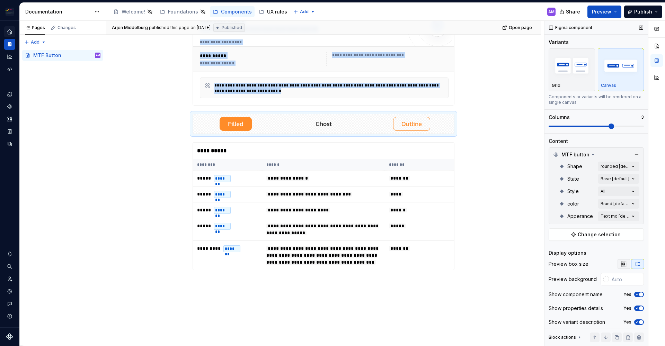
scroll to position [5, 0]
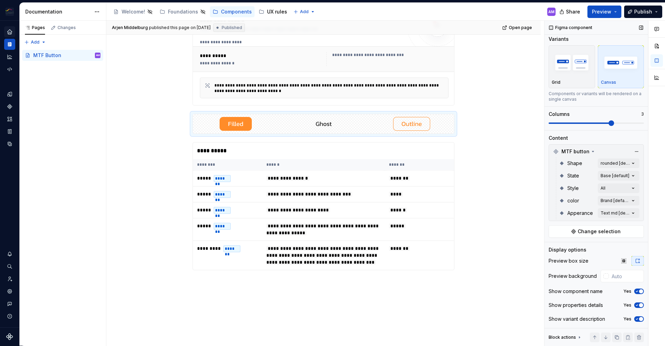
click at [569, 278] on div "Preview background" at bounding box center [572, 276] width 48 height 7
click at [603, 275] on div at bounding box center [606, 277] width 6 height 6
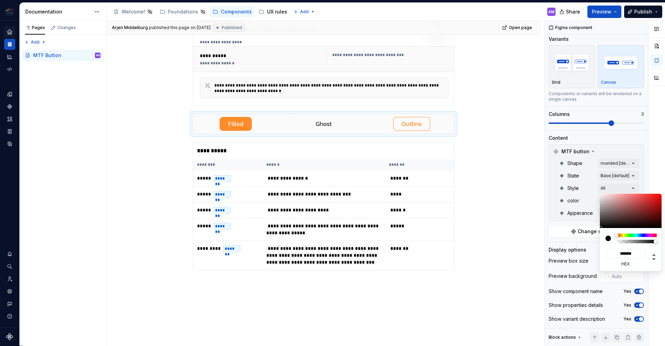
click at [577, 272] on div "Comments Open comments No comments yet Select ‘Comment’ from the block context …" at bounding box center [604, 183] width 120 height 325
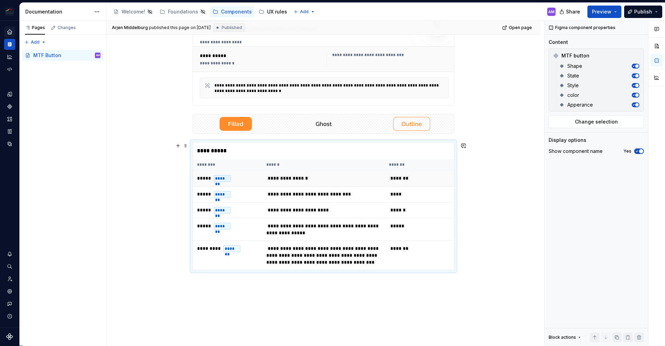
click at [352, 186] on td "**********" at bounding box center [323, 179] width 123 height 16
click at [638, 150] on icon "button" at bounding box center [637, 151] width 6 height 4
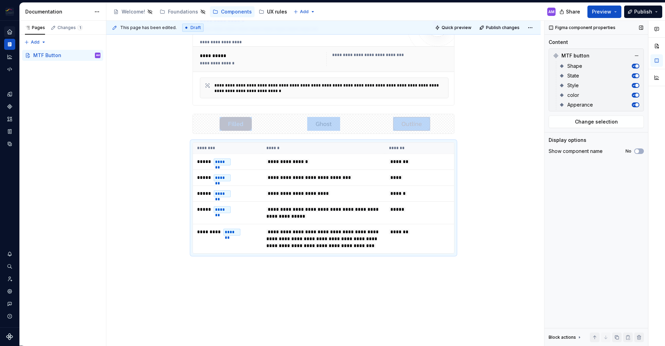
click at [635, 97] on button "button" at bounding box center [636, 95] width 8 height 5
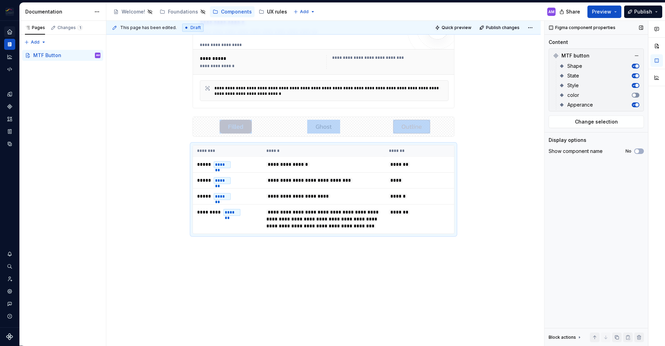
click at [635, 97] on button "button" at bounding box center [636, 95] width 8 height 5
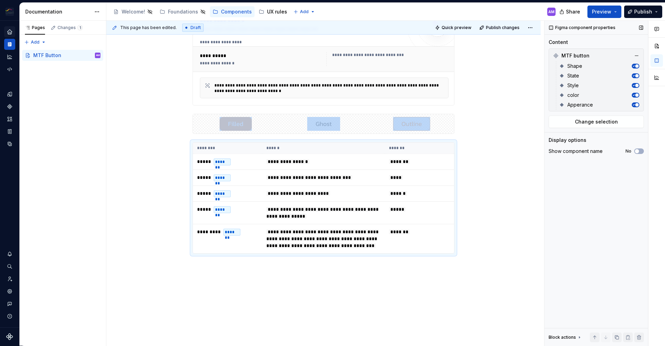
click at [636, 104] on span "button" at bounding box center [636, 104] width 3 height 3
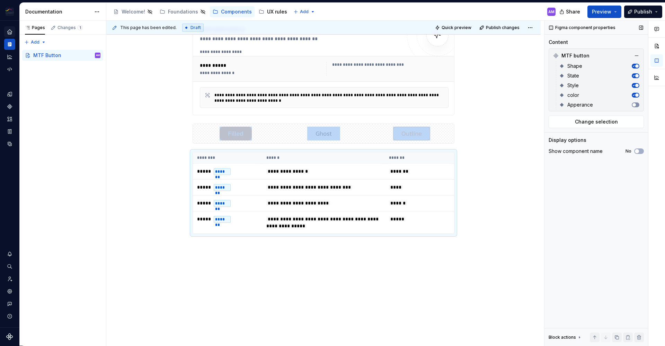
click at [636, 104] on button "button" at bounding box center [636, 104] width 8 height 5
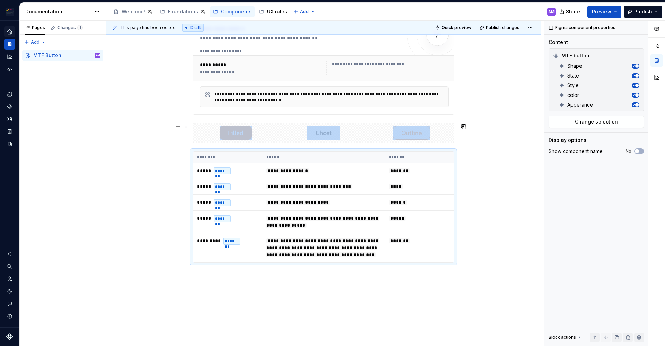
click at [356, 123] on div at bounding box center [324, 133] width 262 height 20
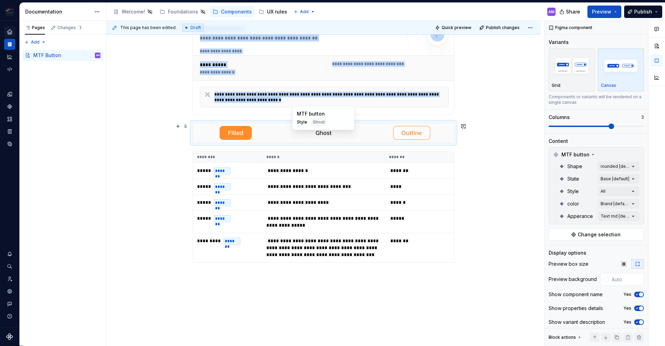
click at [350, 131] on div at bounding box center [323, 132] width 85 height 19
click at [366, 134] on div at bounding box center [323, 132] width 261 height 19
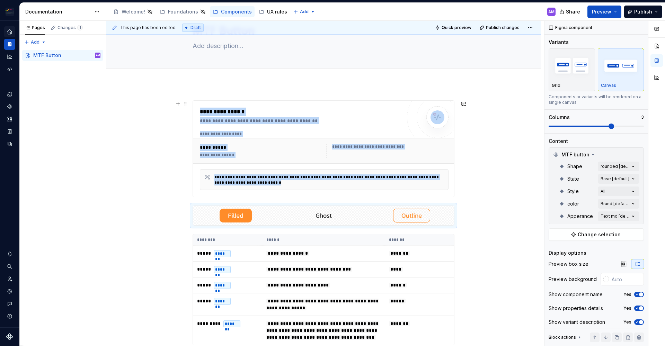
click at [482, 147] on div "**********" at bounding box center [323, 271] width 434 height 374
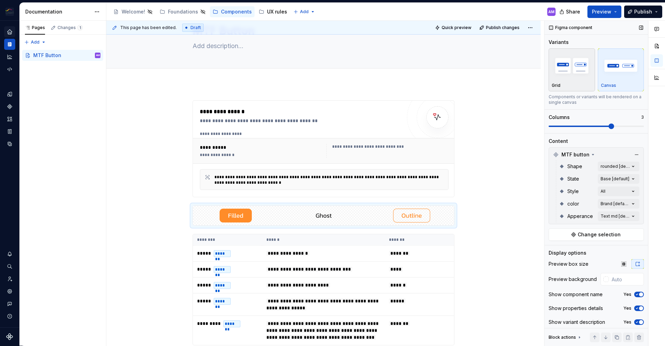
click at [581, 73] on img "button" at bounding box center [572, 65] width 40 height 25
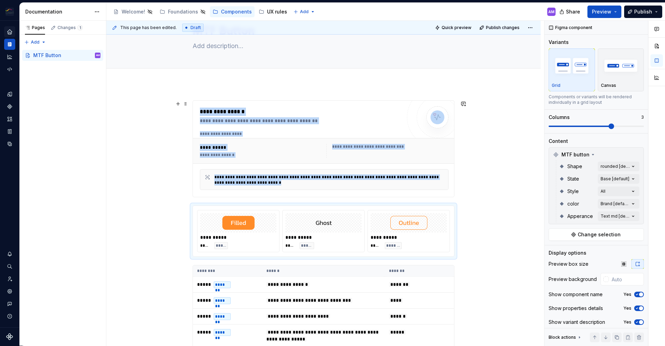
scroll to position [90, 0]
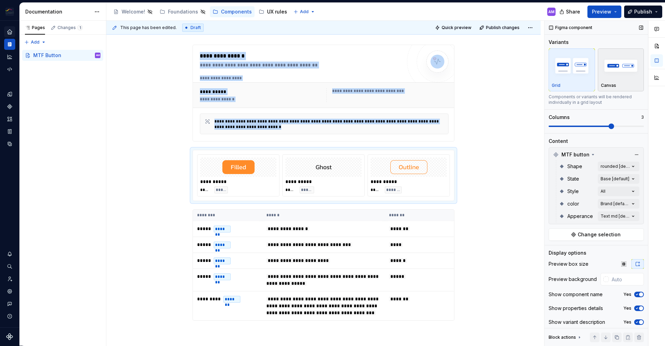
drag, startPoint x: 650, startPoint y: 77, endPoint x: 636, endPoint y: 75, distance: 14.0
click at [650, 77] on div at bounding box center [656, 55] width 17 height 68
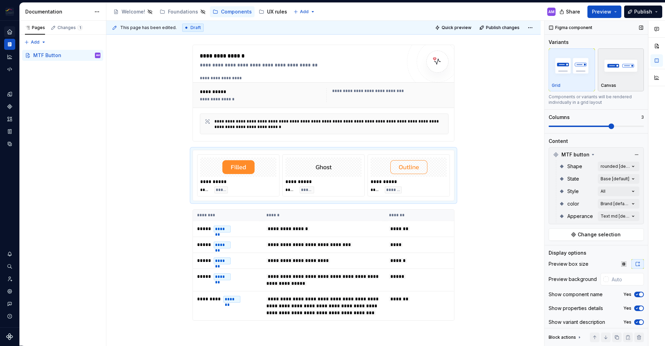
click at [636, 75] on img "button" at bounding box center [621, 65] width 40 height 25
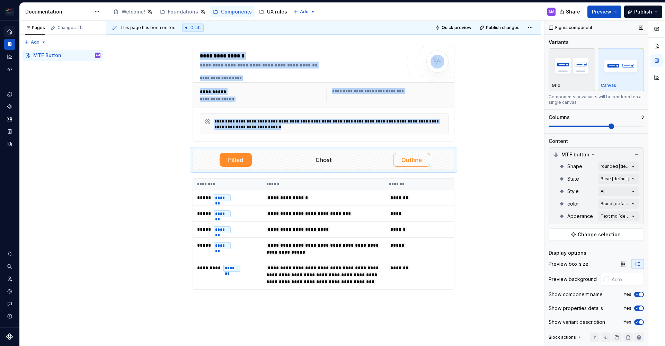
click at [557, 68] on img "button" at bounding box center [572, 65] width 40 height 25
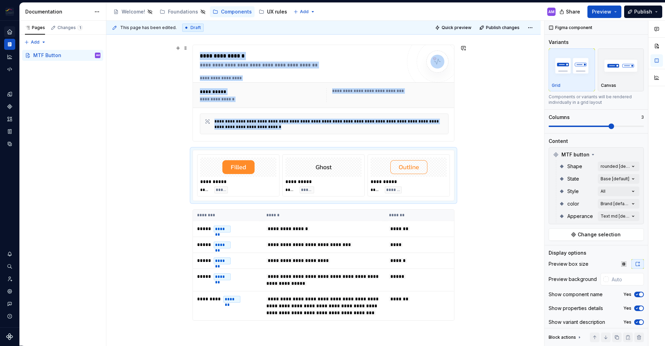
scroll to position [7, 0]
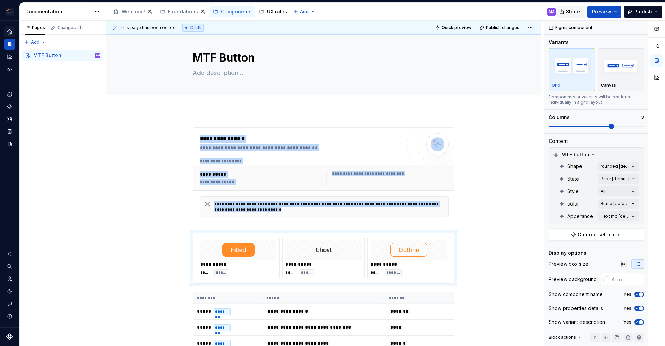
click at [577, 8] on button "Share" at bounding box center [570, 12] width 29 height 12
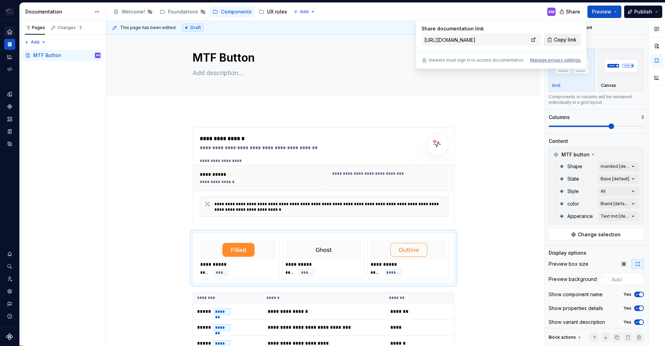
click at [561, 44] on button "Copy link" at bounding box center [562, 40] width 37 height 12
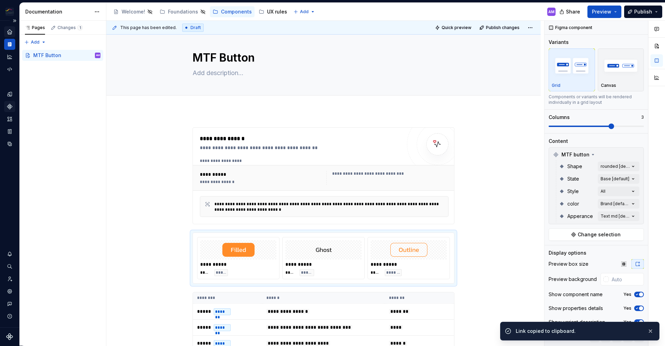
click at [9, 110] on div "Components" at bounding box center [9, 106] width 11 height 11
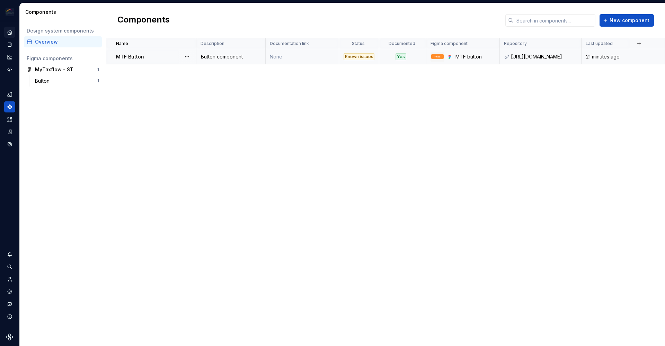
click at [282, 55] on td "None" at bounding box center [302, 56] width 73 height 15
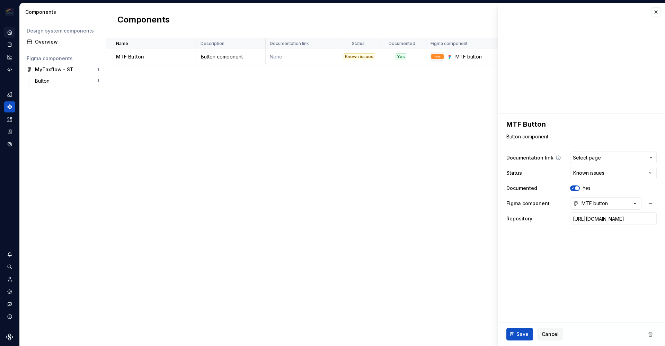
click at [591, 155] on span "Select page" at bounding box center [587, 157] width 28 height 7
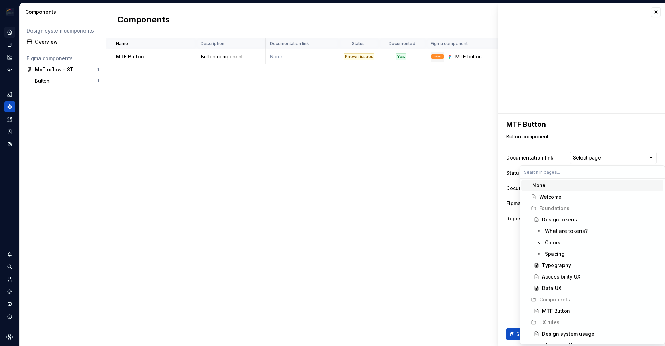
click at [654, 156] on html "**********" at bounding box center [332, 173] width 665 height 346
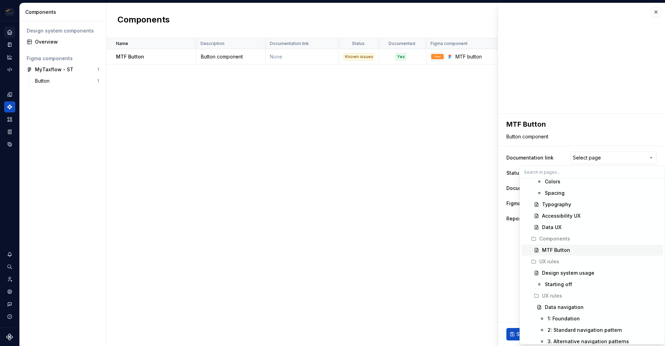
scroll to position [43, 0]
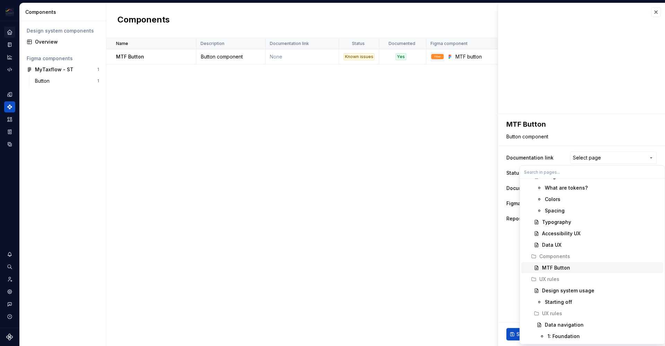
click at [557, 269] on div "MTF Button" at bounding box center [556, 268] width 28 height 7
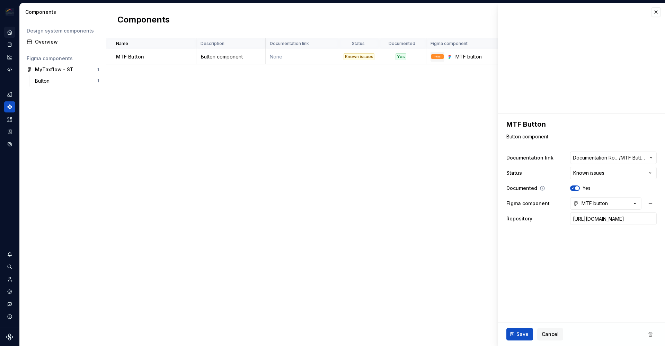
click at [574, 189] on icon "button" at bounding box center [573, 188] width 6 height 4
click at [522, 336] on ul "Importing data — we'll tell you when it's done!" at bounding box center [579, 340] width 170 height 11
click at [521, 332] on span "Save" at bounding box center [522, 334] width 12 height 7
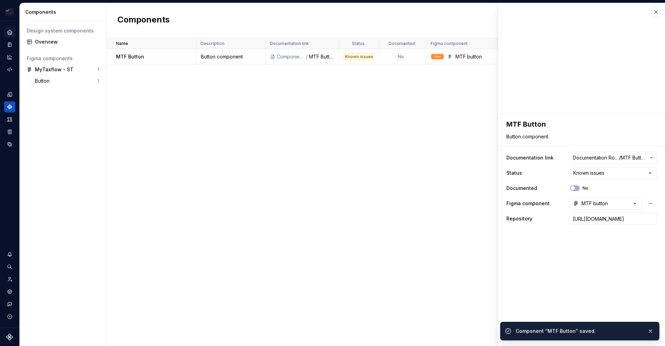
type textarea "*"
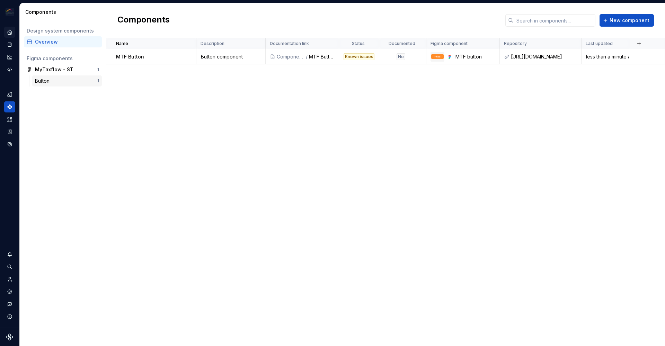
click at [58, 79] on div "Button" at bounding box center [66, 81] width 62 height 7
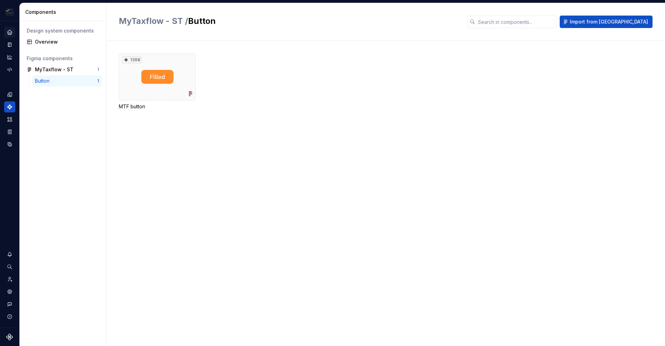
click at [234, 108] on div "1368 MTF button" at bounding box center [392, 81] width 546 height 57
